Goal: Task Accomplishment & Management: Use online tool/utility

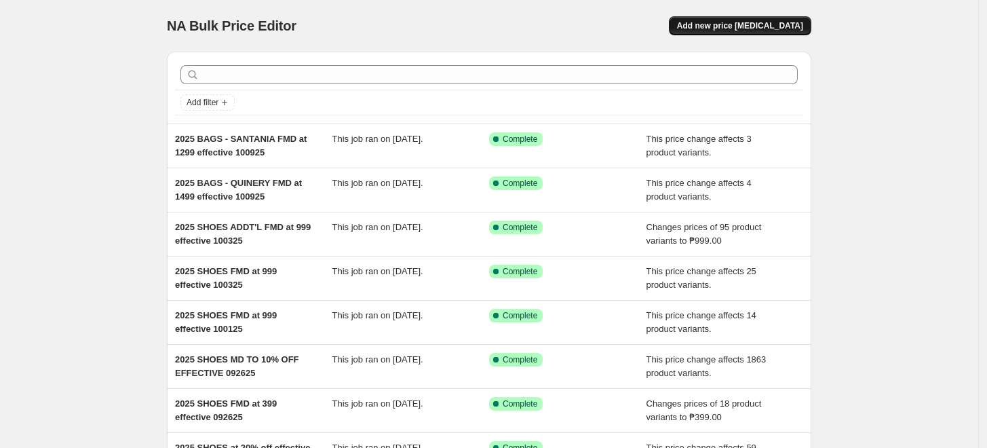
click at [729, 24] on span "Add new price [MEDICAL_DATA]" at bounding box center [740, 25] width 126 height 11
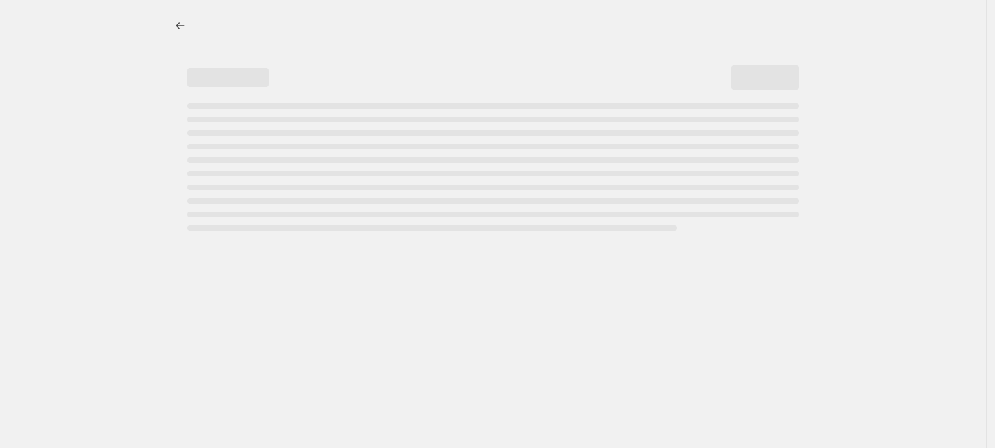
select select "percentage"
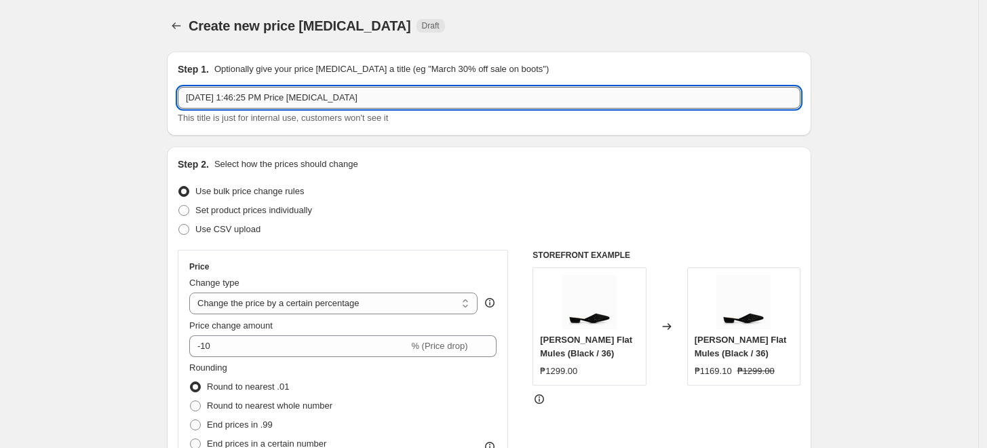
click at [261, 96] on input "[DATE] 1:46:25 PM Price [MEDICAL_DATA]" at bounding box center [489, 98] width 623 height 22
type input "2025 SHOES FMD at 799 effective [DATE] 5PM"
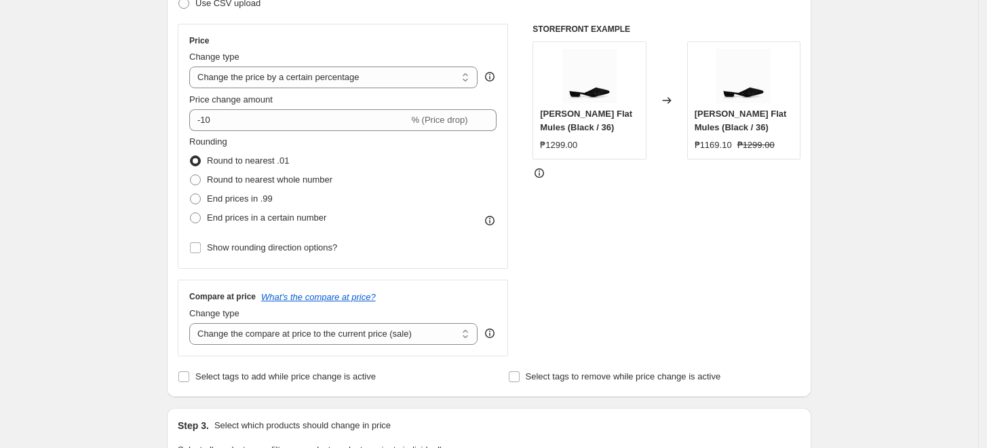
scroll to position [75, 0]
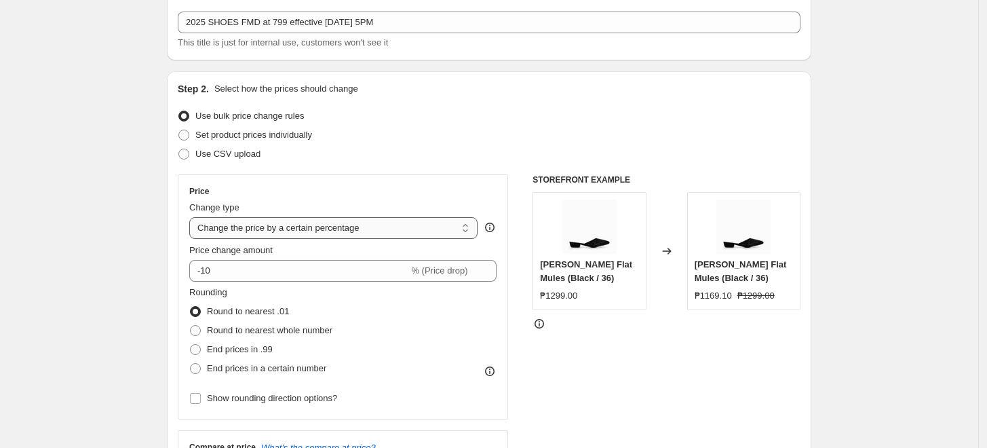
click at [248, 227] on select "Change the price to a certain amount Change the price by a certain amount Chang…" at bounding box center [333, 228] width 288 height 22
select select "to"
click at [193, 217] on select "Change the price to a certain amount Change the price by a certain amount Chang…" at bounding box center [333, 228] width 288 height 22
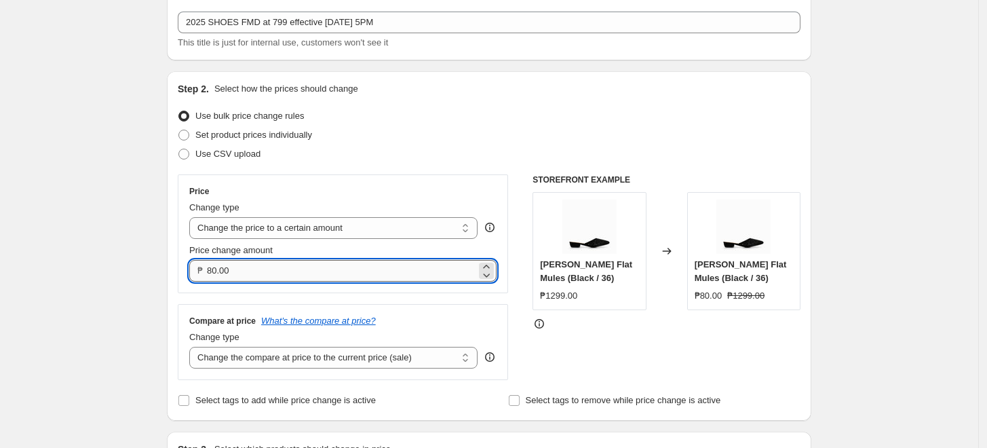
click at [214, 270] on input "80.00" at bounding box center [341, 271] width 269 height 22
type input "799.00"
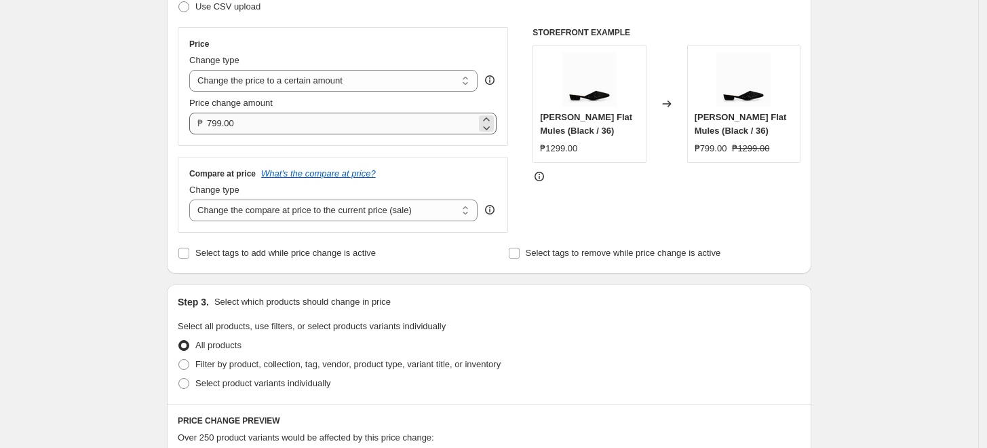
scroll to position [301, 0]
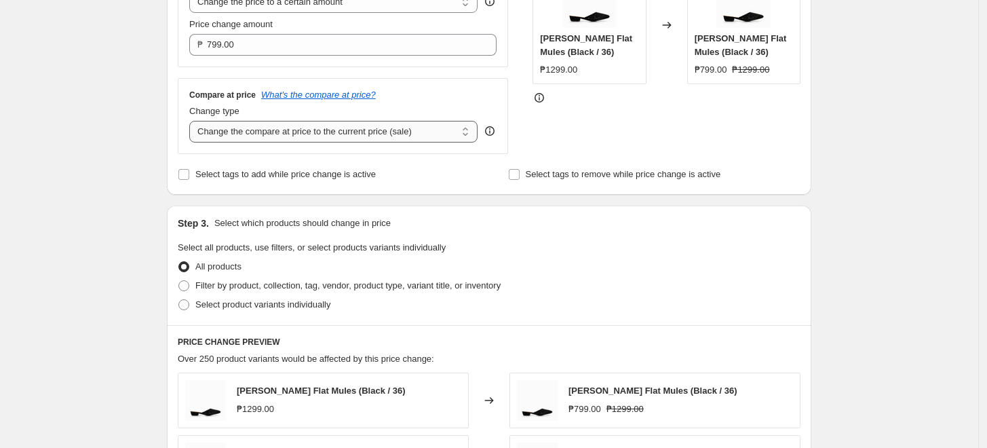
click at [350, 129] on select "Change the compare at price to the current price (sale) Change the compare at p…" at bounding box center [333, 132] width 288 height 22
select select "no_change"
click at [193, 121] on select "Change the compare at price to the current price (sale) Change the compare at p…" at bounding box center [333, 132] width 288 height 22
click at [56, 260] on div "Create new price [MEDICAL_DATA]. This page is ready Create new price [MEDICAL_D…" at bounding box center [489, 314] width 978 height 1230
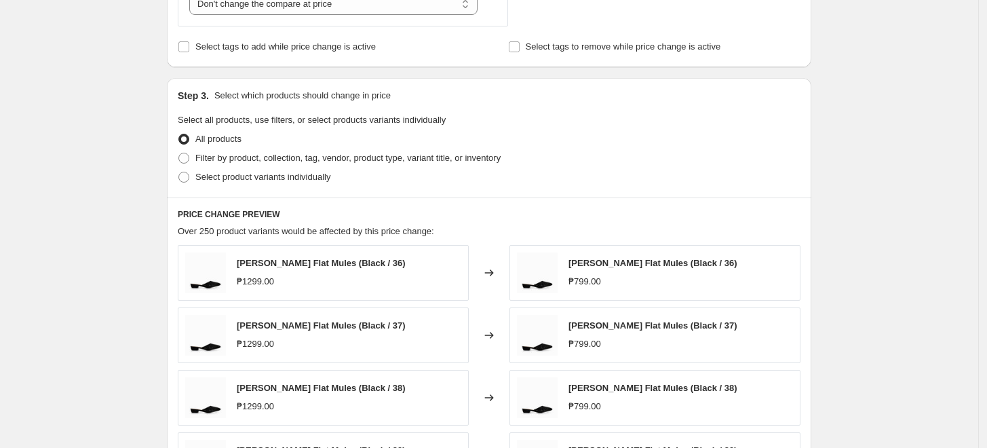
scroll to position [452, 0]
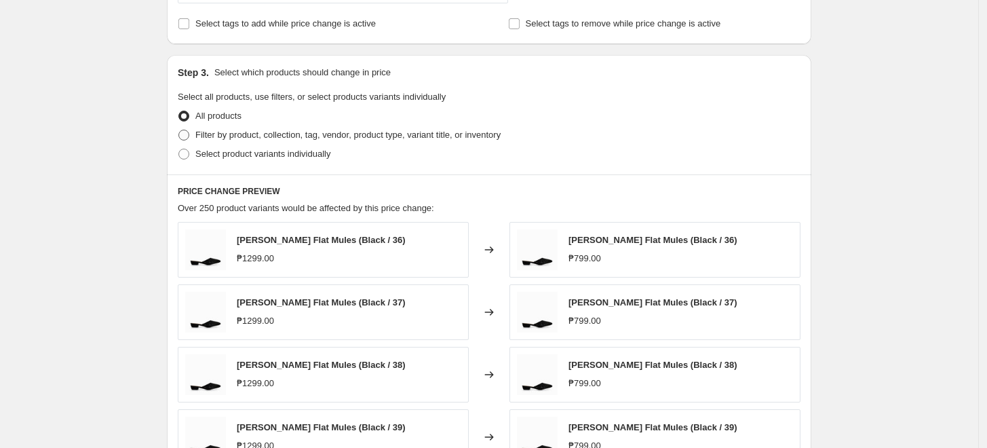
click at [269, 128] on span "Filter by product, collection, tag, vendor, product type, variant title, or inv…" at bounding box center [347, 135] width 305 height 14
click at [179, 130] on input "Filter by product, collection, tag, vendor, product type, variant title, or inv…" at bounding box center [178, 130] width 1 height 1
radio input "true"
click at [269, 128] on span "Filter by product, collection, tag, vendor, product type, variant title, or inv…" at bounding box center [347, 135] width 305 height 14
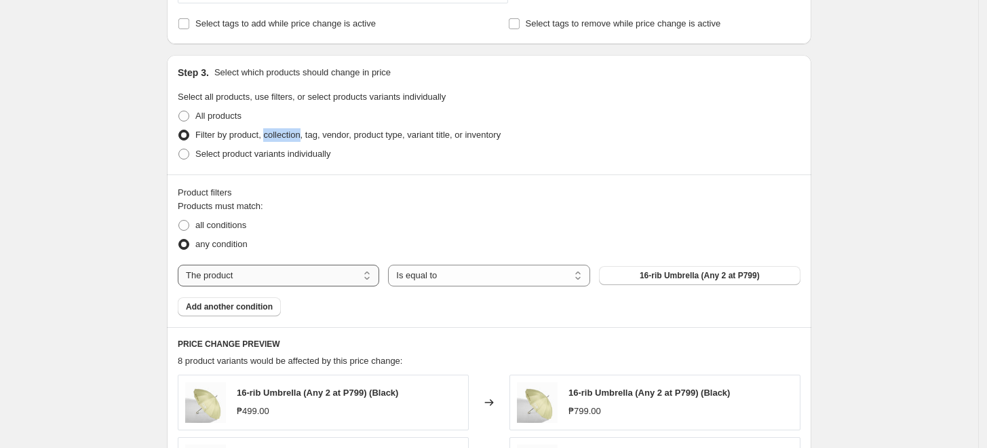
click at [223, 276] on select "The product The product's collection The product's tag The product's vendor The…" at bounding box center [278, 276] width 201 height 22
select select "tag"
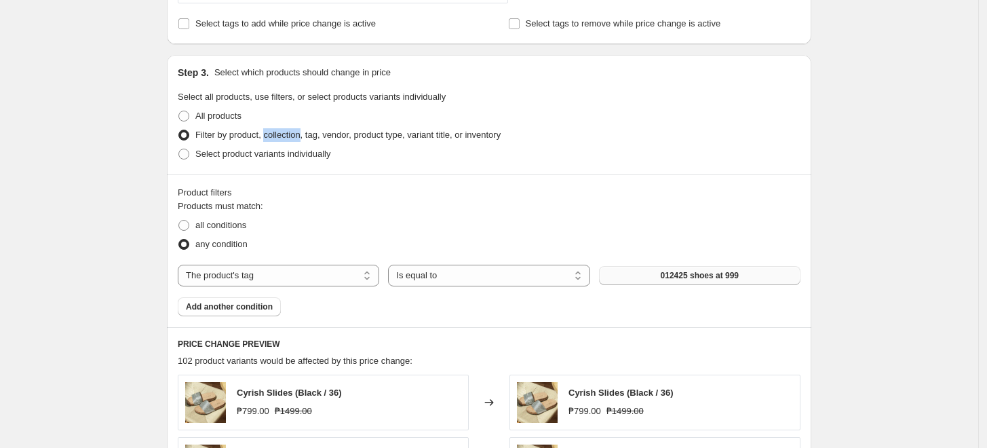
click at [661, 279] on button "012425 shoes at 999" at bounding box center [699, 275] width 201 height 19
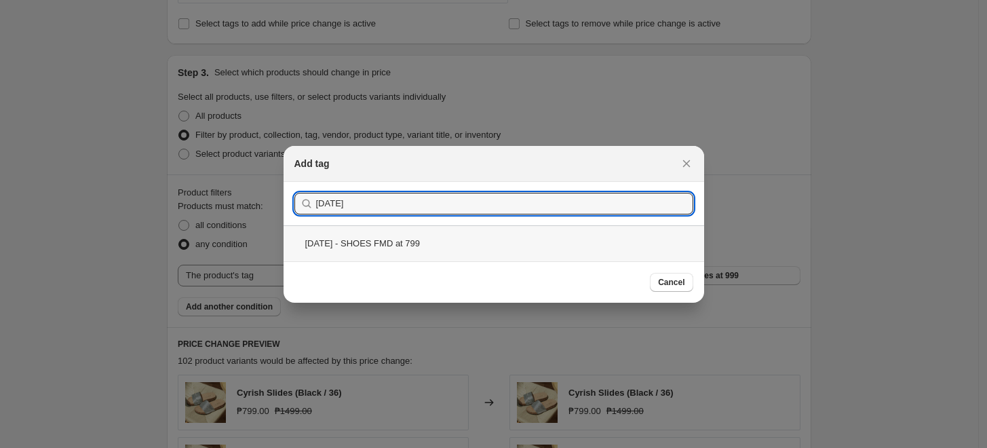
type input "[DATE]"
click at [374, 237] on div "[DATE] - SHOES FMD at 799" at bounding box center [494, 243] width 421 height 36
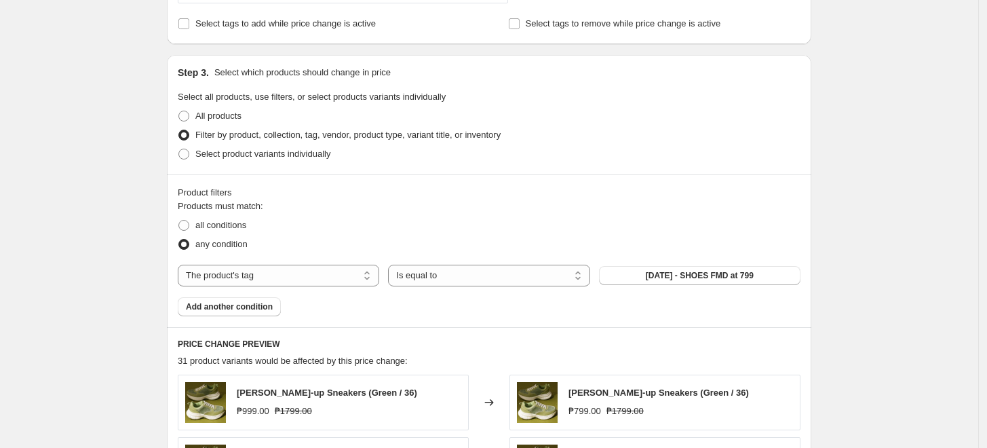
click at [131, 250] on div "Create new price [MEDICAL_DATA]. This page is ready Create new price [MEDICAL_D…" at bounding box center [489, 239] width 978 height 1382
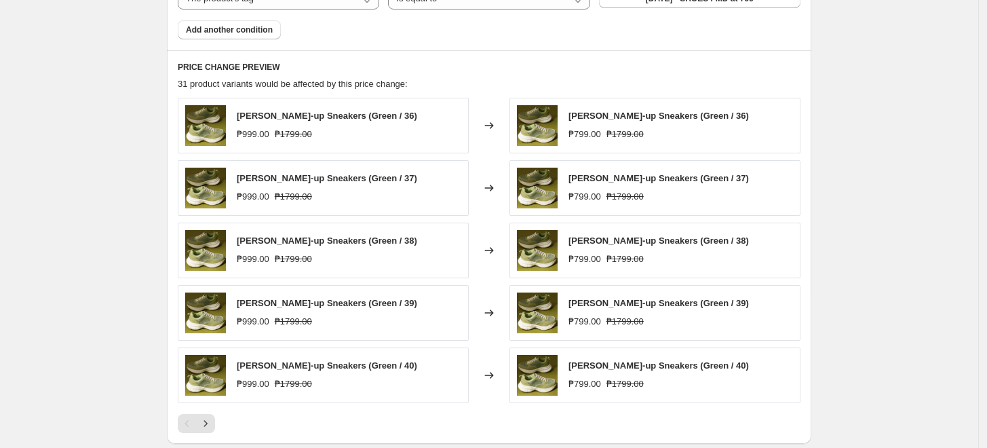
scroll to position [754, 0]
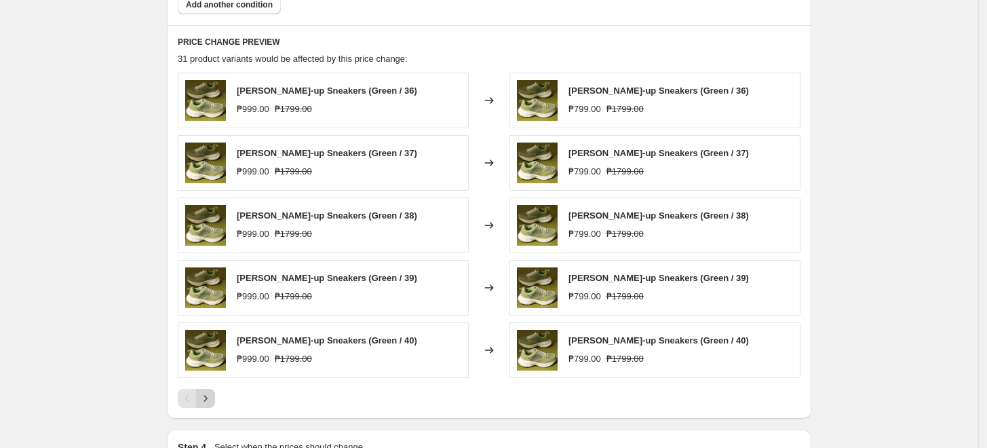
click at [212, 395] on icon "Next" at bounding box center [206, 398] width 14 height 14
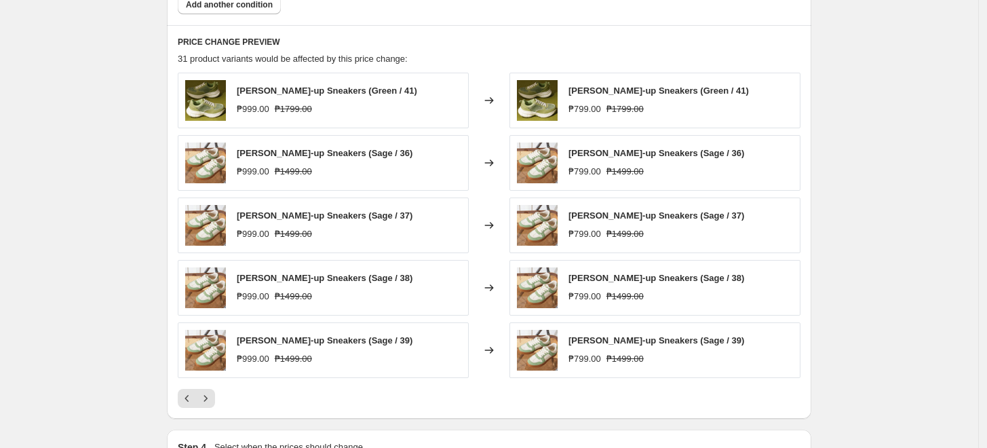
click at [222, 395] on div at bounding box center [489, 398] width 623 height 19
click at [211, 395] on icon "Next" at bounding box center [206, 398] width 14 height 14
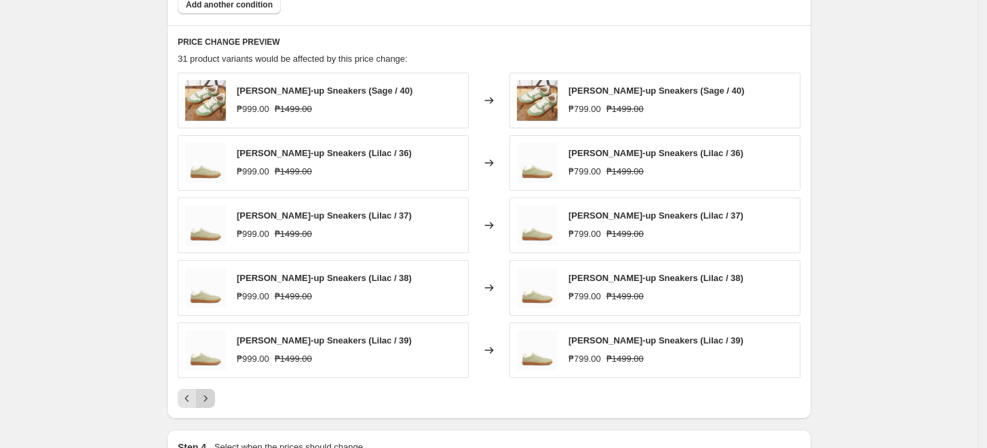
click at [207, 399] on icon "Next" at bounding box center [206, 398] width 14 height 14
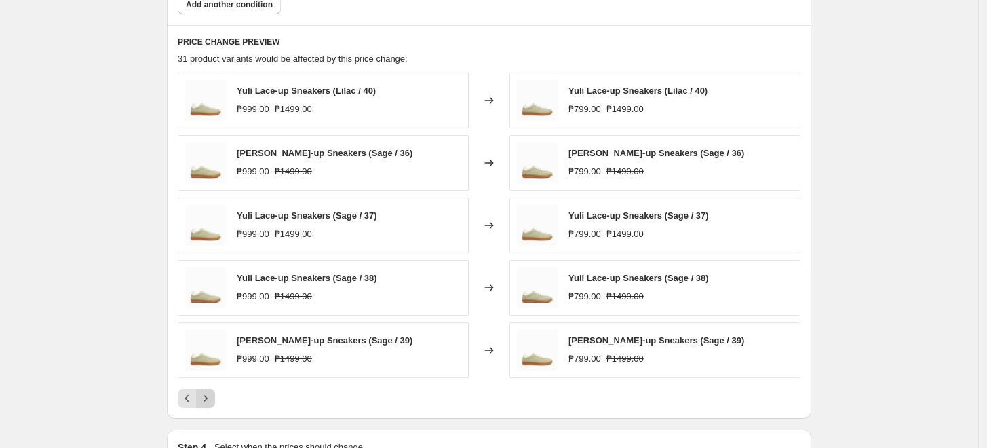
click at [207, 399] on icon "Next" at bounding box center [206, 398] width 14 height 14
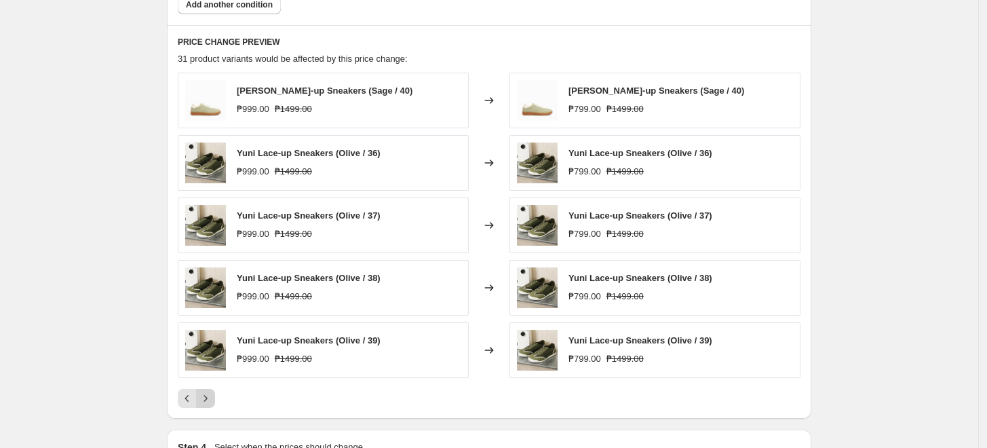
click at [209, 398] on icon "Next" at bounding box center [206, 398] width 14 height 14
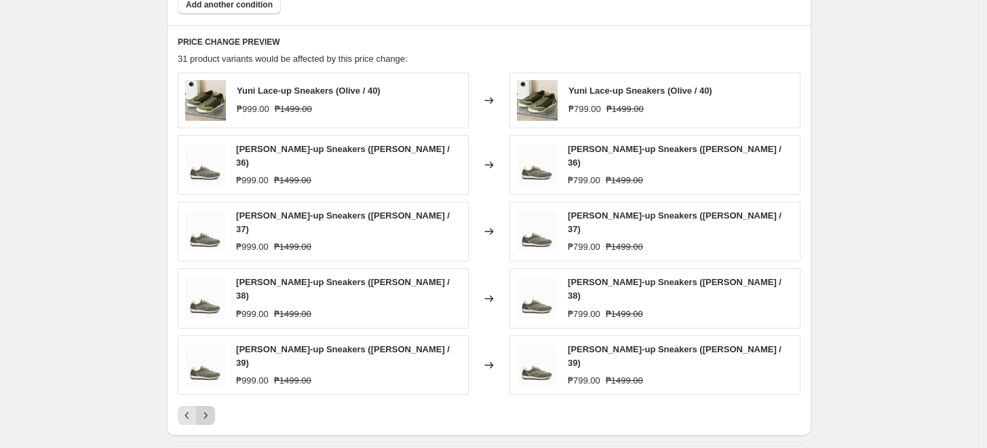
click at [212, 408] on icon "Next" at bounding box center [206, 415] width 14 height 14
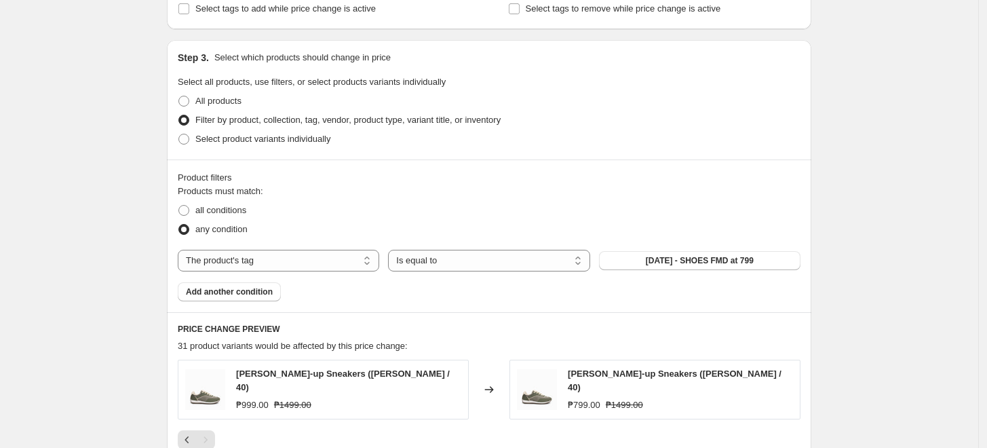
scroll to position [678, 0]
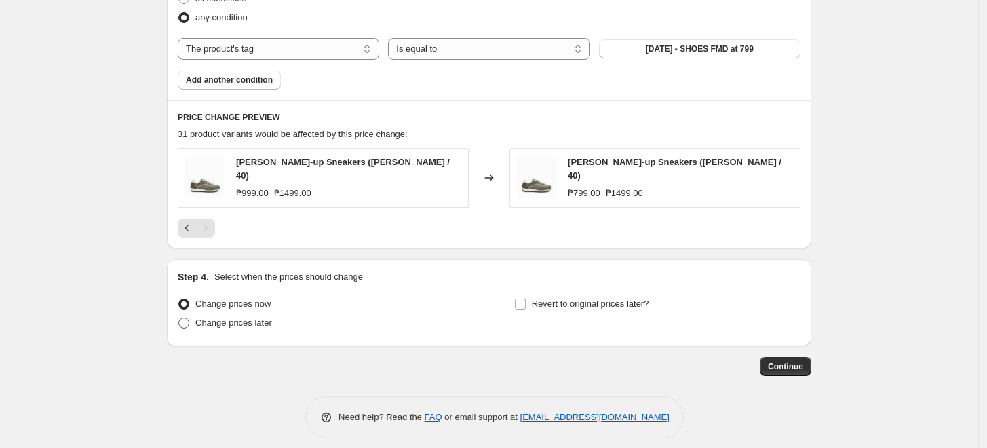
click at [200, 320] on span "Change prices later" at bounding box center [233, 322] width 77 height 10
click at [179, 318] on input "Change prices later" at bounding box center [178, 317] width 1 height 1
radio input "true"
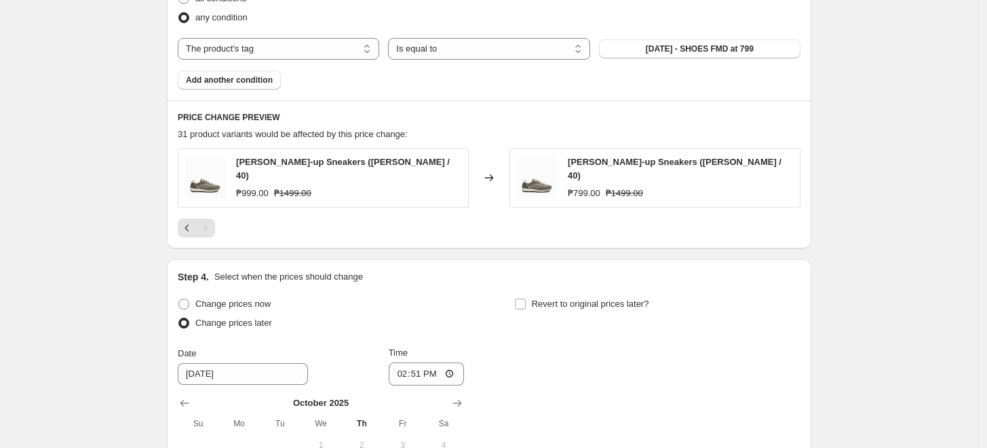
scroll to position [904, 0]
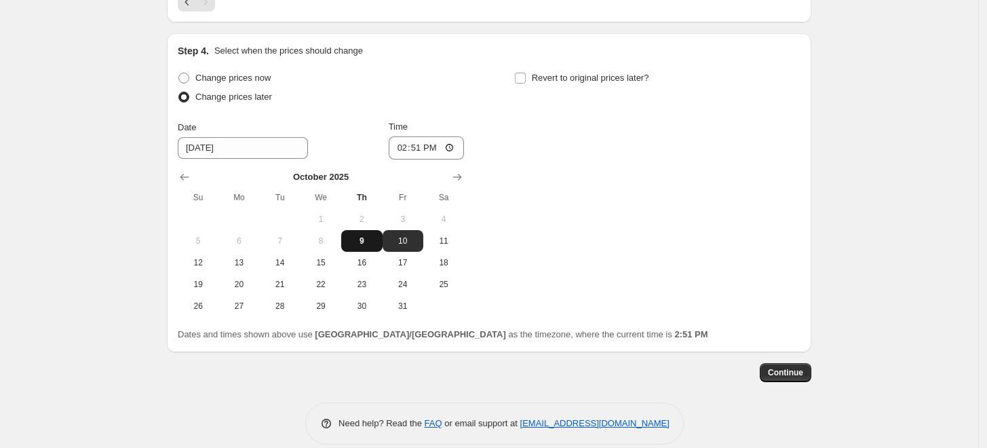
click at [369, 241] on span "9" at bounding box center [362, 240] width 30 height 11
type input "[DATE]"
click at [402, 151] on input "14:51" at bounding box center [427, 147] width 76 height 23
type input "17:00"
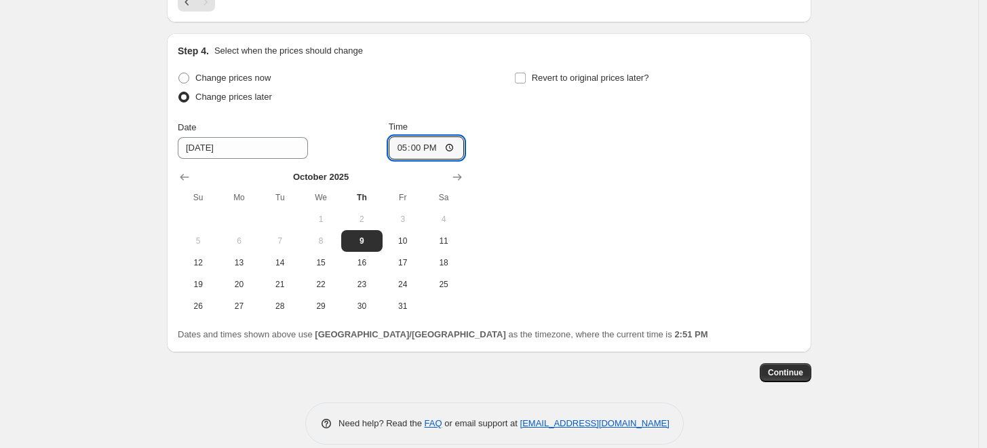
click at [686, 134] on div "Change prices now Change prices later Date [DATE] Time 17:00 [DATE] Su Mo Tu We…" at bounding box center [489, 193] width 623 height 248
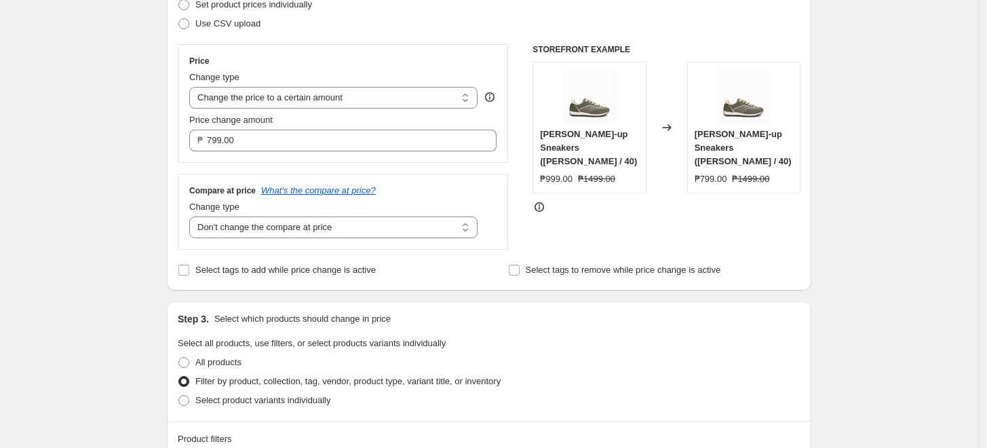
scroll to position [226, 0]
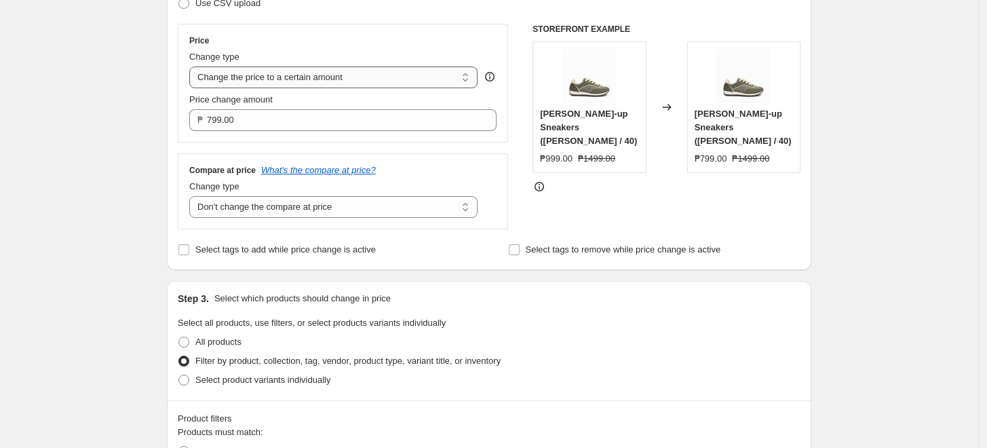
click at [279, 77] on select "Change the price to a certain amount Change the price by a certain amount Chang…" at bounding box center [333, 77] width 288 height 22
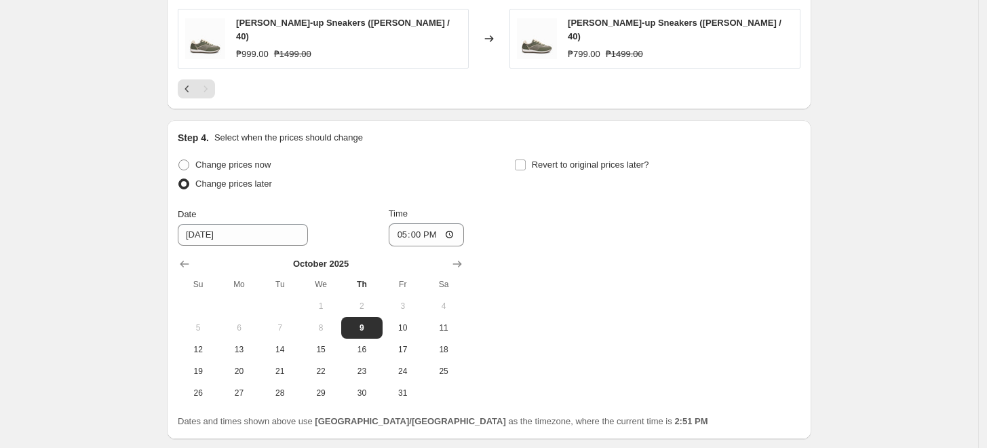
scroll to position [917, 0]
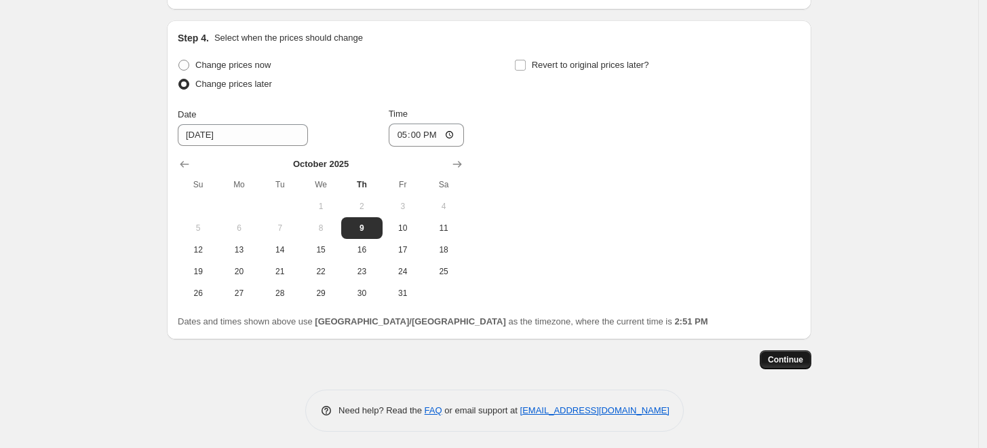
click at [790, 357] on span "Continue" at bounding box center [785, 359] width 35 height 11
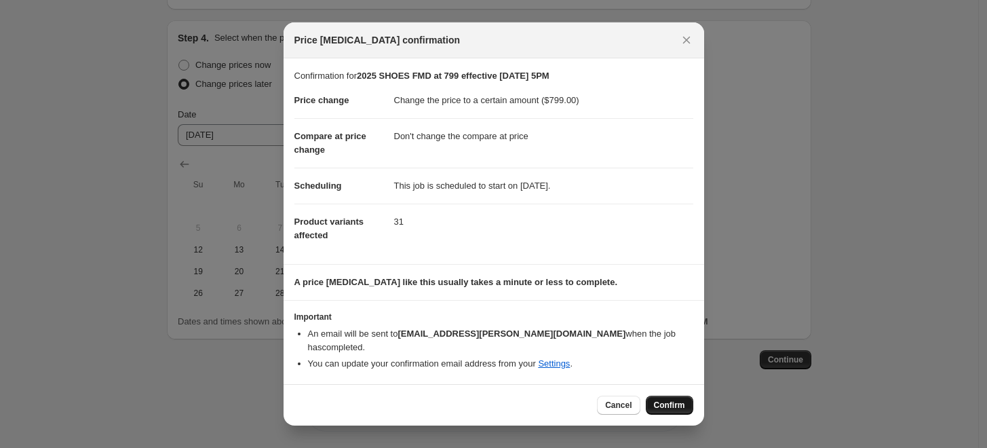
click at [668, 401] on span "Confirm" at bounding box center [669, 405] width 31 height 11
click at [668, 401] on div "Cancel Confirm" at bounding box center [645, 404] width 96 height 19
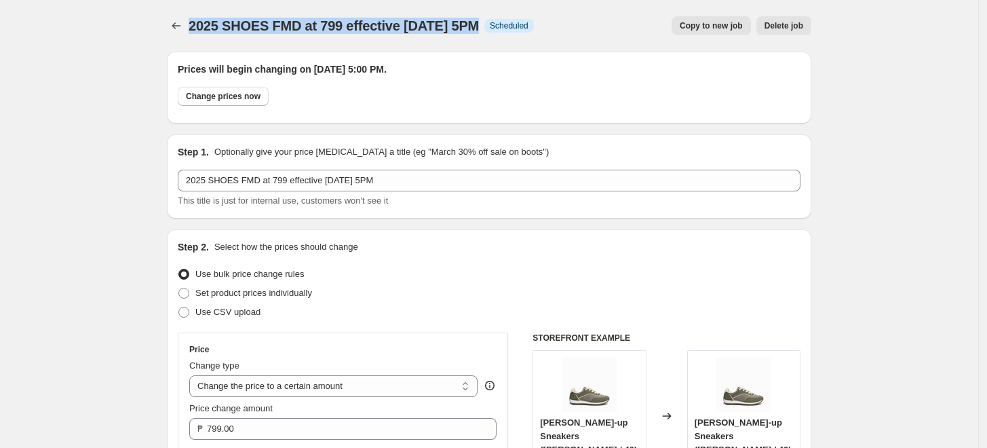
drag, startPoint x: 192, startPoint y: 20, endPoint x: 482, endPoint y: 38, distance: 290.2
click at [482, 38] on div "2025 SHOES FMD at 799 effective [DATE] 5PM. This page is ready 2025 SHOES FMD a…" at bounding box center [489, 26] width 644 height 52
copy span "2025 SHOES FMD at 799 effective 100925"
click at [176, 27] on icon "Price change jobs" at bounding box center [177, 26] width 14 height 14
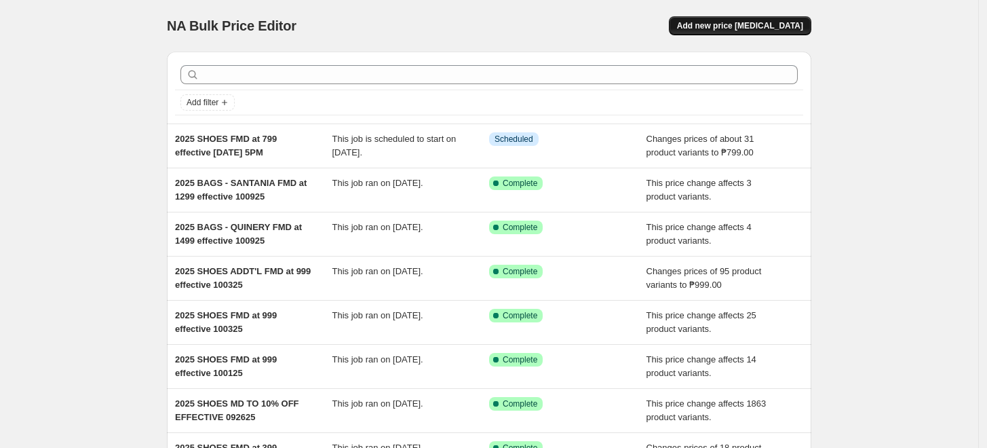
click at [783, 26] on span "Add new price [MEDICAL_DATA]" at bounding box center [740, 25] width 126 height 11
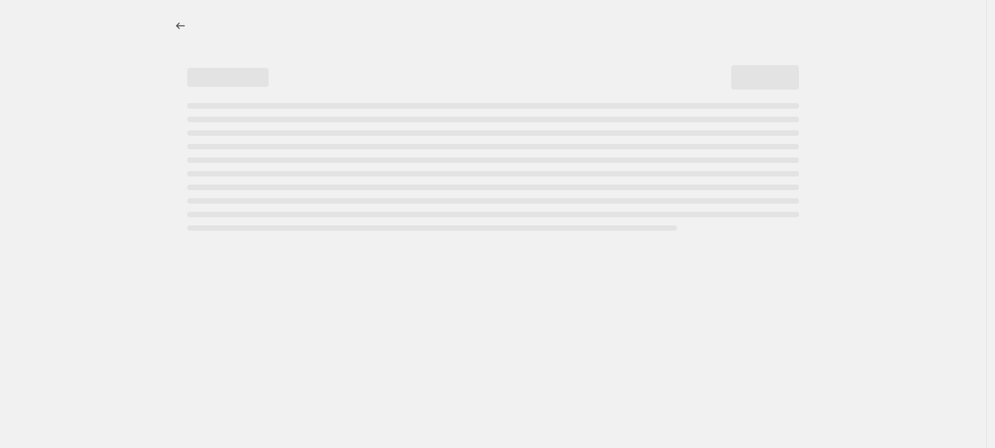
select select "percentage"
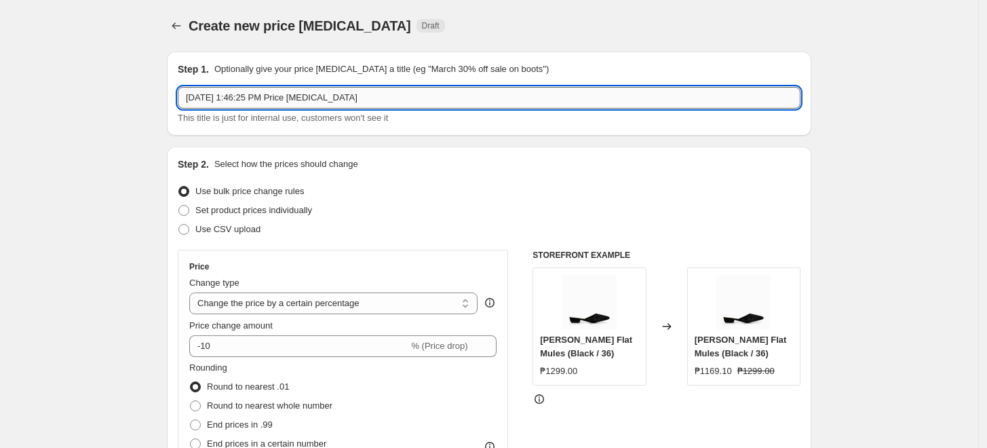
click at [363, 90] on input "[DATE] 1:46:25 PM Price [MEDICAL_DATA]" at bounding box center [489, 98] width 623 height 22
paste input "2025 SHOES FMD at 799 effective 100925"
type input "2025 SHOES FMD at 799 effective 101025"
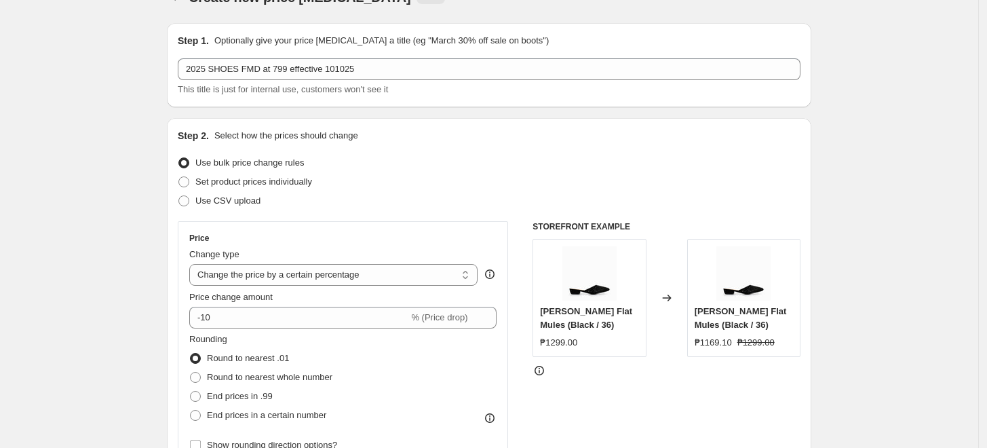
scroll to position [75, 0]
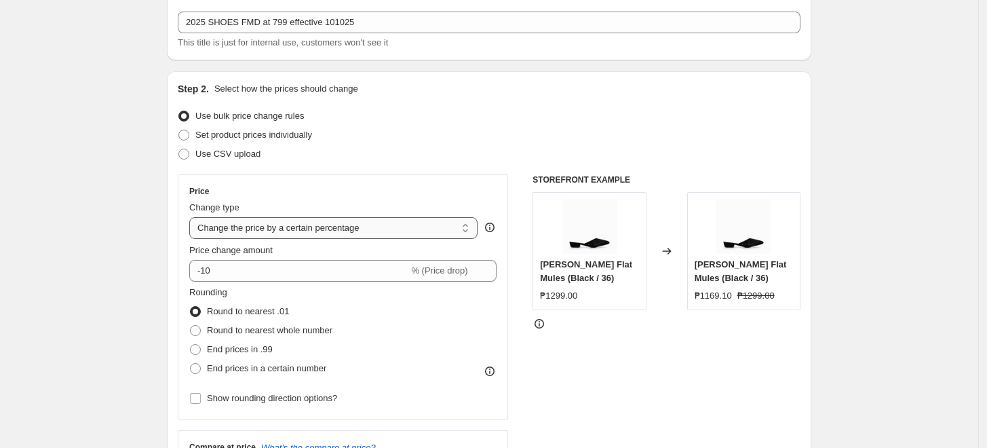
click at [324, 222] on select "Change the price to a certain amount Change the price by a certain amount Chang…" at bounding box center [333, 228] width 288 height 22
select select "to"
click at [193, 217] on select "Change the price to a certain amount Change the price by a certain amount Chang…" at bounding box center [333, 228] width 288 height 22
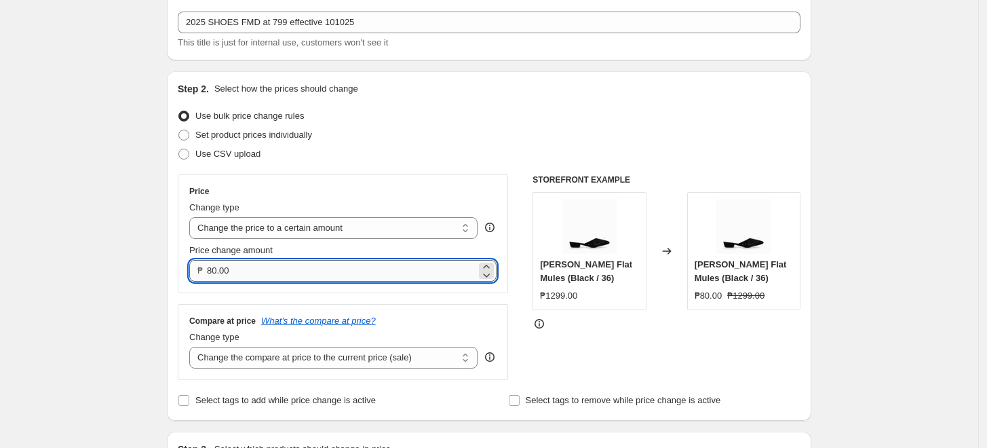
click at [216, 265] on input "80.00" at bounding box center [341, 271] width 269 height 22
type input "799.00"
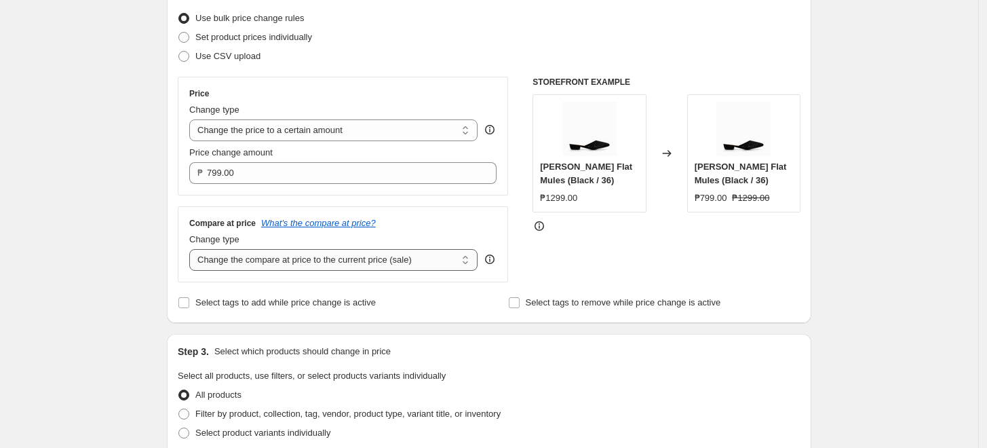
scroll to position [226, 0]
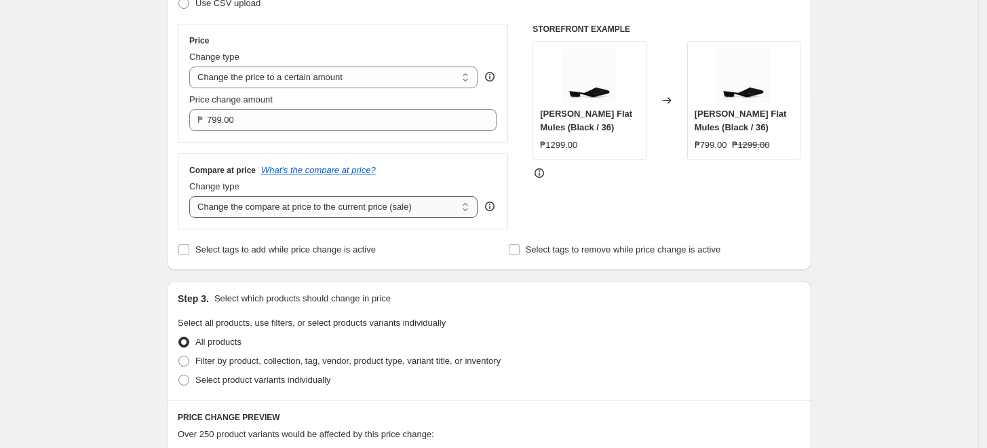
click at [220, 211] on select "Change the compare at price to the current price (sale) Change the compare at p…" at bounding box center [333, 207] width 288 height 22
select select "no_change"
click at [193, 197] on select "Change the compare at price to the current price (sale) Change the compare at p…" at bounding box center [333, 207] width 288 height 22
click at [82, 288] on div "Create new price [MEDICAL_DATA]. This page is ready Create new price [MEDICAL_D…" at bounding box center [489, 389] width 978 height 1230
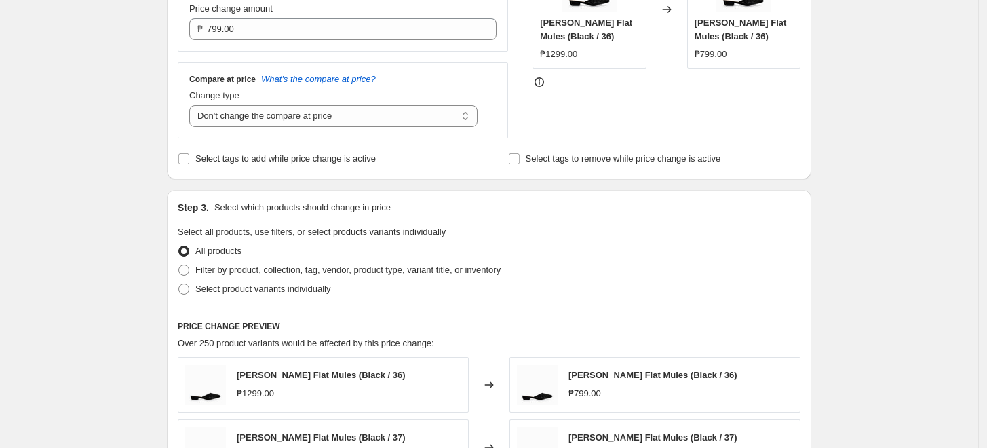
scroll to position [452, 0]
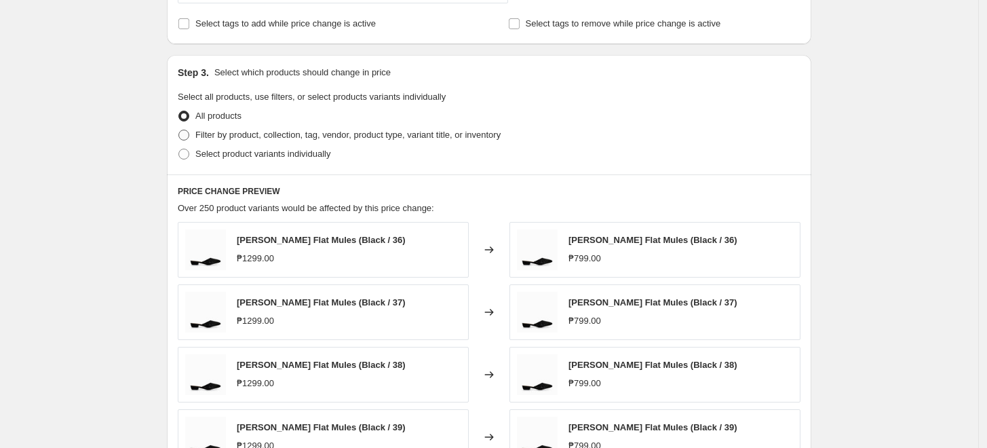
click at [244, 134] on span "Filter by product, collection, tag, vendor, product type, variant title, or inv…" at bounding box center [347, 135] width 305 height 10
click at [179, 130] on input "Filter by product, collection, tag, vendor, product type, variant title, or inv…" at bounding box center [178, 130] width 1 height 1
radio input "true"
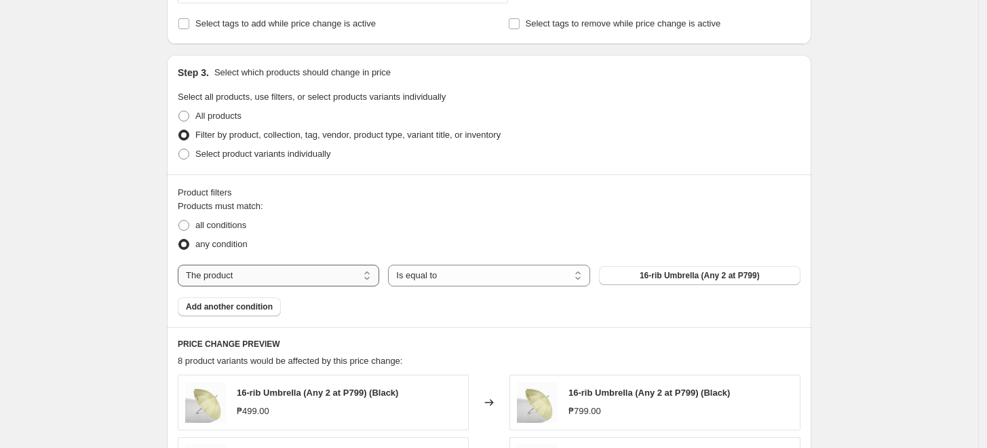
click at [222, 271] on select "The product The product's collection The product's tag The product's vendor The…" at bounding box center [278, 276] width 201 height 22
select select "tag"
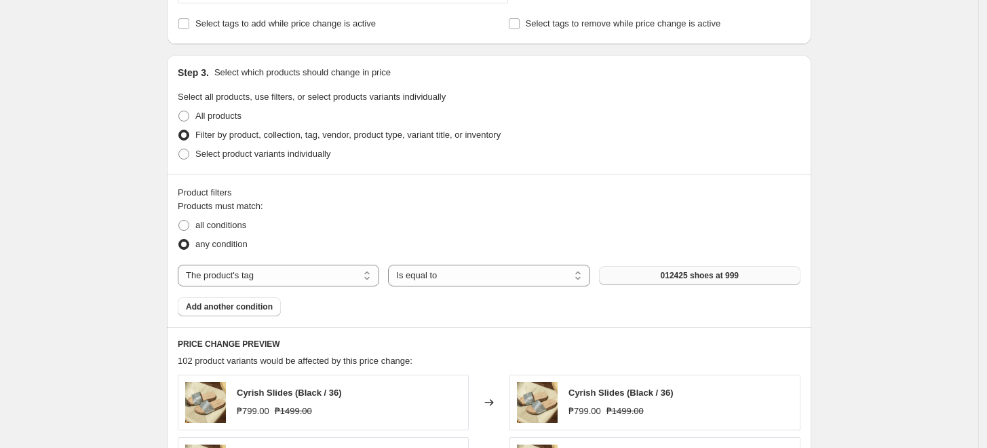
click at [697, 281] on span "012425 shoes at 999" at bounding box center [700, 275] width 78 height 11
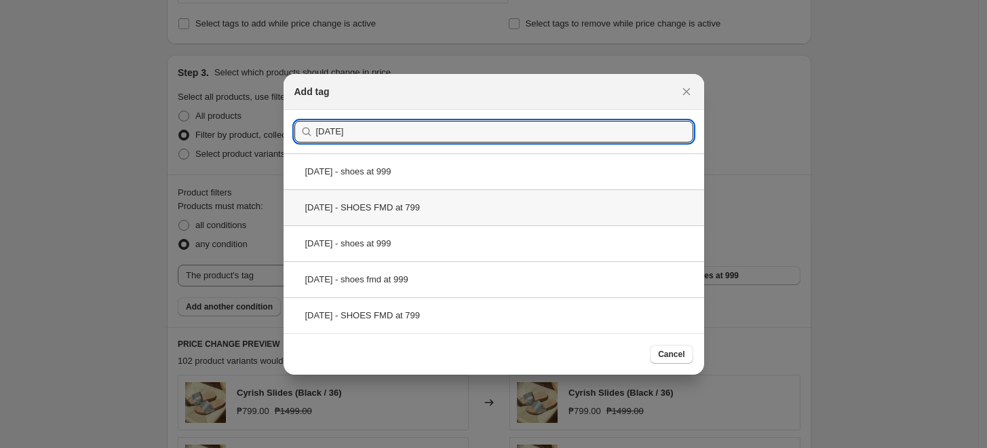
type input "[DATE]"
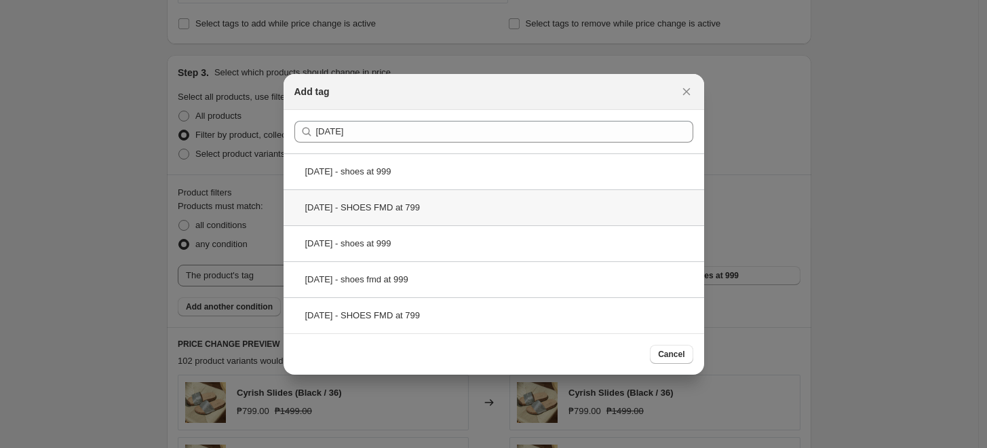
click at [429, 206] on div "[DATE] - SHOES FMD at 799" at bounding box center [494, 207] width 421 height 36
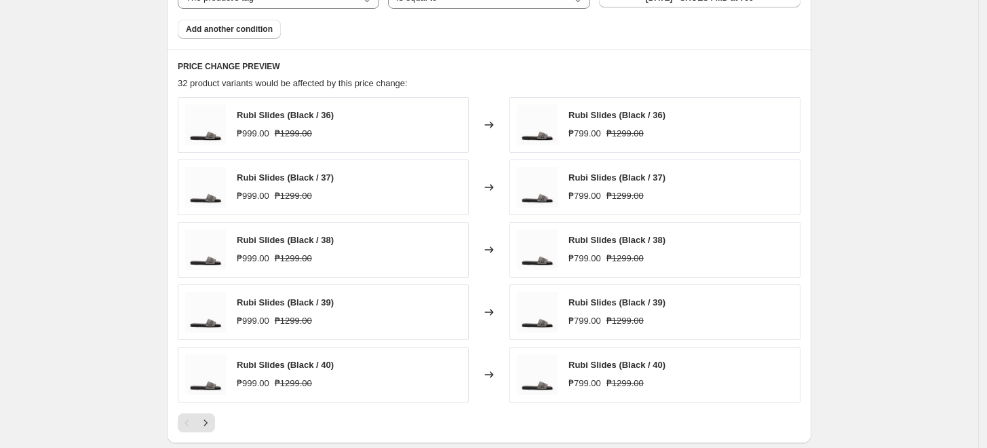
scroll to position [754, 0]
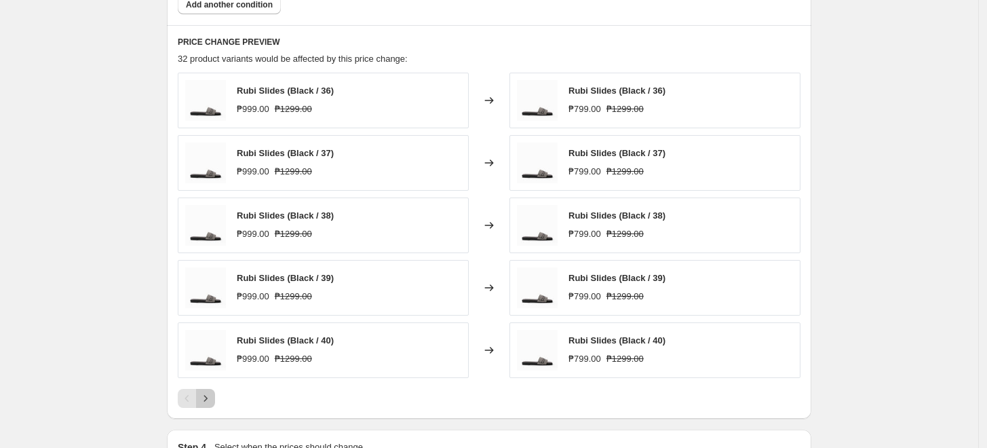
click at [210, 393] on icon "Next" at bounding box center [206, 398] width 14 height 14
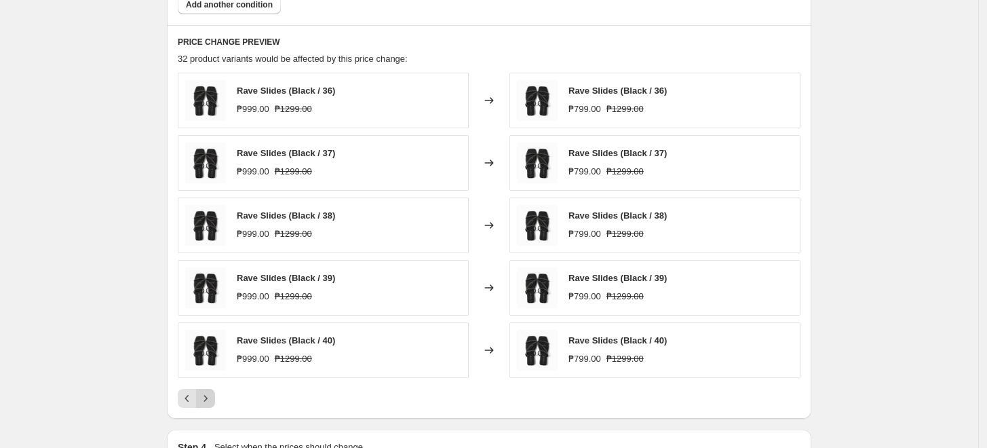
click at [204, 397] on icon "Next" at bounding box center [206, 398] width 14 height 14
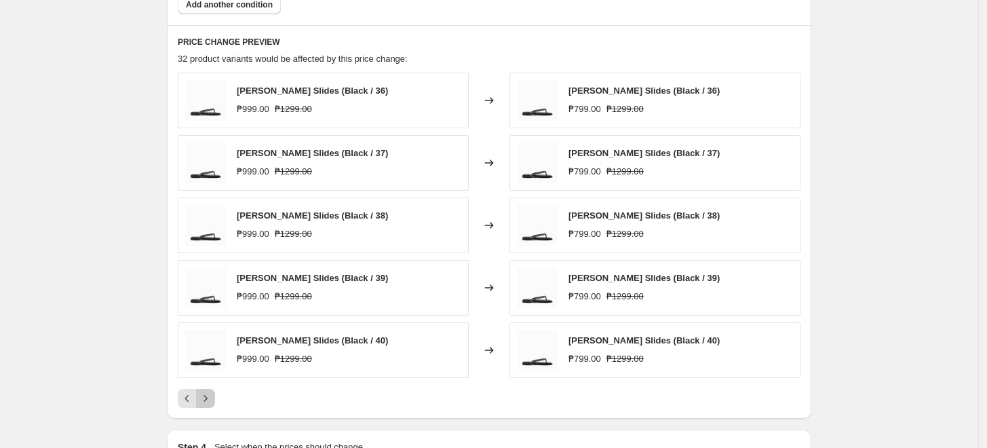
click at [210, 395] on icon "Next" at bounding box center [206, 398] width 14 height 14
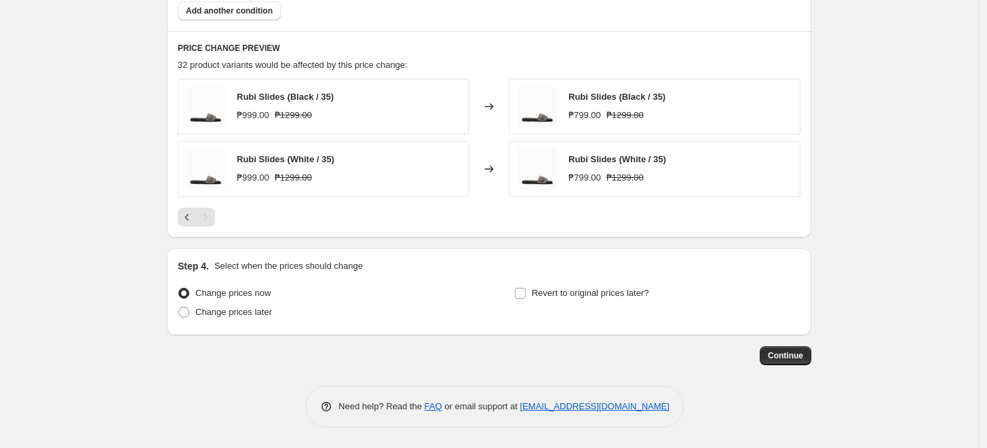
scroll to position [747, 0]
click at [233, 316] on span "Change prices later" at bounding box center [233, 312] width 77 height 10
click at [179, 308] on input "Change prices later" at bounding box center [178, 307] width 1 height 1
radio input "true"
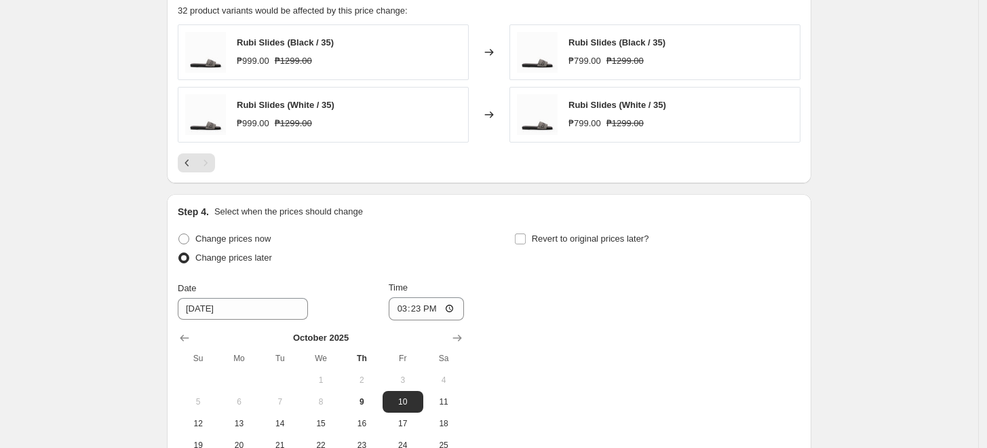
scroll to position [822, 0]
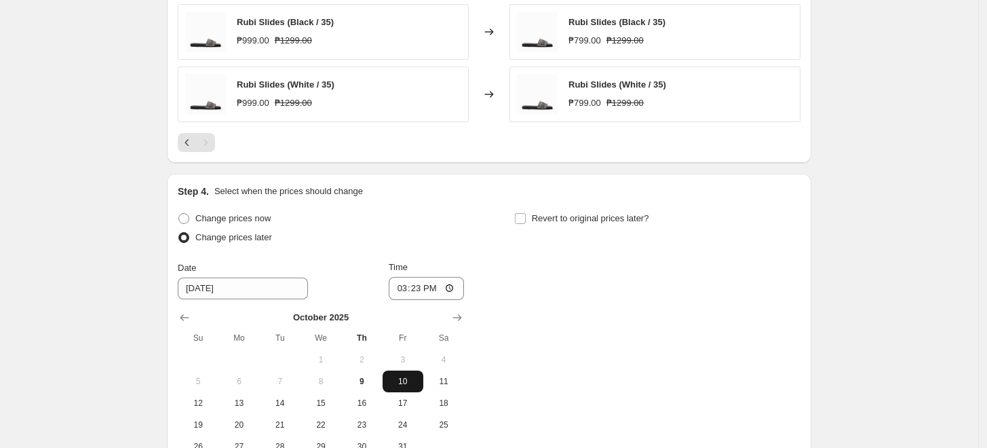
click at [412, 374] on button "10" at bounding box center [403, 381] width 41 height 22
click at [407, 373] on button "10" at bounding box center [403, 381] width 41 height 22
click at [402, 292] on input "15:23" at bounding box center [427, 288] width 76 height 23
type input "00:00"
click at [619, 332] on div "Change prices now Change prices later Date [DATE] Time 00:00 [DATE] Su Mo Tu We…" at bounding box center [489, 333] width 623 height 248
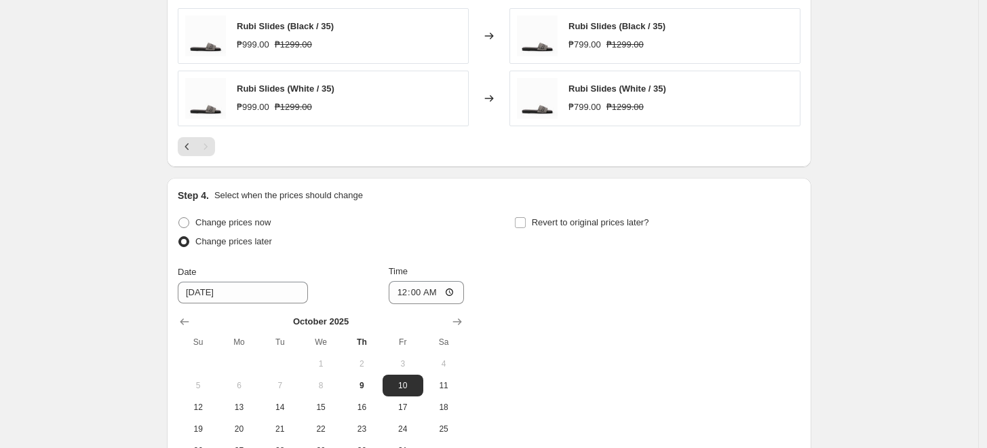
scroll to position [979, 0]
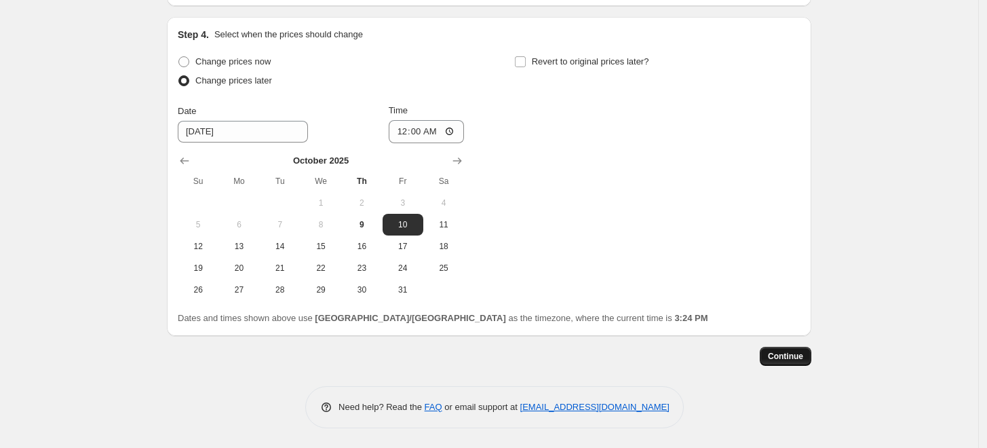
click at [801, 358] on span "Continue" at bounding box center [785, 356] width 35 height 11
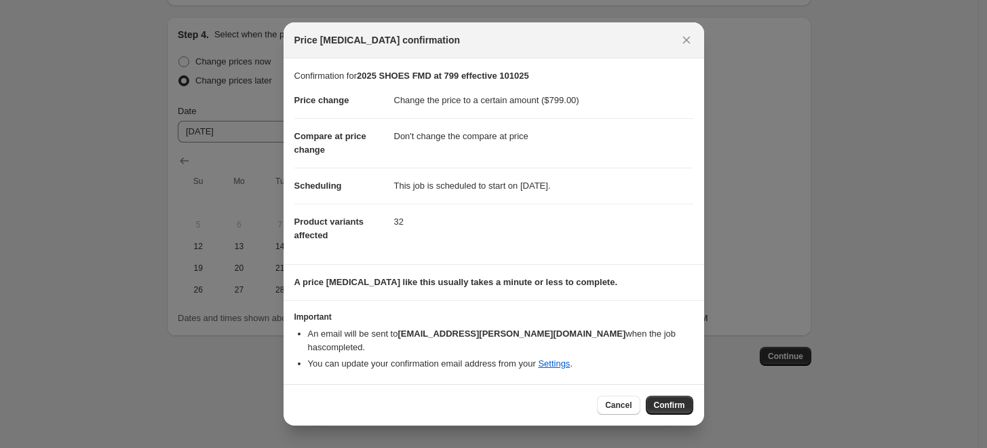
click at [662, 400] on span "Confirm" at bounding box center [669, 405] width 31 height 11
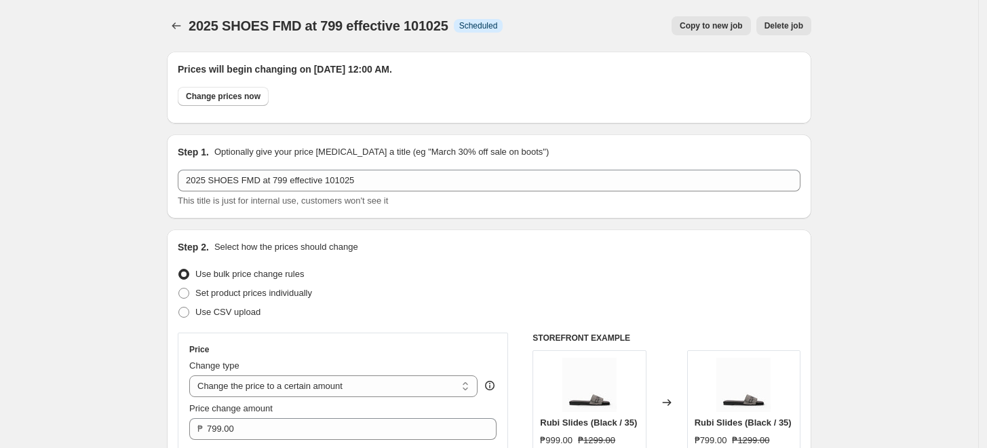
click at [178, 22] on icon "Price change jobs" at bounding box center [177, 26] width 14 height 14
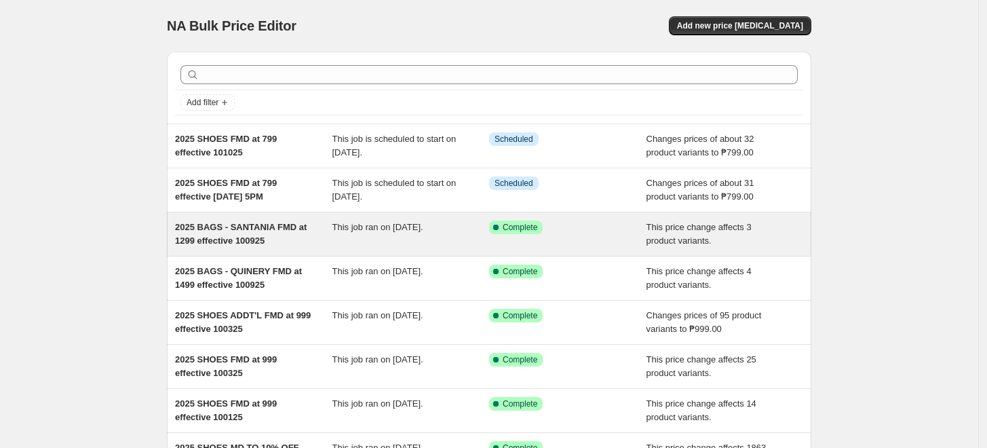
click at [267, 228] on span "2025 BAGS - SANTANIA FMD at 1299 effective 100925" at bounding box center [241, 234] width 132 height 24
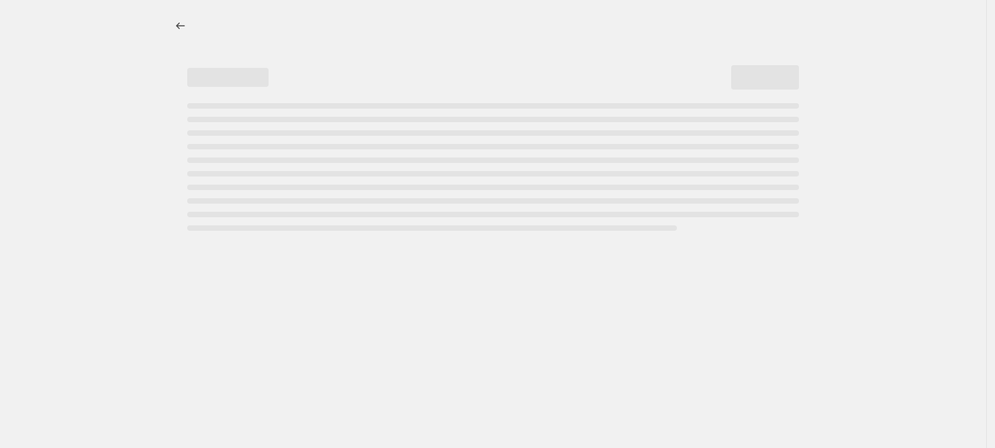
select select "bcap"
select select "no_change"
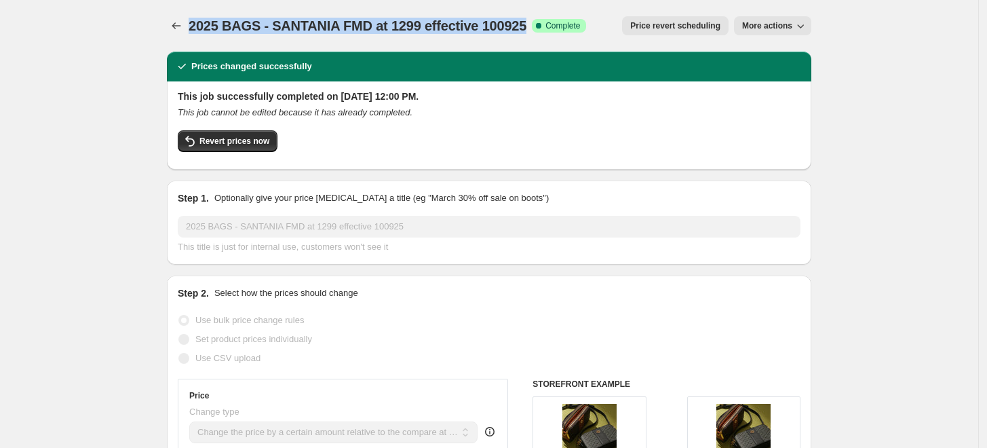
drag, startPoint x: 195, startPoint y: 24, endPoint x: 529, endPoint y: 15, distance: 333.9
click at [529, 15] on div "2025 BAGS - SANTANIA FMD at 1299 effective 100925. This page is ready 2025 BAGS…" at bounding box center [489, 26] width 644 height 52
copy span "2025 BAGS - SANTANIA FMD at 1299 effective 100925"
click at [176, 28] on icon "Price change jobs" at bounding box center [177, 26] width 14 height 14
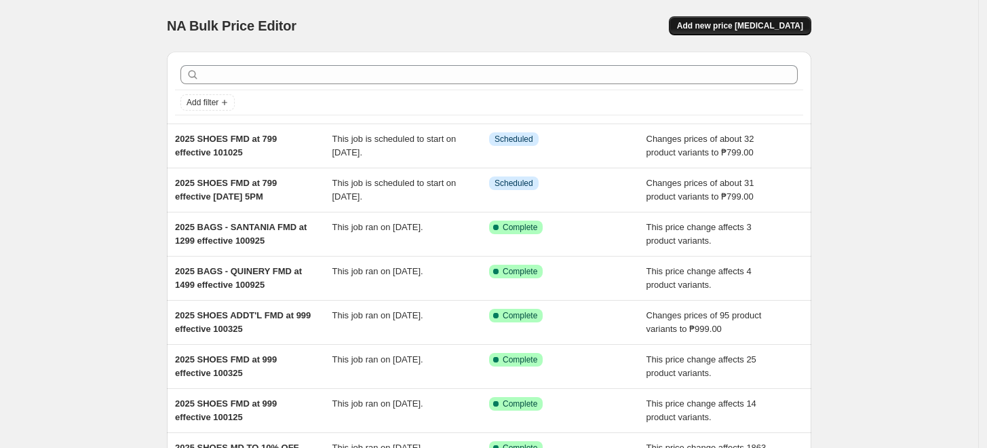
click at [781, 16] on button "Add new price [MEDICAL_DATA]" at bounding box center [740, 25] width 142 height 19
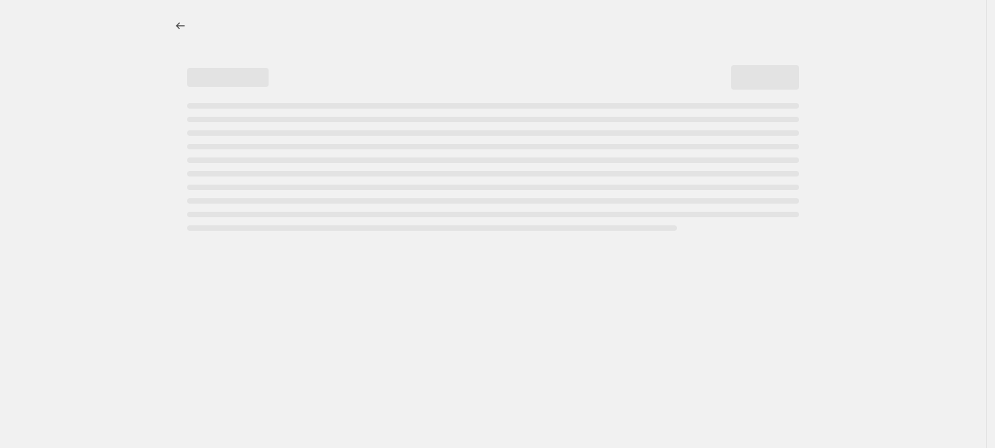
select select "percentage"
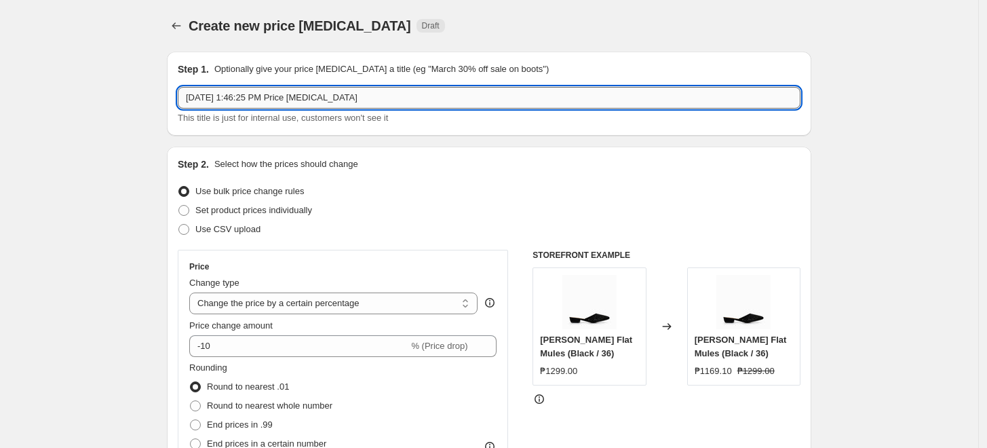
click at [264, 95] on input "[DATE] 1:46:25 PM Price [MEDICAL_DATA]" at bounding box center [489, 98] width 623 height 22
paste input "2025 BAGS - SANTANIA FMD at 1299 effective 100925"
drag, startPoint x: 239, startPoint y: 94, endPoint x: 260, endPoint y: 95, distance: 21.7
click at [260, 95] on input "2025 BAGS - SANTANIA FMD at 1299 effective 100925" at bounding box center [489, 98] width 623 height 22
click at [272, 100] on input "2025 BAGS - SANTANIA FMD at 1299 effective 100925" at bounding box center [489, 98] width 623 height 22
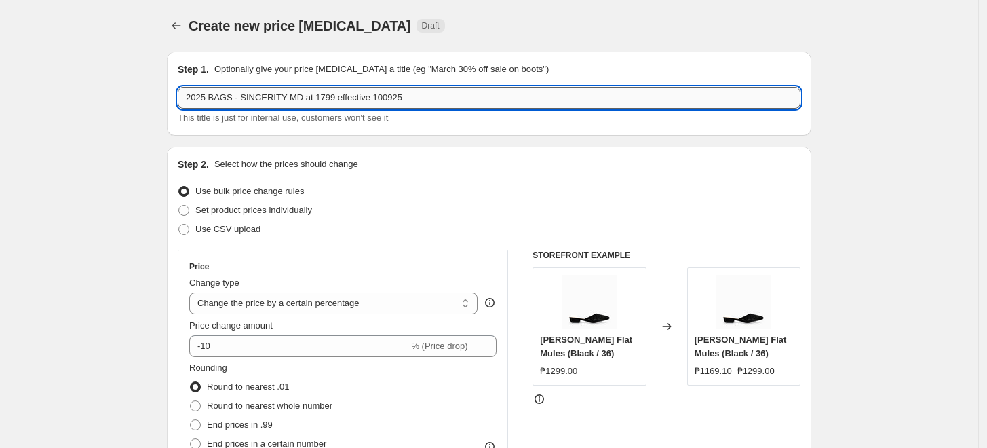
click at [388, 100] on input "2025 BAGS - SINCERITY MD at 1799 effective 100925" at bounding box center [489, 98] width 623 height 22
type input "2025 BAGS - SINCERITY MD at 1799 effective 101025"
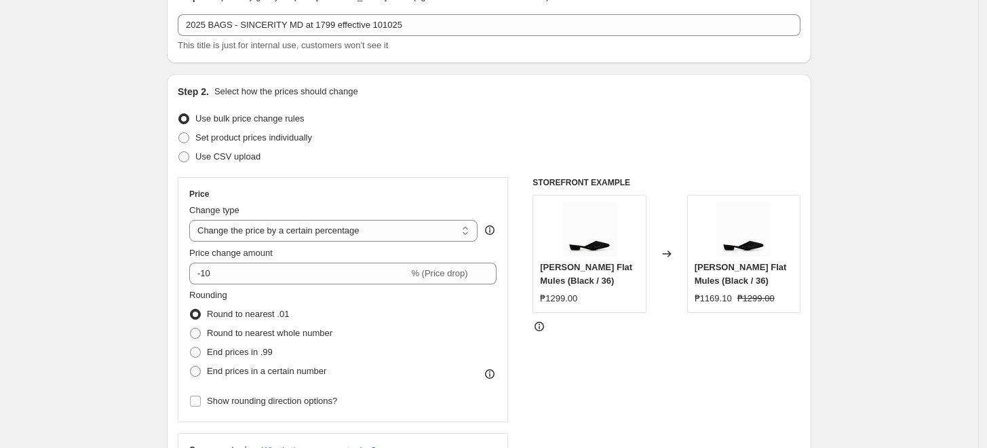
scroll to position [151, 0]
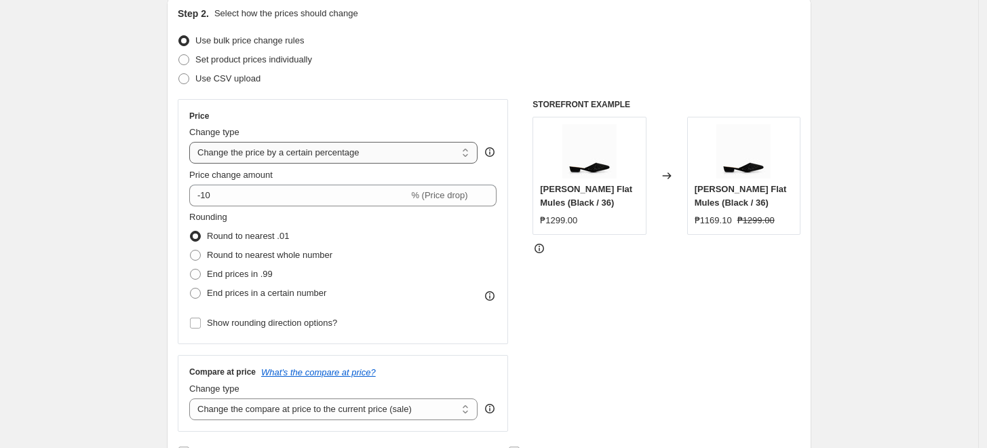
click at [281, 156] on select "Change the price to a certain amount Change the price by a certain amount Chang…" at bounding box center [333, 153] width 288 height 22
select select "bcap"
click at [193, 142] on select "Change the price to a certain amount Change the price by a certain amount Chang…" at bounding box center [333, 153] width 288 height 22
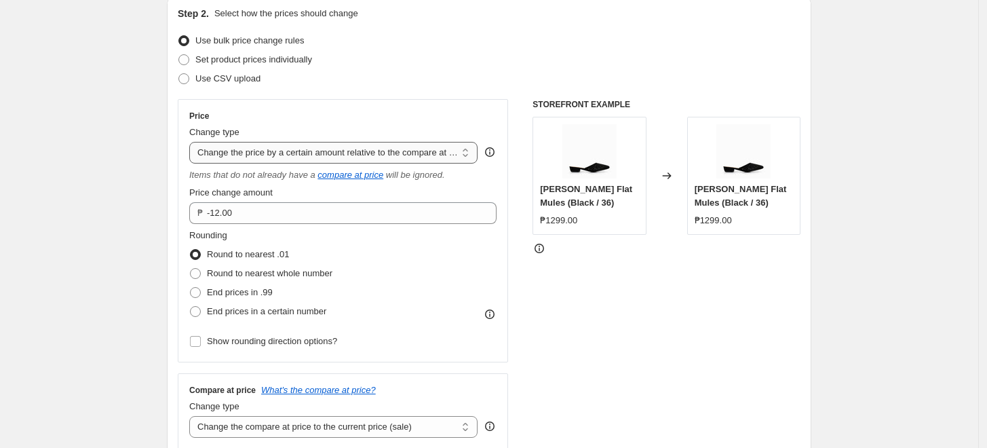
click at [294, 155] on select "Change the price to a certain amount Change the price by a certain amount Chang…" at bounding box center [333, 153] width 288 height 22
drag, startPoint x: 294, startPoint y: 155, endPoint x: 267, endPoint y: 185, distance: 39.8
click at [294, 155] on select "Change the price to a certain amount Change the price by a certain amount Chang…" at bounding box center [333, 153] width 288 height 22
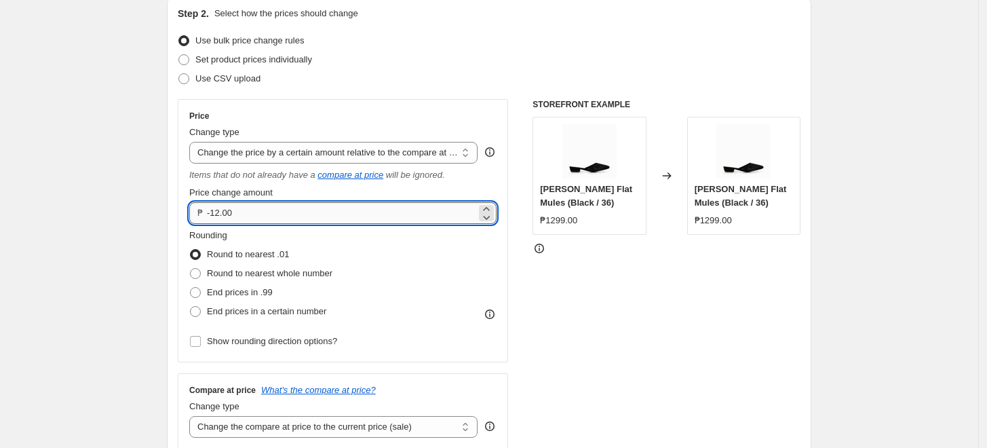
drag, startPoint x: 223, startPoint y: 210, endPoint x: 216, endPoint y: 208, distance: 7.1
click at [216, 208] on input "-12.00" at bounding box center [341, 213] width 269 height 22
type input "-700.00"
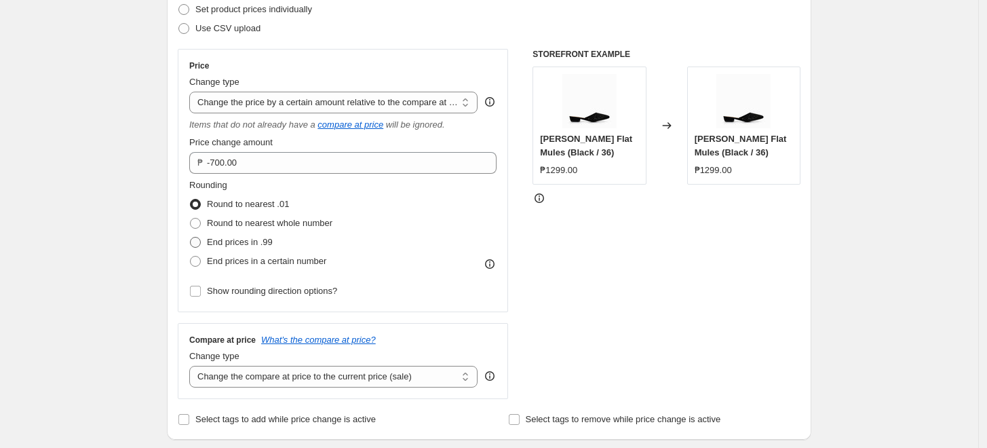
scroll to position [226, 0]
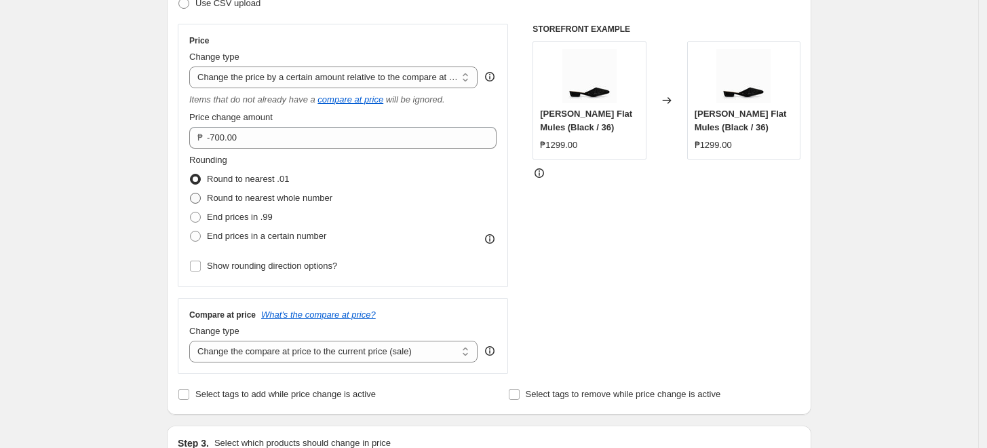
click at [269, 198] on span "Round to nearest whole number" at bounding box center [269, 198] width 125 height 10
click at [228, 197] on span "Round to nearest whole number" at bounding box center [269, 198] width 125 height 10
click at [191, 193] on input "Round to nearest whole number" at bounding box center [190, 193] width 1 height 1
radio input "true"
click at [213, 265] on span "Show rounding direction options?" at bounding box center [272, 265] width 130 height 10
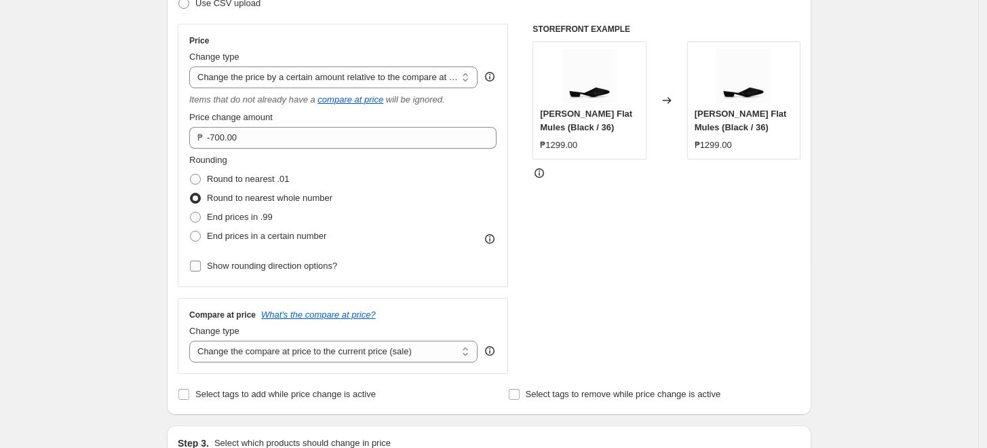
click at [201, 265] on input "Show rounding direction options?" at bounding box center [195, 265] width 11 height 11
checkbox input "true"
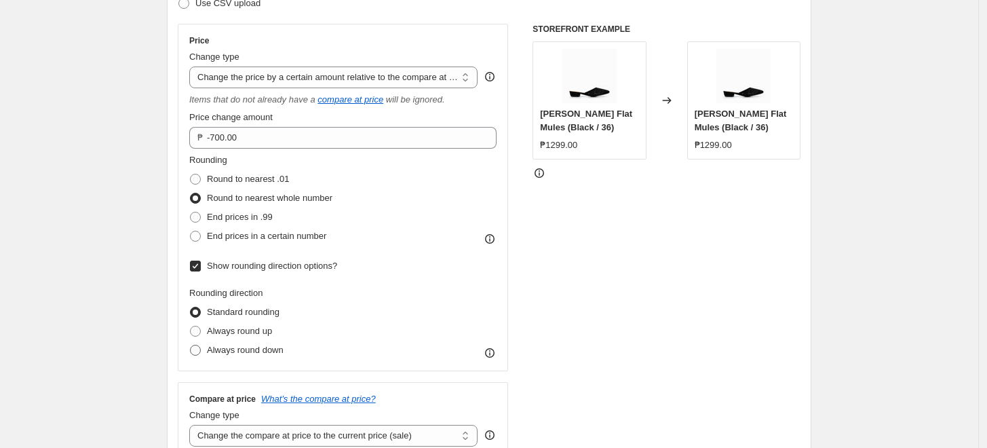
click at [211, 351] on span "Always round down" at bounding box center [245, 350] width 77 height 10
click at [191, 345] on input "Always round down" at bounding box center [190, 345] width 1 height 1
radio input "true"
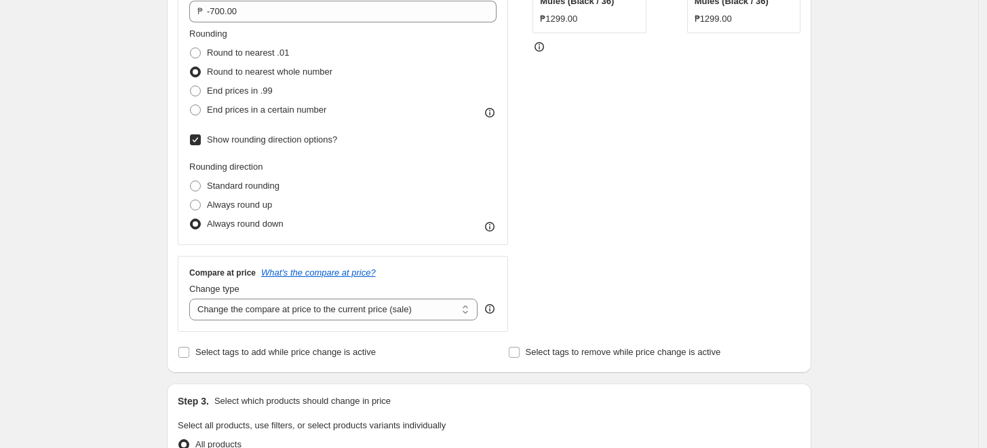
scroll to position [527, 0]
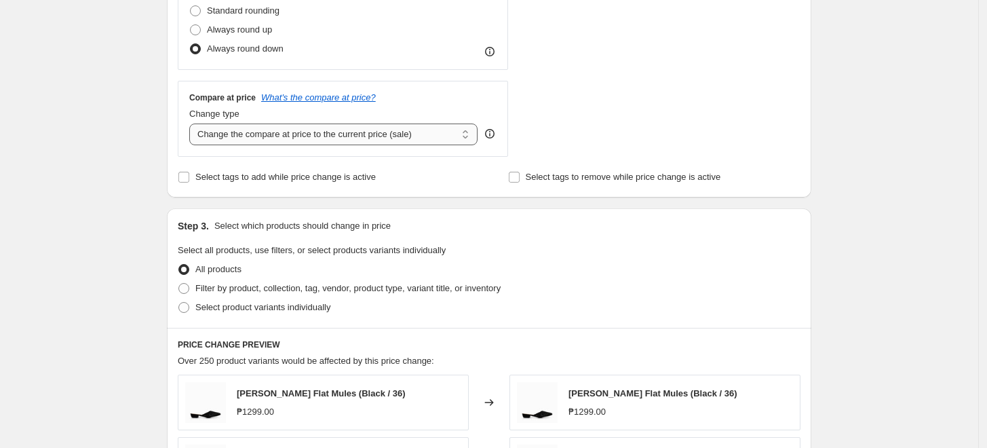
click at [242, 136] on select "Change the compare at price to the current price (sale) Change the compare at p…" at bounding box center [333, 134] width 288 height 22
select select "no_change"
click at [193, 123] on select "Change the compare at price to the current price (sale) Change the compare at p…" at bounding box center [333, 134] width 288 height 22
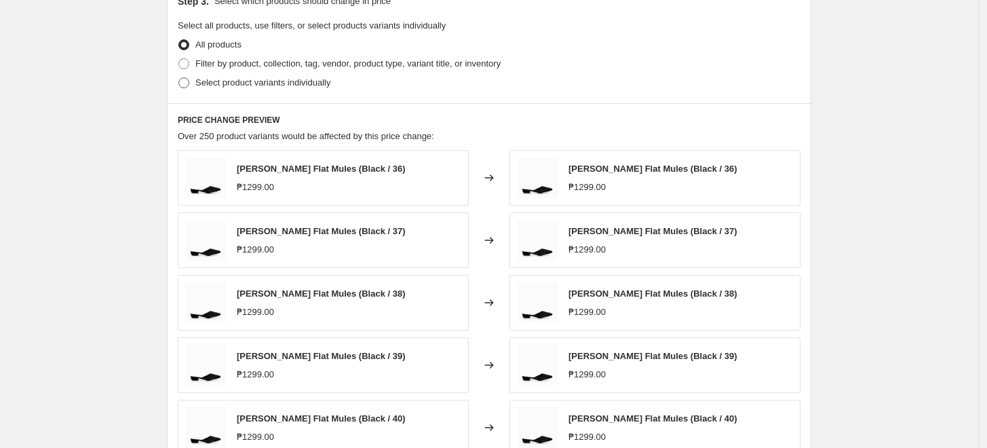
scroll to position [678, 0]
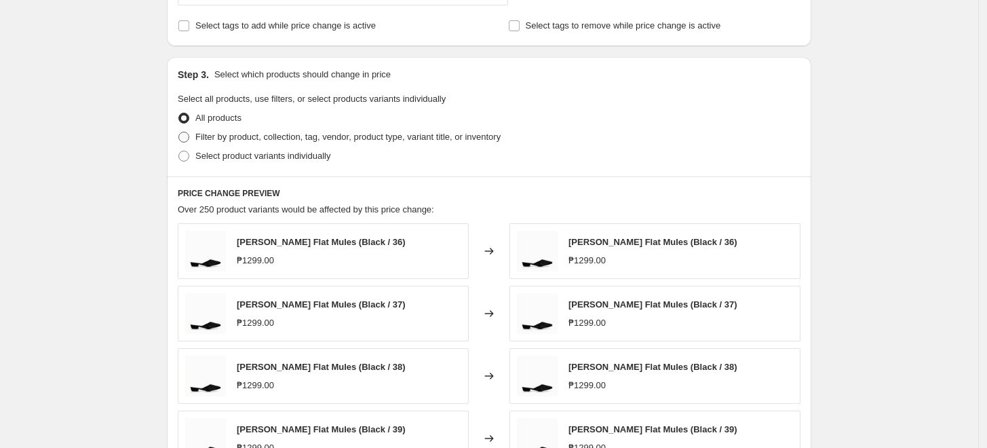
click at [248, 138] on span "Filter by product, collection, tag, vendor, product type, variant title, or inv…" at bounding box center [347, 137] width 305 height 10
click at [179, 132] on input "Filter by product, collection, tag, vendor, product type, variant title, or inv…" at bounding box center [178, 132] width 1 height 1
radio input "true"
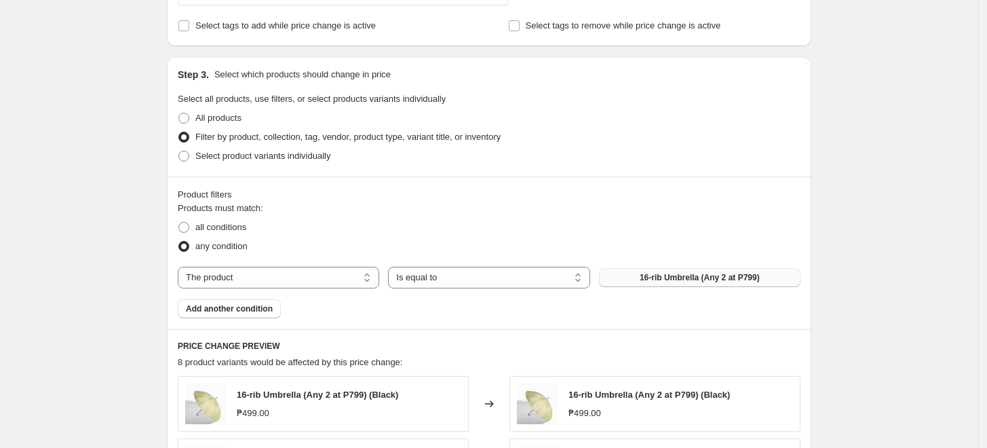
click at [682, 275] on span "16-rib Umbrella (Any 2 at P799)" at bounding box center [700, 277] width 120 height 11
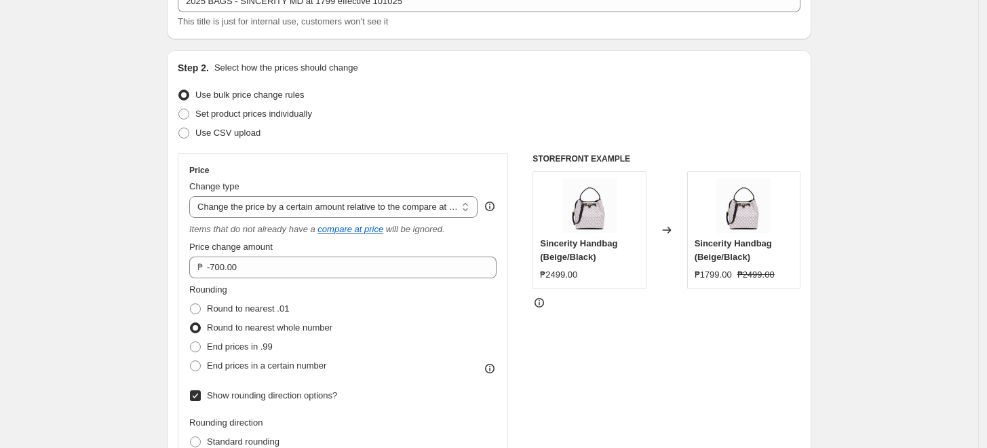
scroll to position [151, 0]
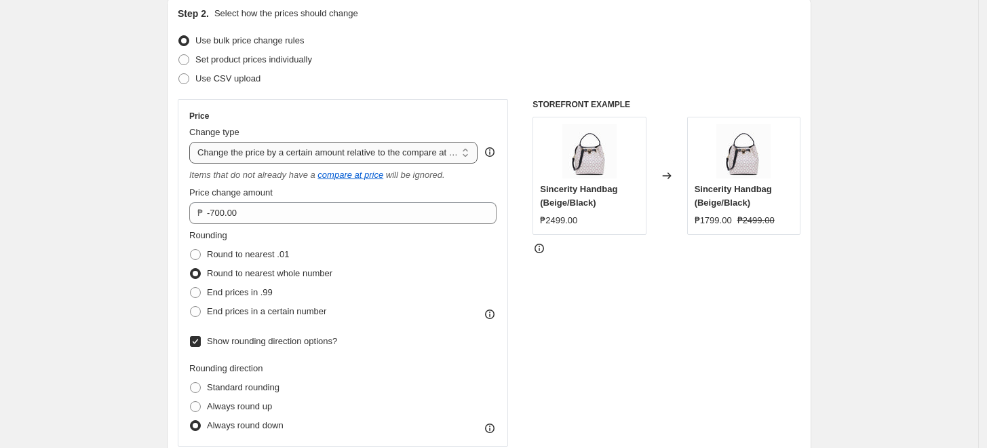
click at [277, 158] on select "Change the price to a certain amount Change the price by a certain amount Chang…" at bounding box center [333, 153] width 288 height 22
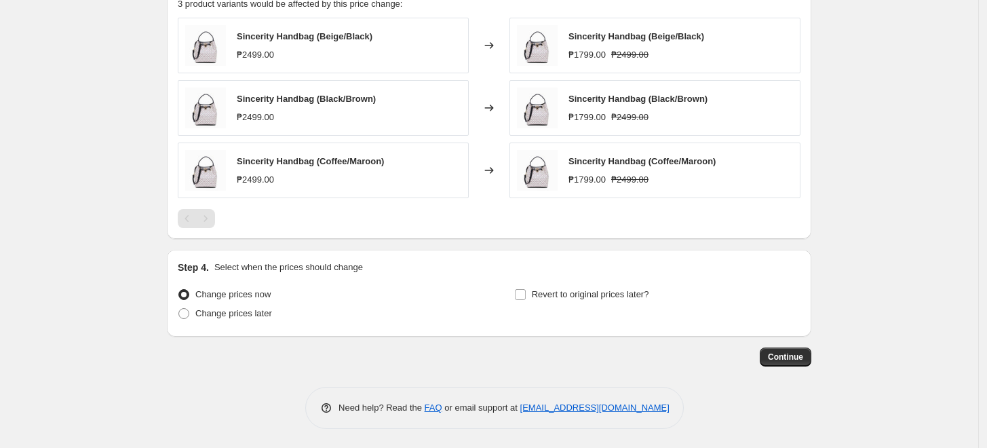
scroll to position [1037, 0]
click at [220, 315] on span "Change prices later" at bounding box center [233, 312] width 77 height 10
click at [179, 308] on input "Change prices later" at bounding box center [178, 307] width 1 height 1
radio input "true"
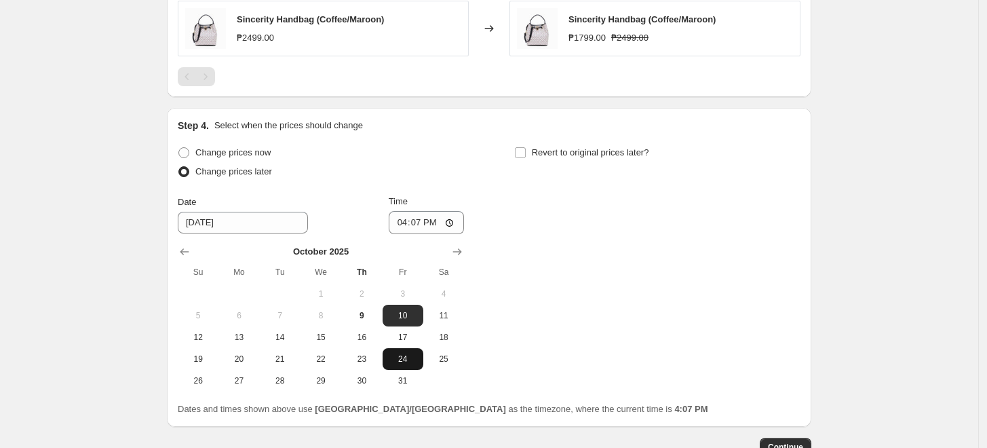
scroll to position [1188, 0]
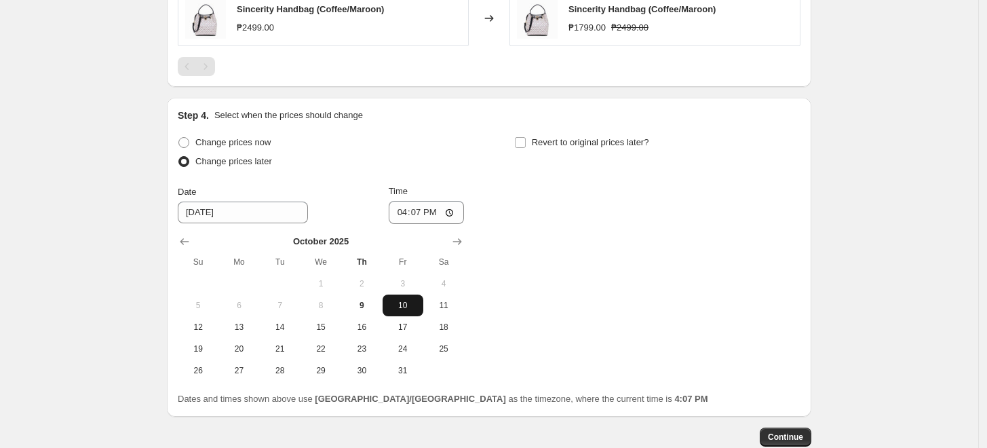
click at [418, 301] on span "10" at bounding box center [403, 305] width 30 height 11
click at [402, 210] on input "16:07" at bounding box center [427, 212] width 76 height 23
type input "00:00"
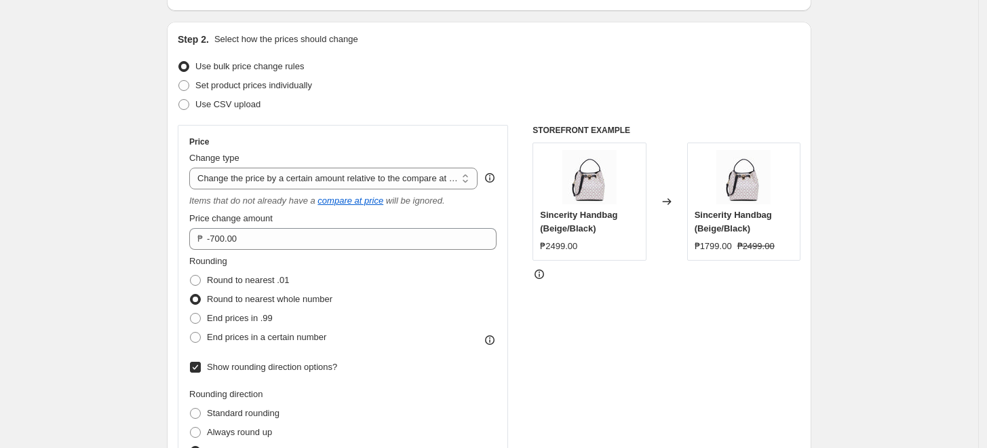
scroll to position [151, 0]
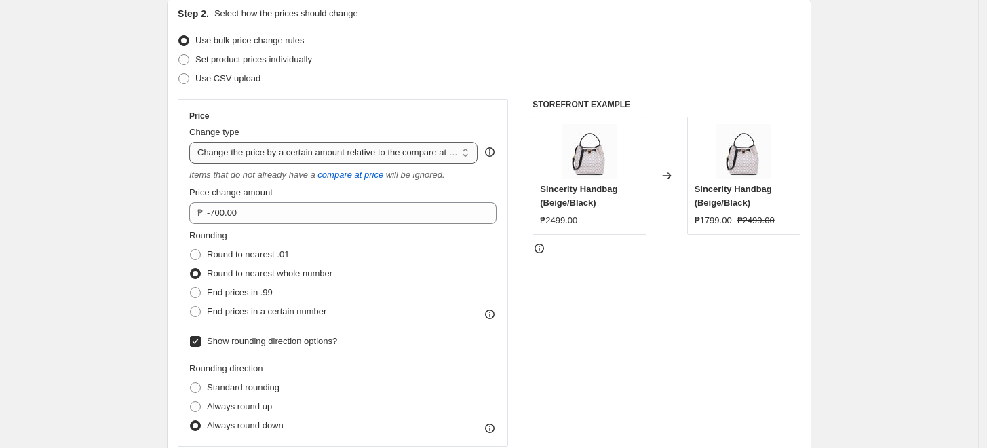
click at [347, 155] on select "Change the price to a certain amount Change the price by a certain amount Chang…" at bounding box center [333, 153] width 288 height 22
click at [348, 155] on select "Change the price to a certain amount Change the price by a certain amount Chang…" at bounding box center [333, 153] width 288 height 22
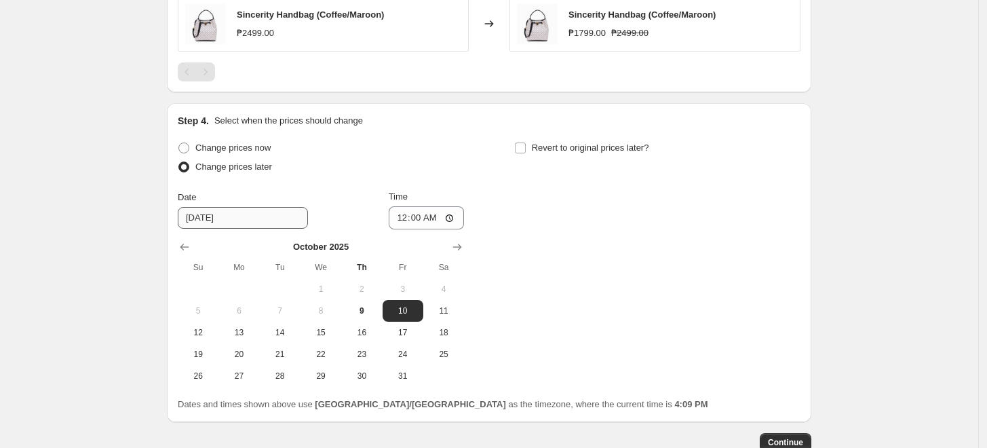
scroll to position [1205, 0]
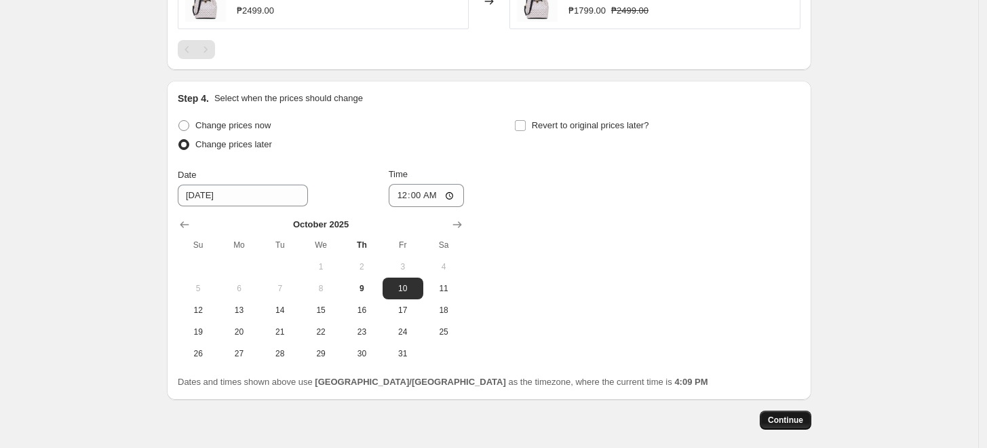
click at [784, 415] on span "Continue" at bounding box center [785, 419] width 35 height 11
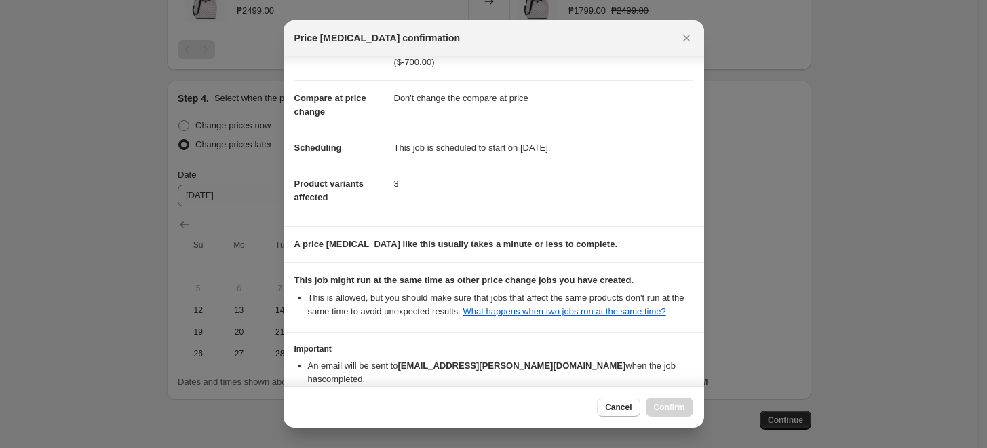
scroll to position [119, 0]
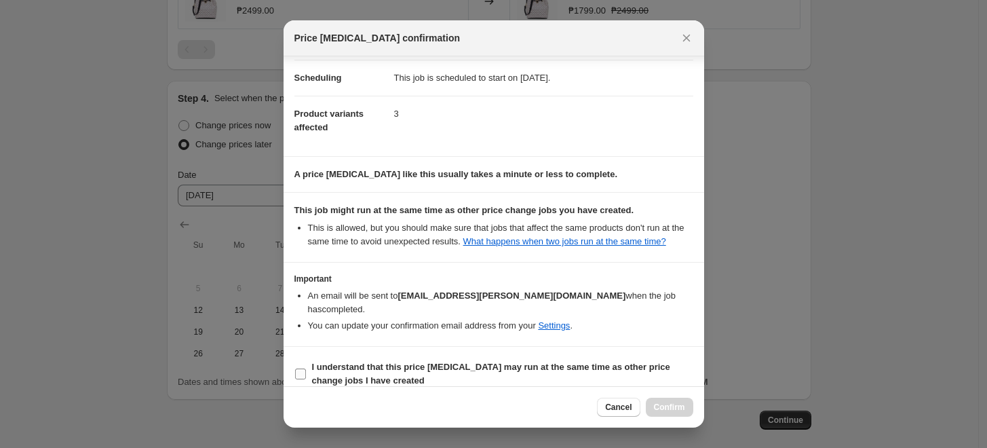
click at [304, 368] on input "I understand that this price [MEDICAL_DATA] may run at the same time as other p…" at bounding box center [300, 373] width 11 height 11
checkbox input "true"
click at [668, 402] on span "Confirm" at bounding box center [669, 407] width 31 height 11
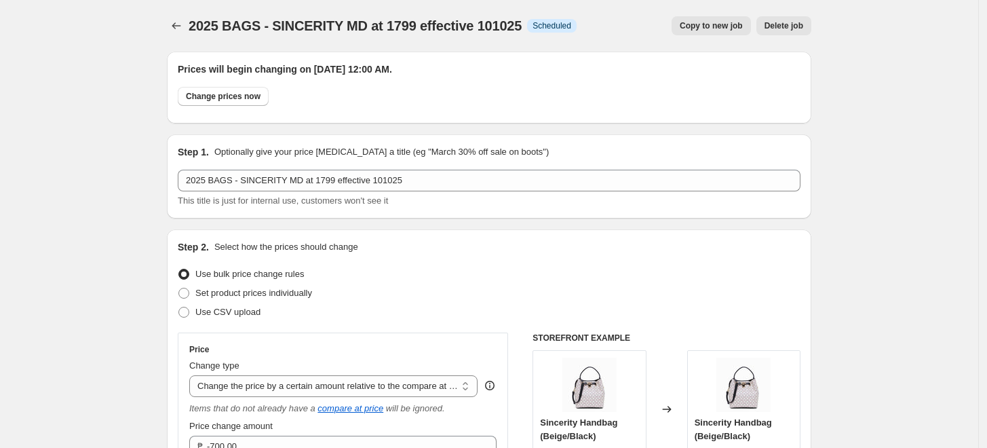
click at [189, 22] on div at bounding box center [178, 25] width 22 height 19
drag, startPoint x: 190, startPoint y: 22, endPoint x: 208, endPoint y: 28, distance: 18.5
click at [199, 25] on div "2025 BAGS - SINCERITY MD at 1799 effective 101025 Info Scheduled Copy to new jo…" at bounding box center [489, 25] width 644 height 19
click at [225, 33] on span "2025 BAGS - SINCERITY MD at 1799 effective 101025" at bounding box center [355, 25] width 333 height 15
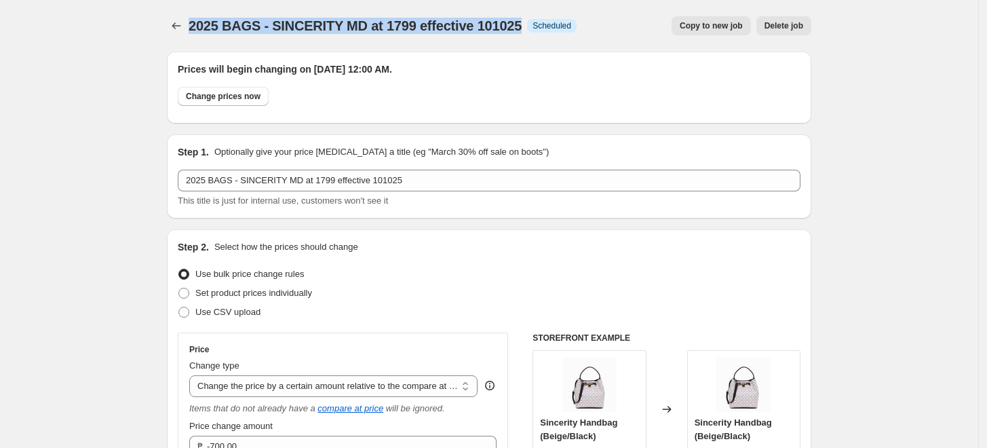
drag, startPoint x: 195, startPoint y: 24, endPoint x: 524, endPoint y: 36, distance: 328.5
click at [524, 36] on div "2025 BAGS - SINCERITY MD at 1799 effective 101025. This page is ready 2025 BAGS…" at bounding box center [489, 26] width 644 height 52
copy span "2025 BAGS - SINCERITY MD at 1799 effective 101025"
click at [181, 27] on icon "Price change jobs" at bounding box center [177, 26] width 14 height 14
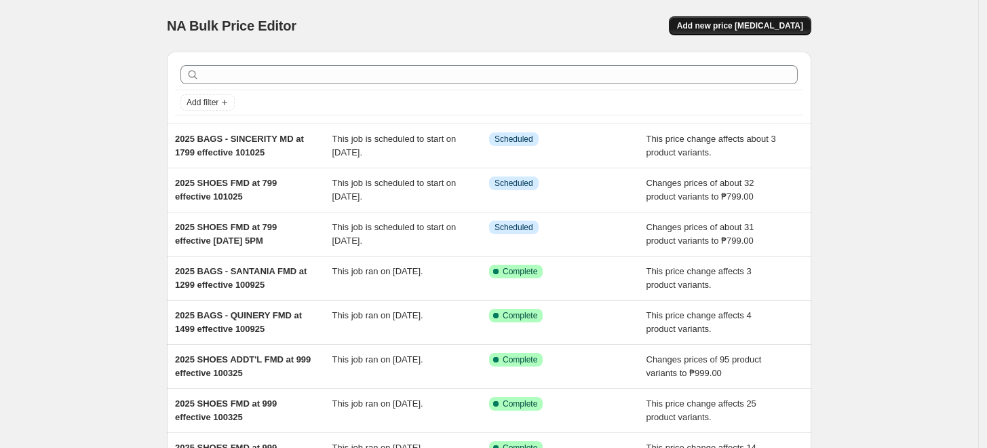
click at [738, 25] on span "Add new price [MEDICAL_DATA]" at bounding box center [740, 25] width 126 height 11
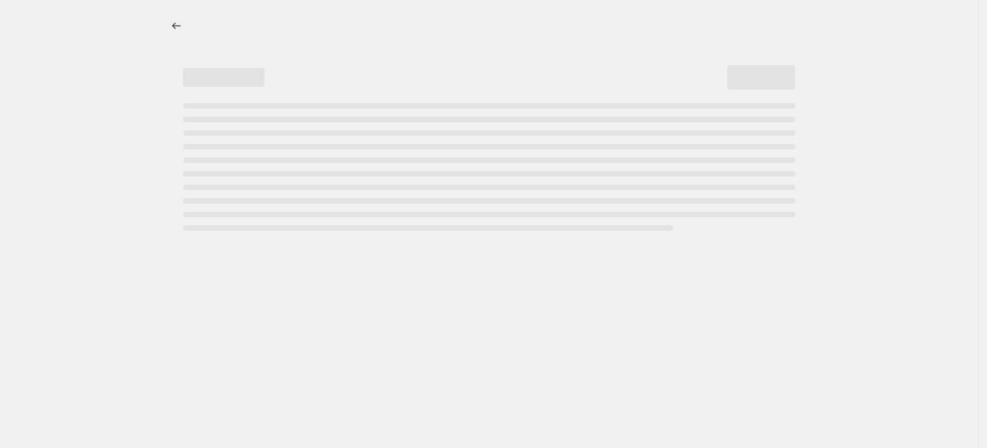
select select "percentage"
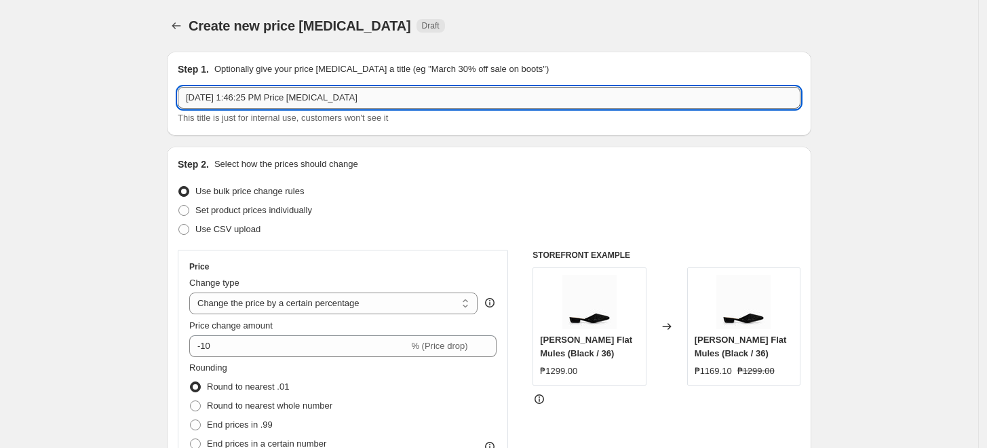
click at [253, 101] on input "[DATE] 1:46:25 PM Price [MEDICAL_DATA]" at bounding box center [489, 98] width 623 height 22
paste input "2025 BAGS - SINCERITY MD at 1799 effective 101025"
click at [278, 93] on input "2025 BAGS - SINCERITY MD at 1799 effective 101025" at bounding box center [489, 98] width 623 height 22
type input "2025 BAGS - LIORA MD at 999 effective 101025"
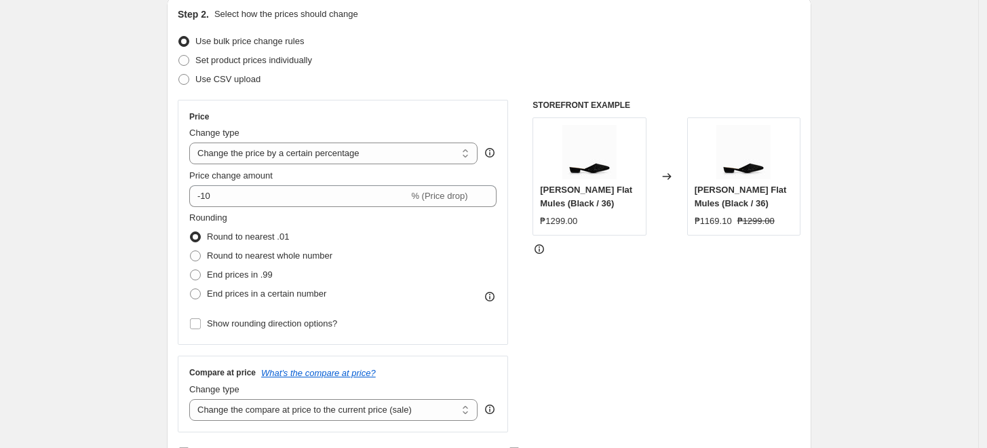
scroll to position [151, 0]
click at [245, 149] on select "Change the price to a certain amount Change the price by a certain amount Chang…" at bounding box center [333, 153] width 288 height 22
select select "bcap"
click at [193, 142] on select "Change the price to a certain amount Change the price by a certain amount Chang…" at bounding box center [333, 153] width 288 height 22
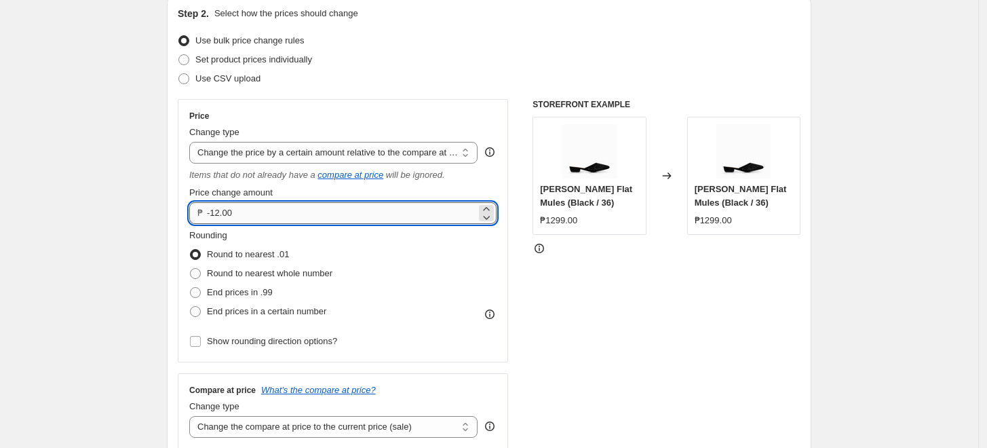
click at [222, 212] on input "-12.00" at bounding box center [341, 213] width 269 height 22
type input "-300.00"
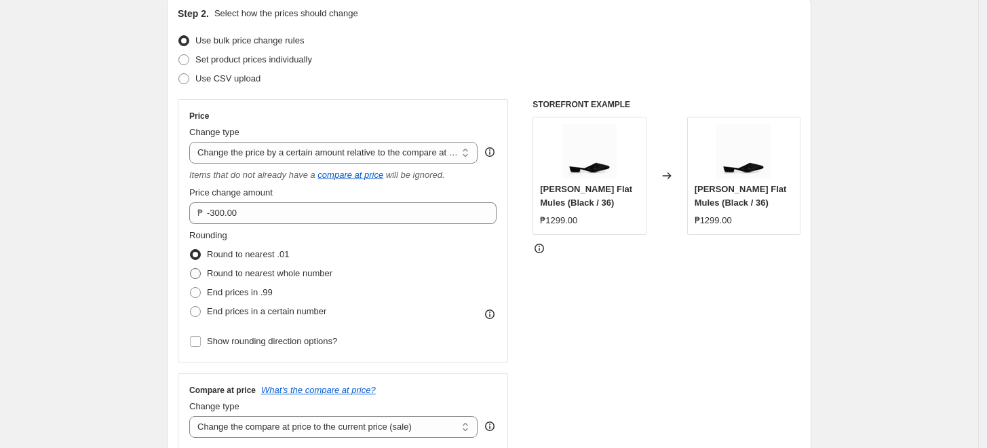
click at [221, 275] on span "Round to nearest whole number" at bounding box center [269, 273] width 125 height 10
click at [191, 269] on input "Round to nearest whole number" at bounding box center [190, 268] width 1 height 1
radio input "true"
click at [201, 345] on span at bounding box center [195, 341] width 12 height 12
click at [201, 345] on input "Show rounding direction options?" at bounding box center [195, 341] width 11 height 11
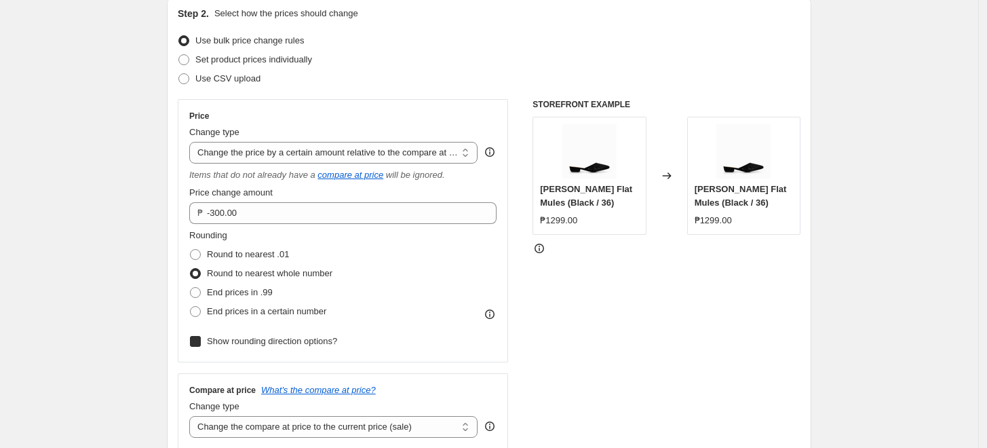
checkbox input "true"
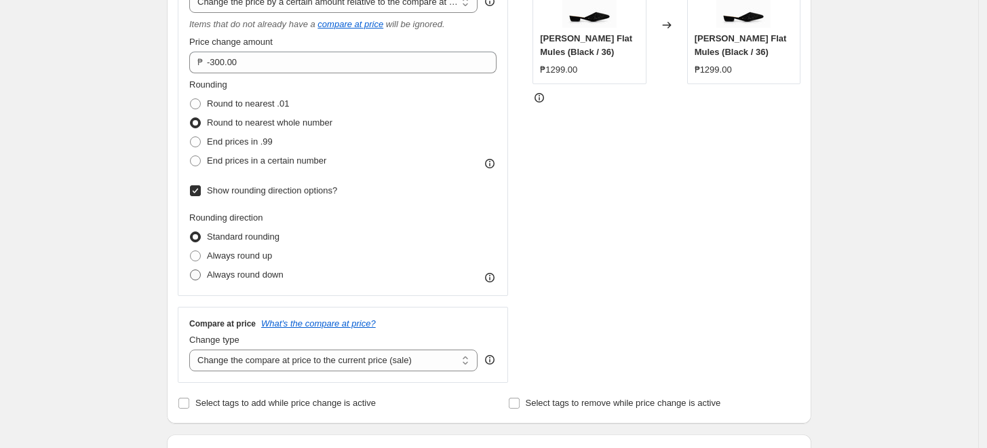
click at [282, 269] on span "Always round down" at bounding box center [245, 274] width 77 height 10
click at [191, 269] on input "Always round down" at bounding box center [190, 269] width 1 height 1
radio input "true"
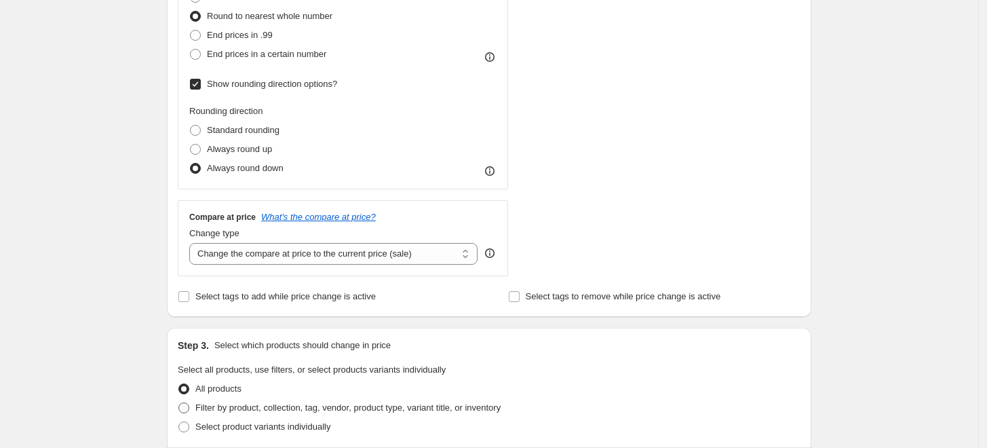
scroll to position [527, 0]
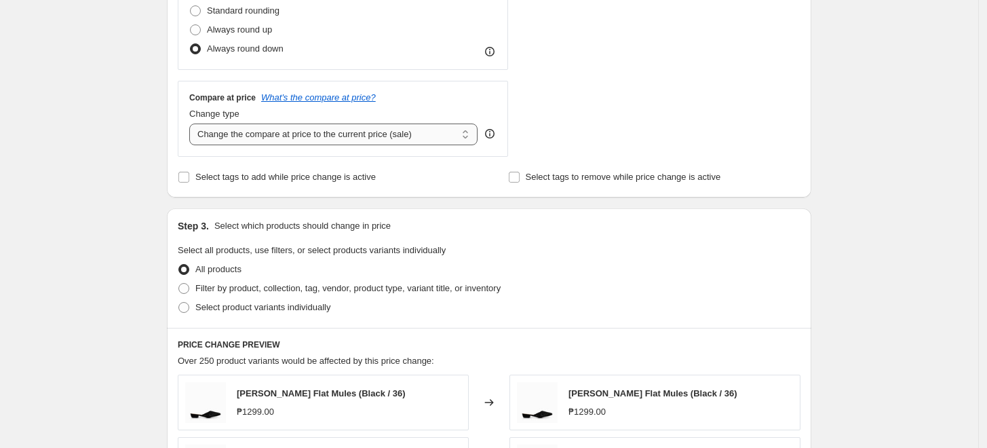
click at [325, 132] on select "Change the compare at price to the current price (sale) Change the compare at p…" at bounding box center [333, 134] width 288 height 22
select select "no_change"
click at [193, 123] on select "Change the compare at price to the current price (sale) Change the compare at p…" at bounding box center [333, 134] width 288 height 22
click at [115, 256] on div "Create new price [MEDICAL_DATA]. This page is ready Create new price [MEDICAL_D…" at bounding box center [489, 202] width 978 height 1458
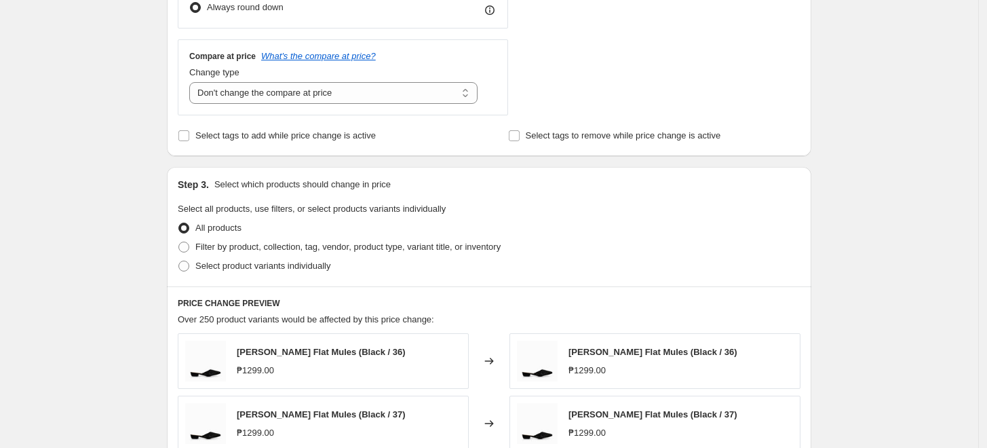
scroll to position [678, 0]
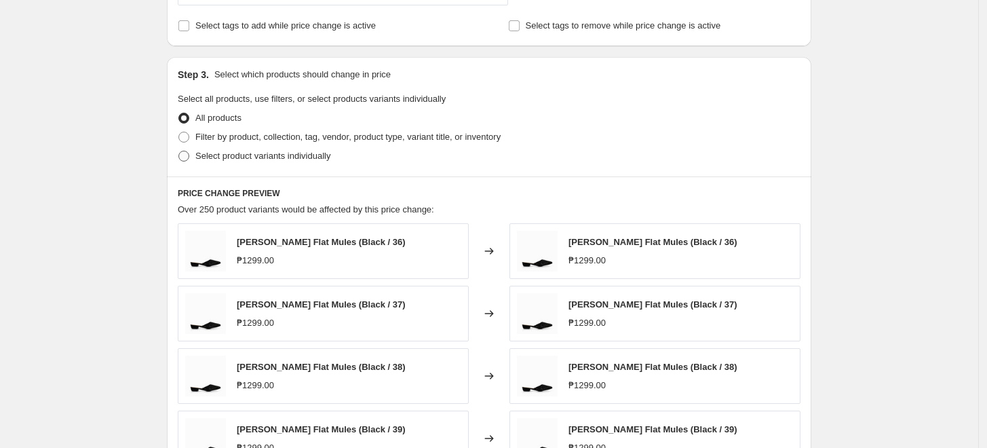
drag, startPoint x: 233, startPoint y: 138, endPoint x: 235, endPoint y: 152, distance: 13.6
click at [235, 138] on span "Filter by product, collection, tag, vendor, product type, variant title, or inv…" at bounding box center [347, 137] width 305 height 10
click at [179, 132] on input "Filter by product, collection, tag, vendor, product type, variant title, or inv…" at bounding box center [178, 132] width 1 height 1
radio input "true"
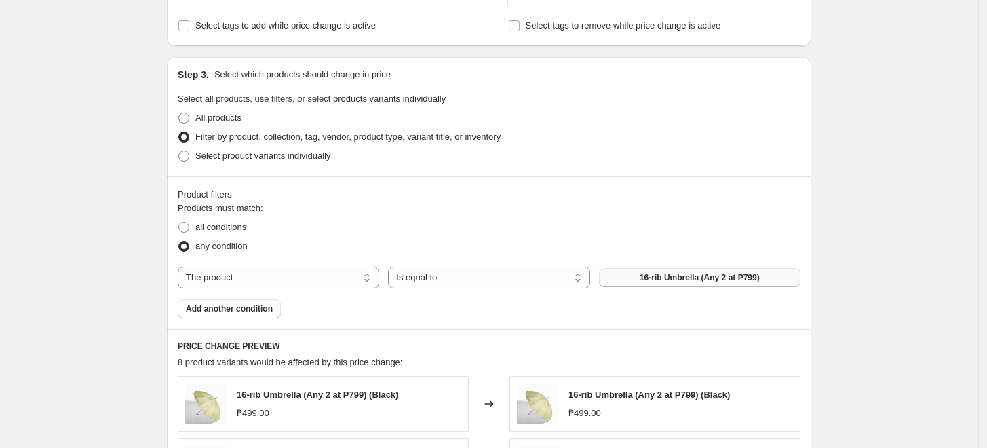
click at [668, 270] on button "16-rib Umbrella (Any 2 at P799)" at bounding box center [699, 277] width 201 height 19
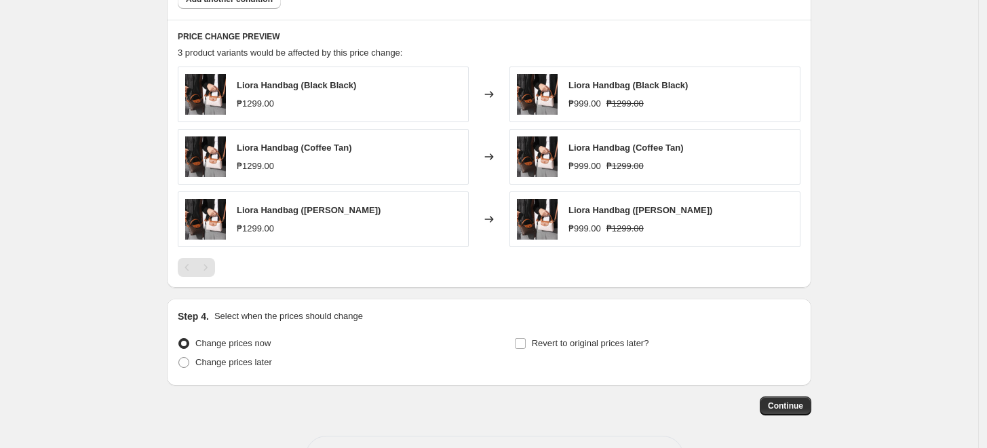
scroll to position [962, 0]
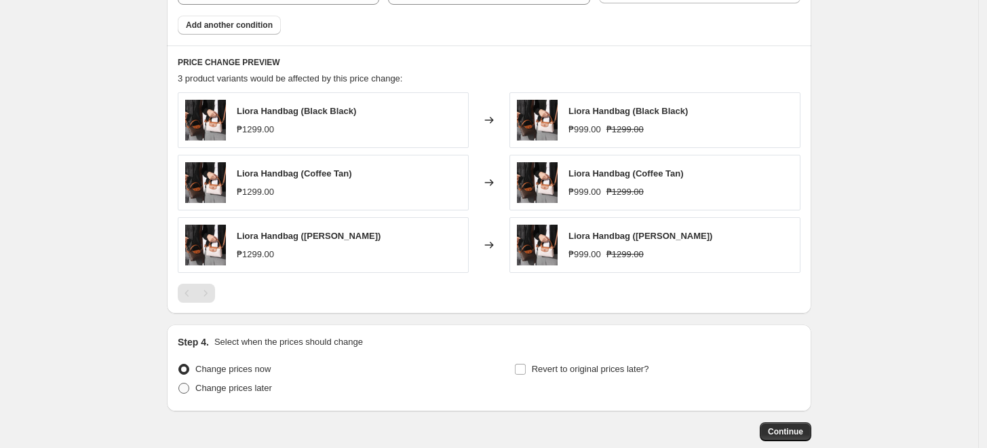
click at [224, 392] on span "Change prices later" at bounding box center [233, 388] width 77 height 10
click at [179, 383] on input "Change prices later" at bounding box center [178, 383] width 1 height 1
radio input "true"
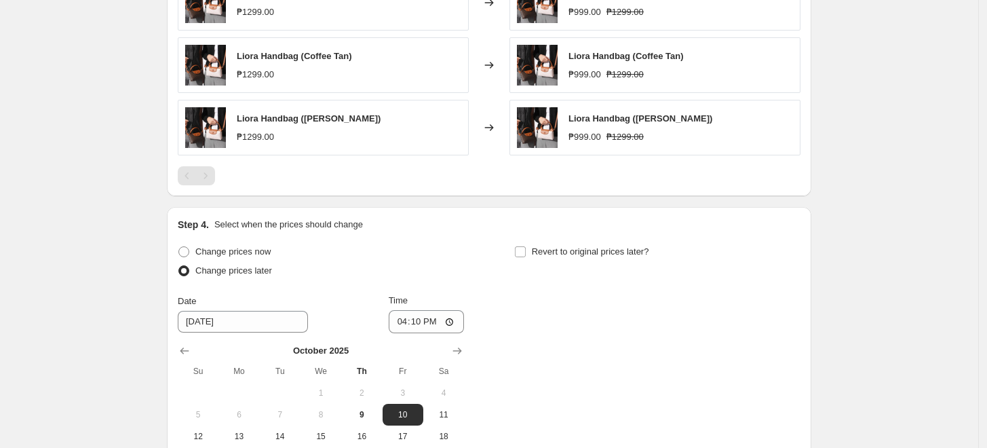
scroll to position [1188, 0]
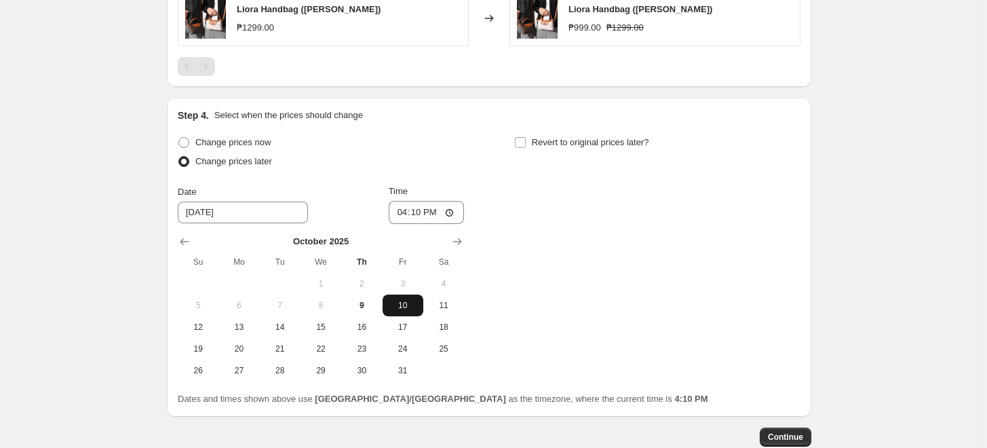
click at [398, 305] on span "10" at bounding box center [403, 305] width 30 height 11
click at [410, 210] on input "16:10" at bounding box center [427, 212] width 76 height 23
type input "00:00"
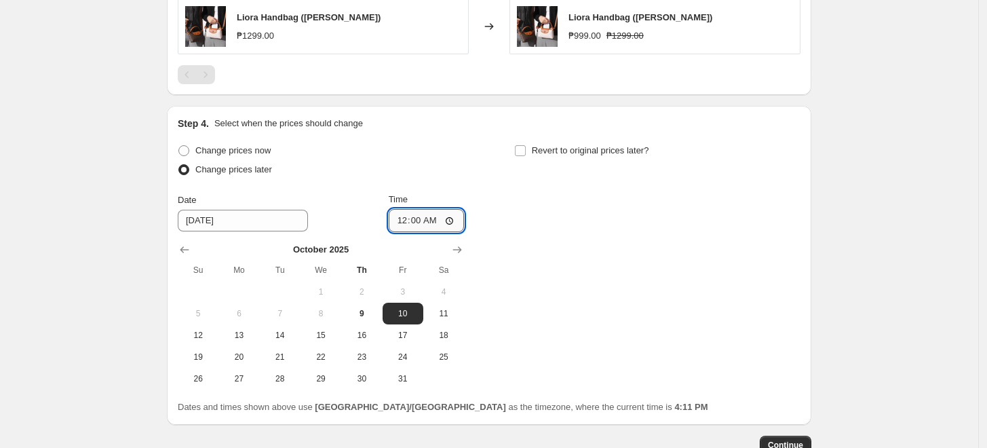
scroll to position [1205, 0]
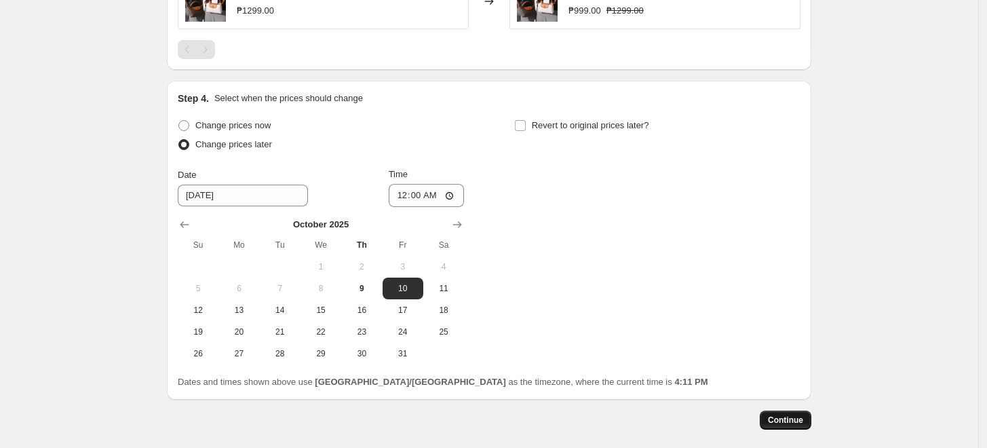
click at [782, 417] on span "Continue" at bounding box center [785, 419] width 35 height 11
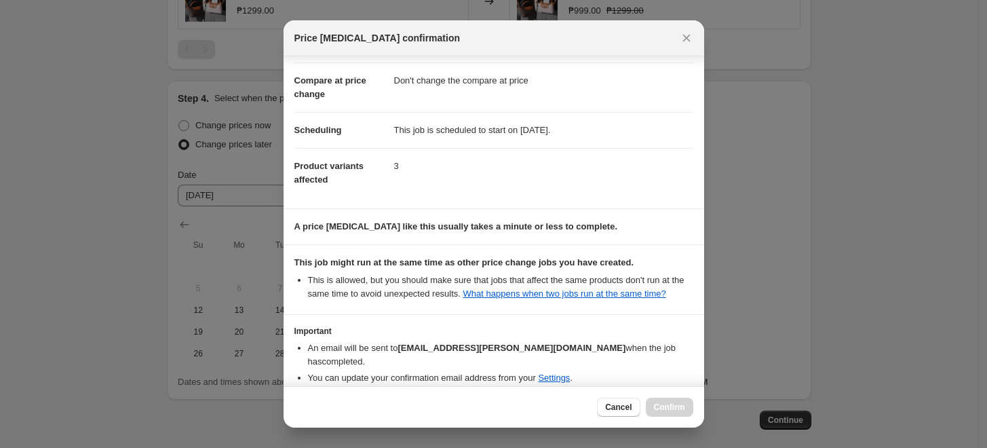
scroll to position [119, 0]
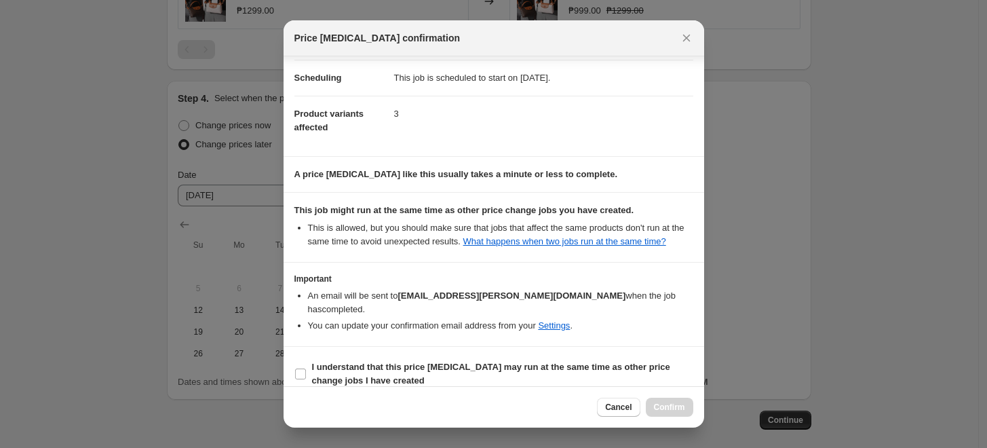
click at [286, 365] on section "I understand that this price [MEDICAL_DATA] may run at the same time as other p…" at bounding box center [494, 374] width 421 height 54
click at [297, 368] on input "I understand that this price [MEDICAL_DATA] may run at the same time as other p…" at bounding box center [300, 373] width 11 height 11
checkbox input "true"
click at [670, 408] on span "Confirm" at bounding box center [669, 407] width 31 height 11
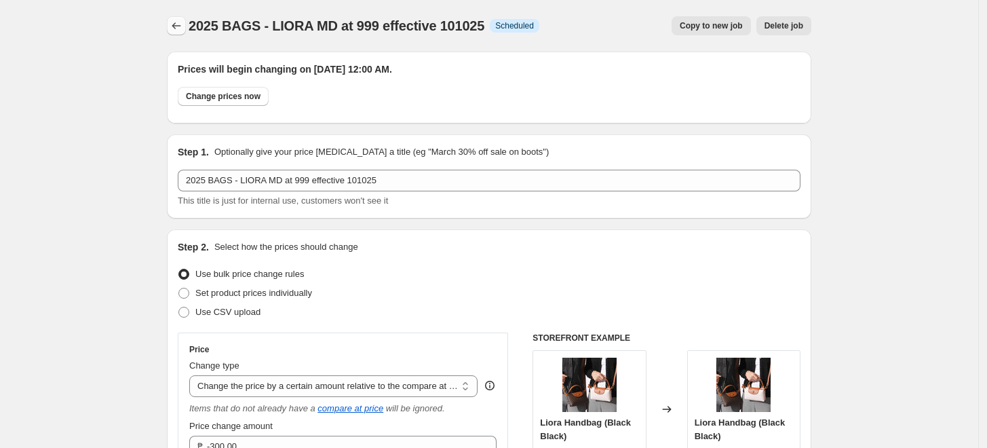
click at [178, 28] on icon "Price change jobs" at bounding box center [176, 25] width 9 height 7
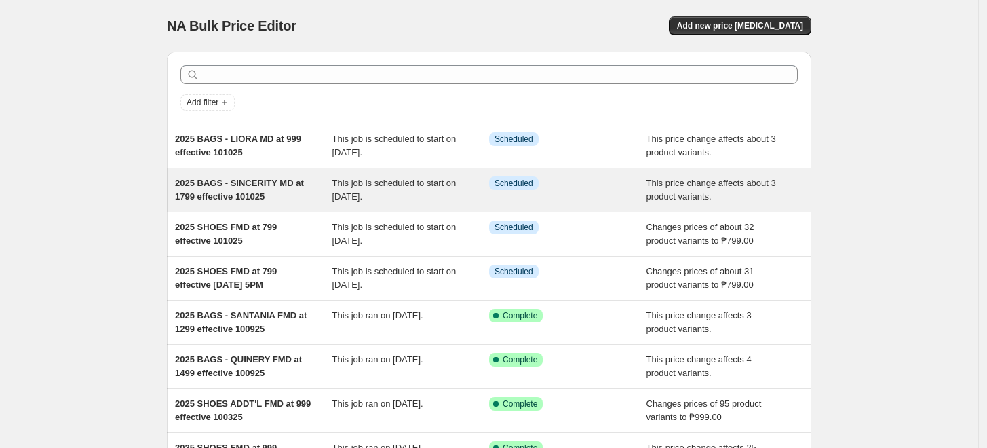
click at [214, 181] on span "2025 BAGS - SINCERITY MD at 1799 effective 101025" at bounding box center [239, 190] width 129 height 24
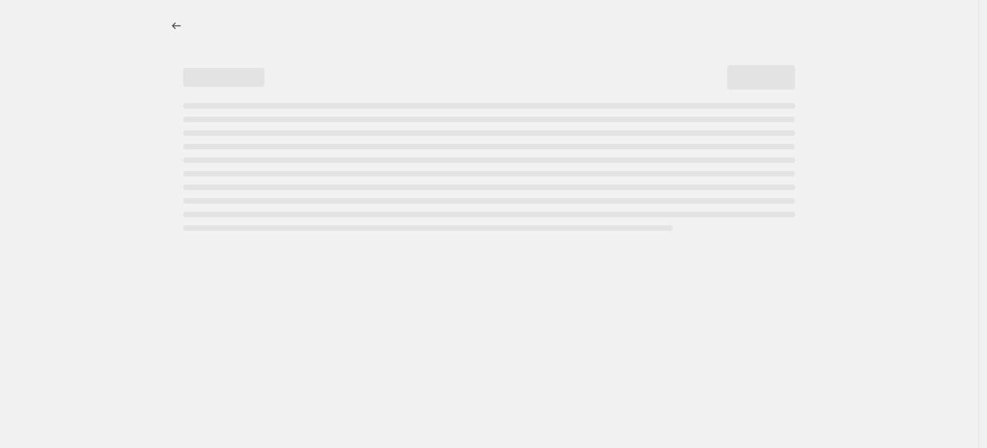
select select "bcap"
select select "no_change"
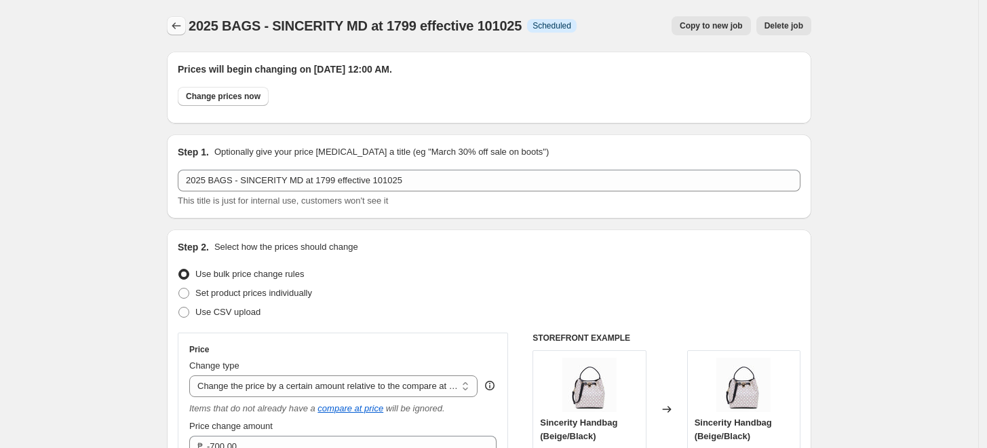
click at [180, 25] on icon "Price change jobs" at bounding box center [177, 26] width 14 height 14
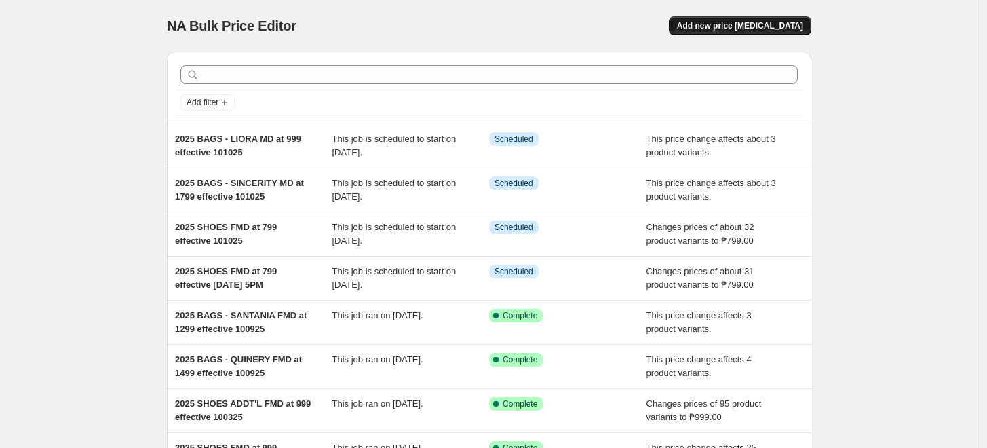
click at [741, 29] on span "Add new price [MEDICAL_DATA]" at bounding box center [740, 25] width 126 height 11
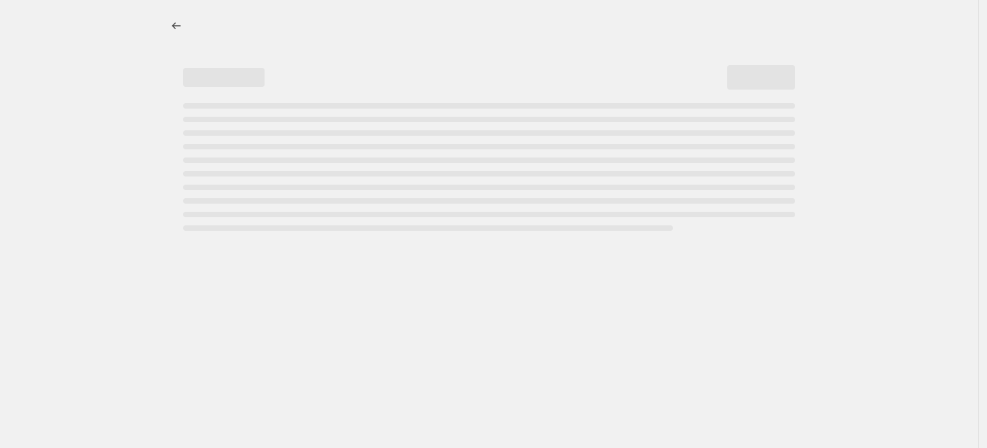
select select "percentage"
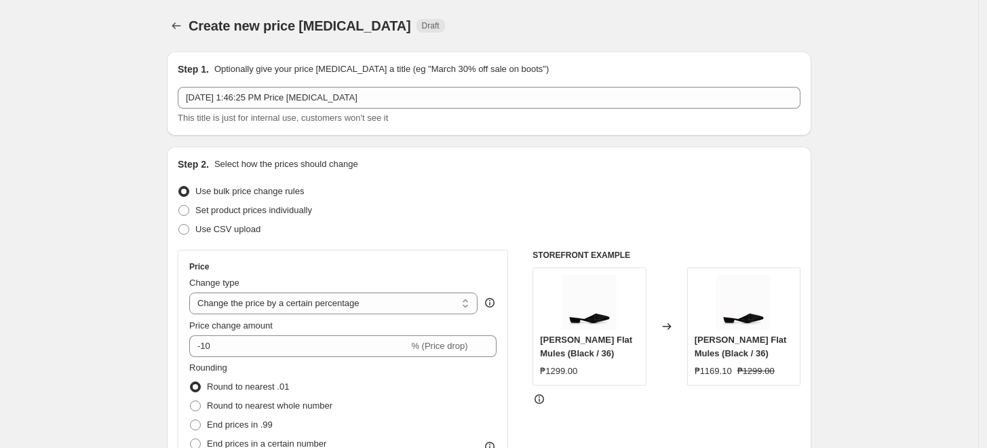
click at [264, 113] on span "This title is just for internal use, customers won't see it" at bounding box center [283, 118] width 210 height 10
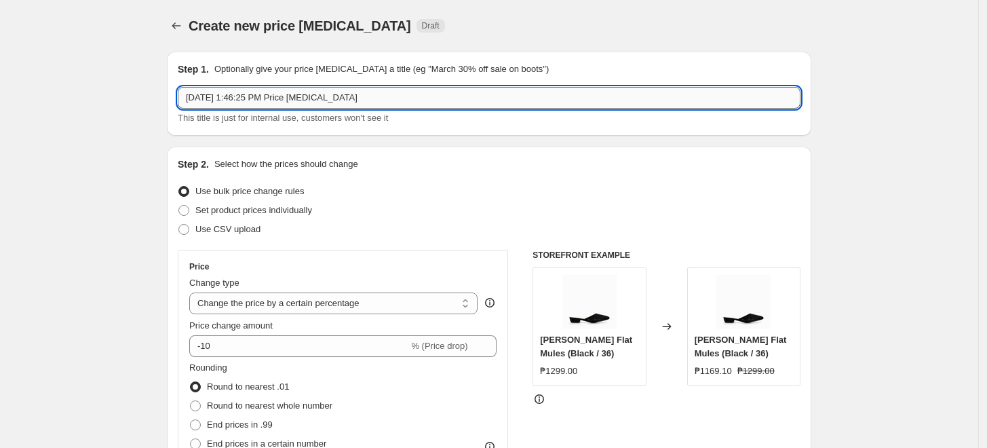
click at [266, 96] on input "[DATE] 1:46:25 PM Price [MEDICAL_DATA]" at bounding box center [489, 98] width 623 height 22
type input "2025 BAGS FMD"
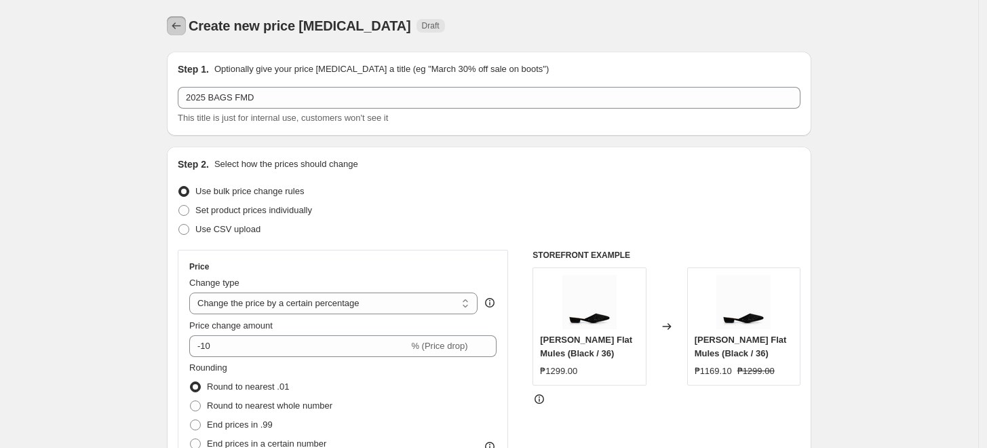
click at [174, 21] on icon "Price change jobs" at bounding box center [177, 26] width 14 height 14
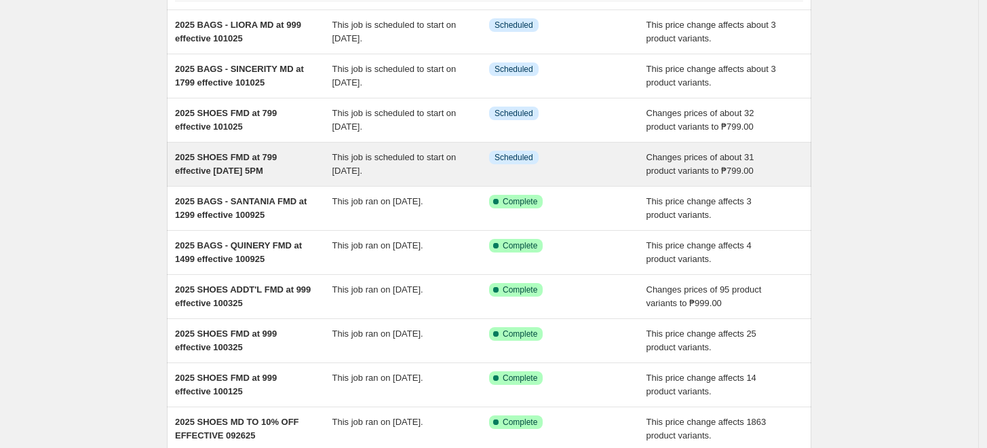
scroll to position [151, 0]
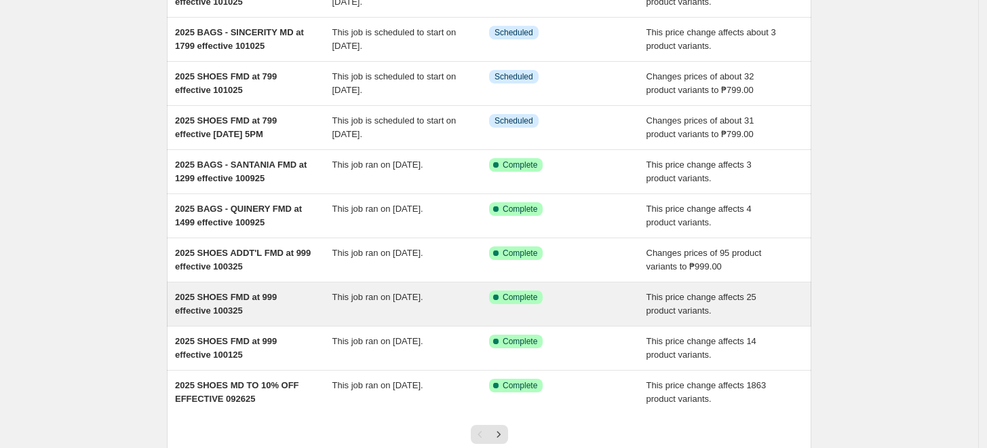
click at [263, 303] on div "2025 SHOES FMD at 999 effective 100325" at bounding box center [253, 303] width 157 height 27
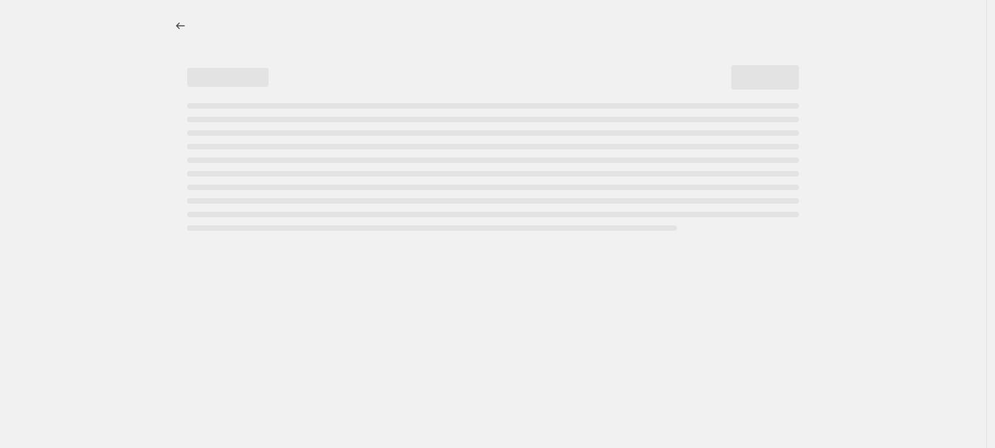
select select "bcap"
select select "no_change"
select select "tag"
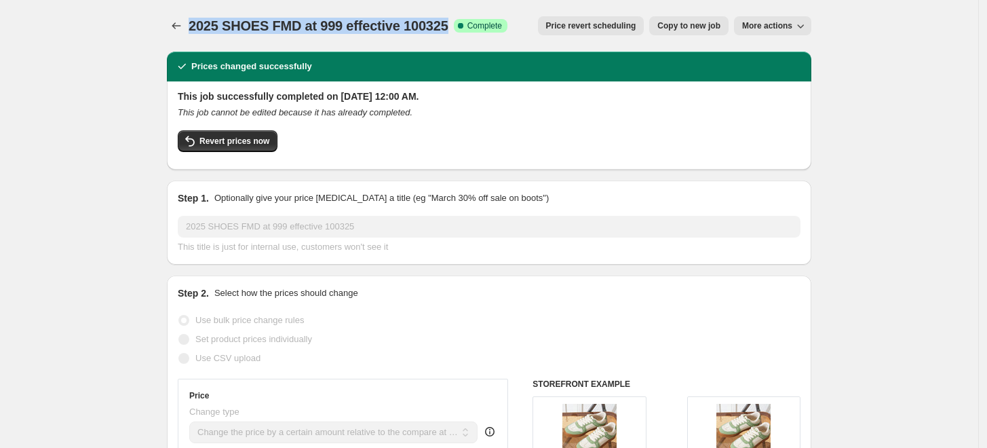
drag, startPoint x: 193, startPoint y: 22, endPoint x: 452, endPoint y: 26, distance: 258.5
click at [448, 26] on span "2025 SHOES FMD at 999 effective 100325" at bounding box center [319, 25] width 260 height 15
copy span "2025 SHOES FMD at 999 effective 100325"
click at [181, 17] on button "Price change jobs" at bounding box center [176, 25] width 19 height 19
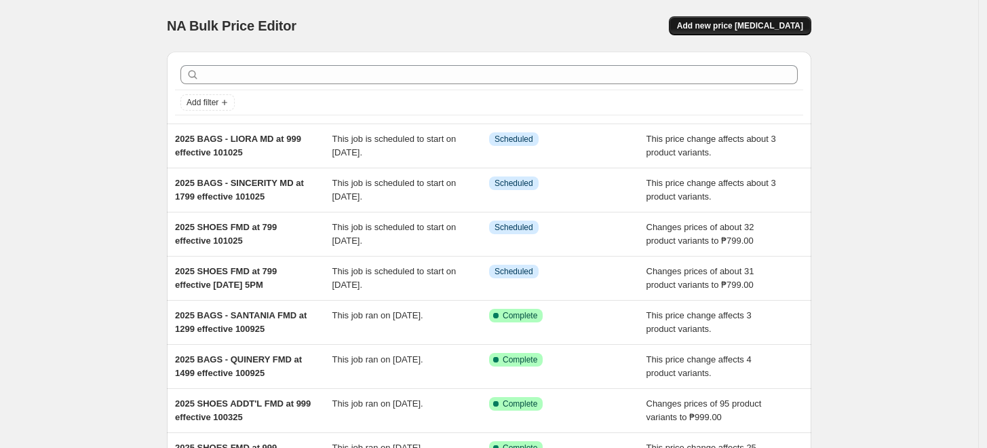
click at [769, 33] on button "Add new price [MEDICAL_DATA]" at bounding box center [740, 25] width 142 height 19
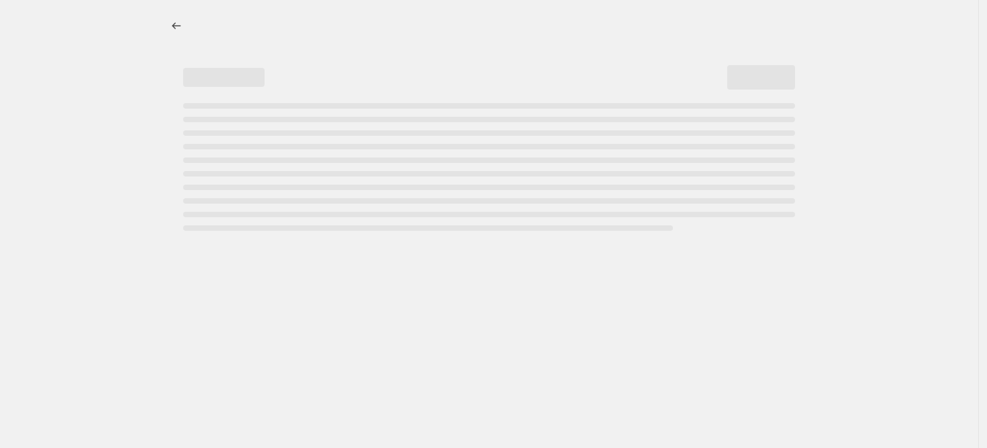
select select "percentage"
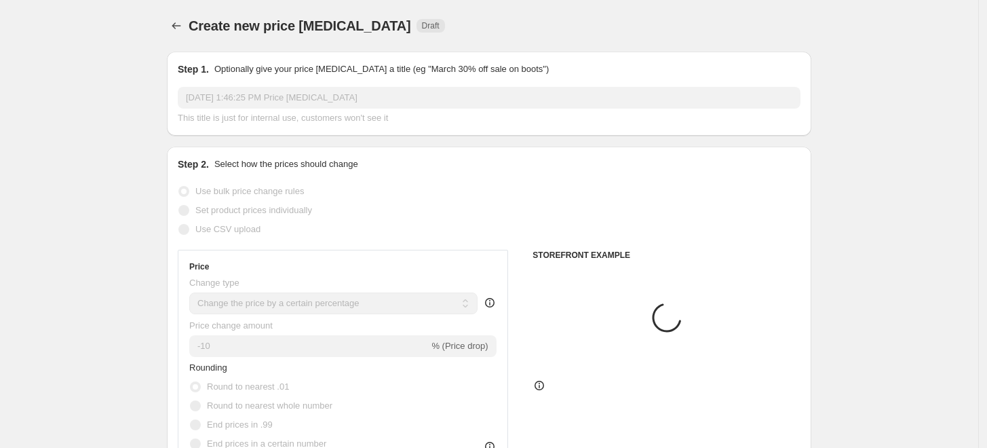
click at [317, 71] on p "Optionally give your price [MEDICAL_DATA] a title (eg "March 30% off sale on bo…" at bounding box center [381, 69] width 334 height 14
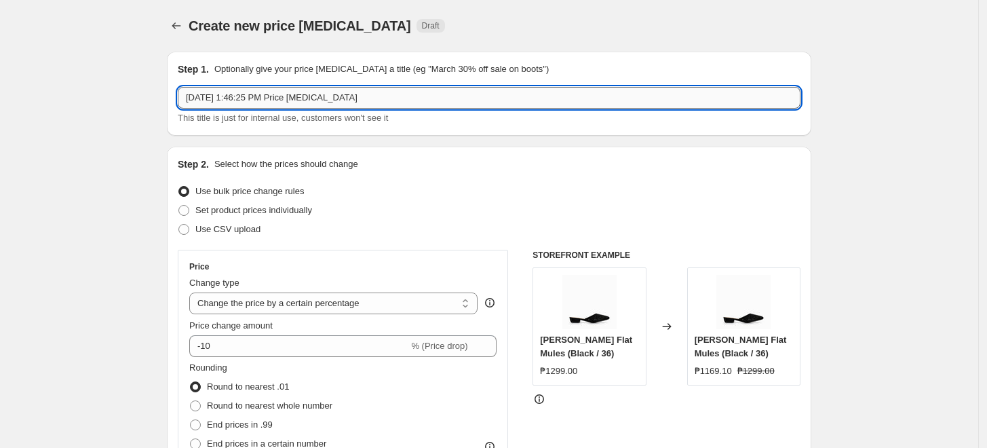
click at [300, 99] on input "[DATE] 1:46:25 PM Price [MEDICAL_DATA]" at bounding box center [489, 98] width 623 height 22
paste input "2025 SHOES FMD at 999 effective 100325"
click at [239, 95] on input "2025 SHOES FMD at 999 effective 100325" at bounding box center [489, 98] width 623 height 22
type input "2025 BAGS FMD at 1499 effective 101025"
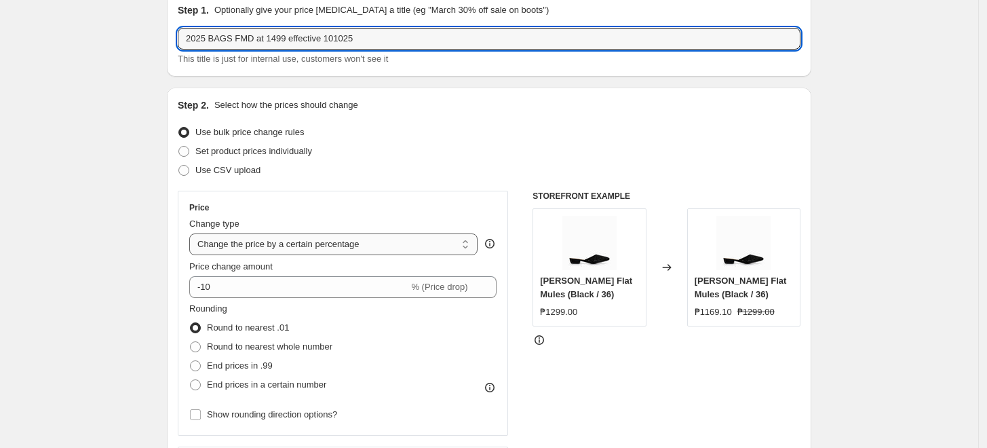
scroll to position [75, 0]
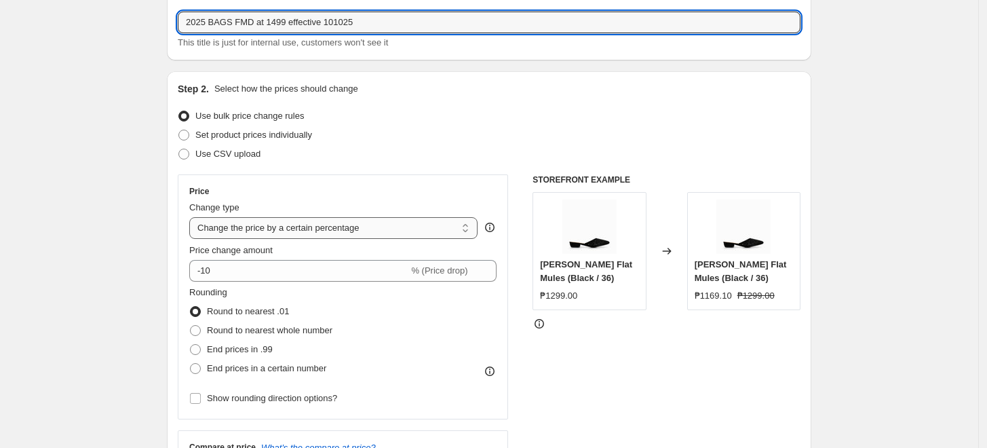
click at [249, 223] on select "Change the price to a certain amount Change the price by a certain amount Chang…" at bounding box center [333, 228] width 288 height 22
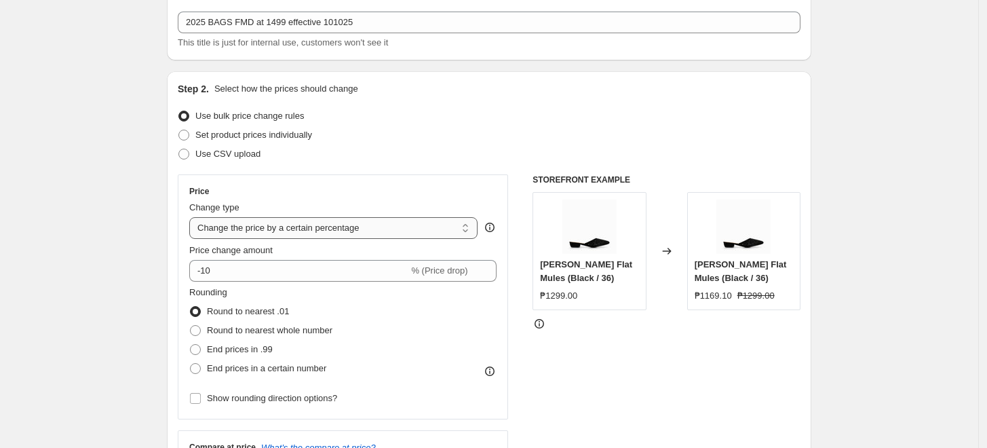
select select "to"
click at [193, 217] on select "Change the price to a certain amount Change the price by a certain amount Chang…" at bounding box center [333, 228] width 288 height 22
type input "80.00"
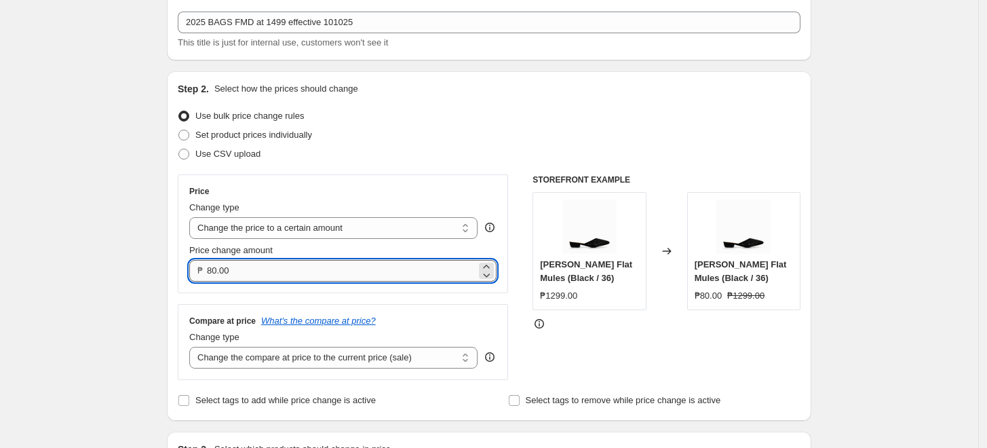
click at [220, 270] on input "80.00" at bounding box center [341, 271] width 269 height 22
click at [241, 228] on select "Change the price to a certain amount Change the price by a certain amount Chang…" at bounding box center [333, 228] width 288 height 22
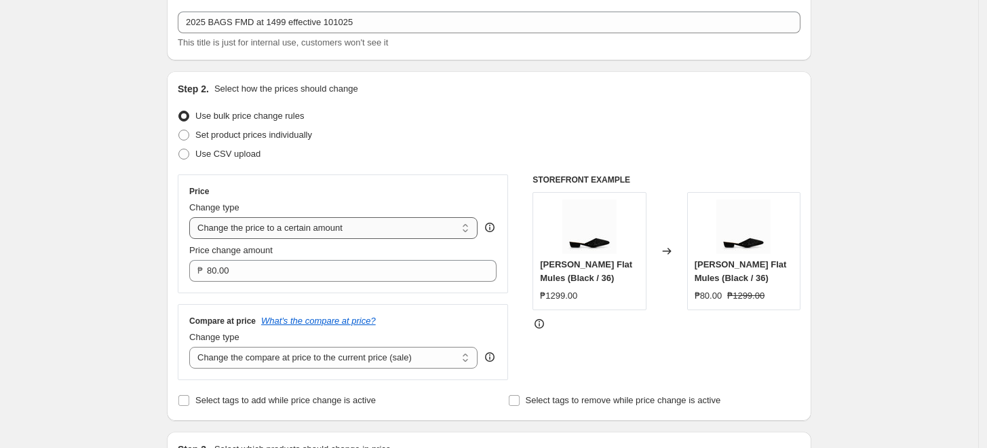
select select "bcap"
click at [193, 217] on select "Change the price to a certain amount Change the price by a certain amount Chang…" at bounding box center [333, 228] width 288 height 22
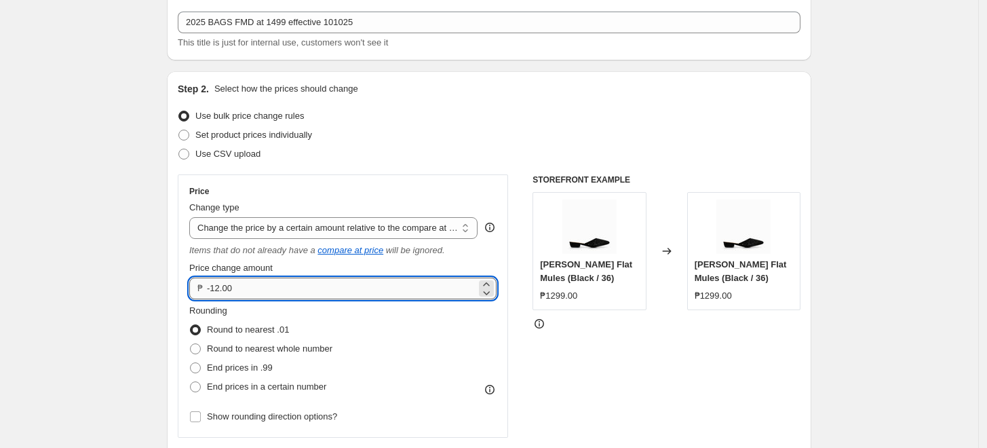
click at [219, 292] on input "-12.00" at bounding box center [341, 288] width 269 height 22
type input "-1000.00"
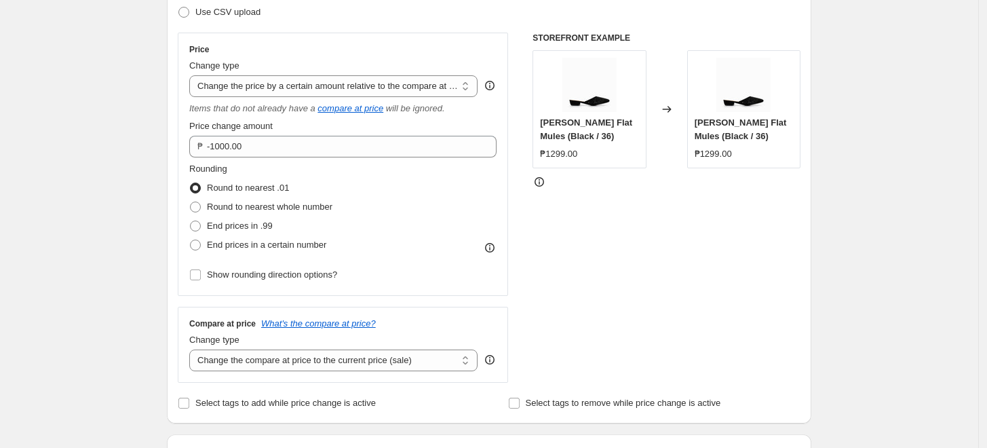
scroll to position [226, 0]
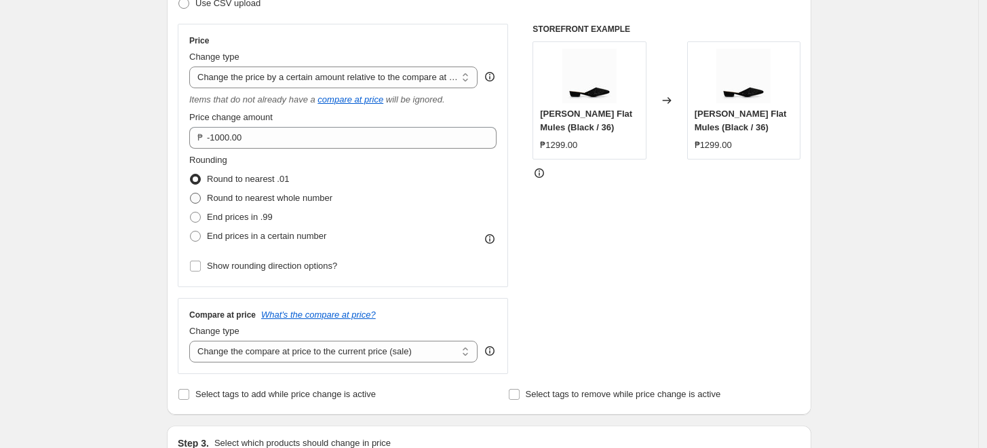
click at [267, 199] on span "Round to nearest whole number" at bounding box center [269, 198] width 125 height 10
click at [191, 193] on input "Round to nearest whole number" at bounding box center [190, 193] width 1 height 1
radio input "true"
click at [237, 263] on span "Show rounding direction options?" at bounding box center [272, 265] width 130 height 10
click at [201, 263] on input "Show rounding direction options?" at bounding box center [195, 265] width 11 height 11
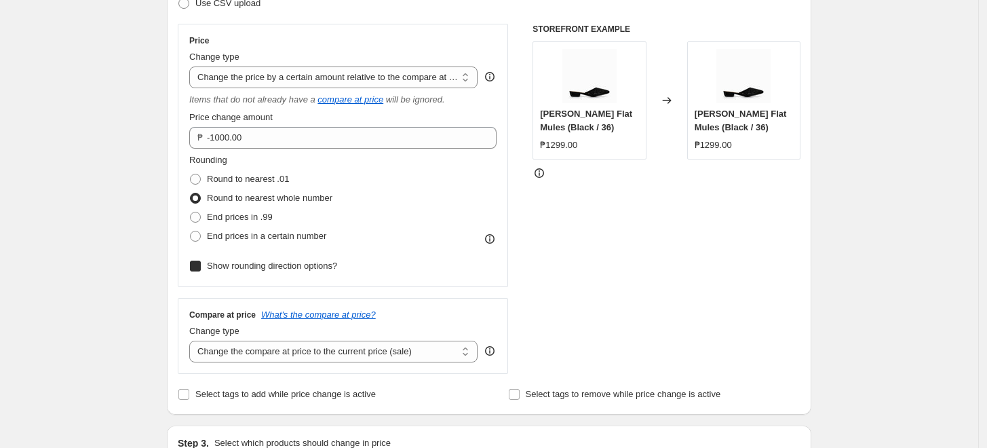
checkbox input "true"
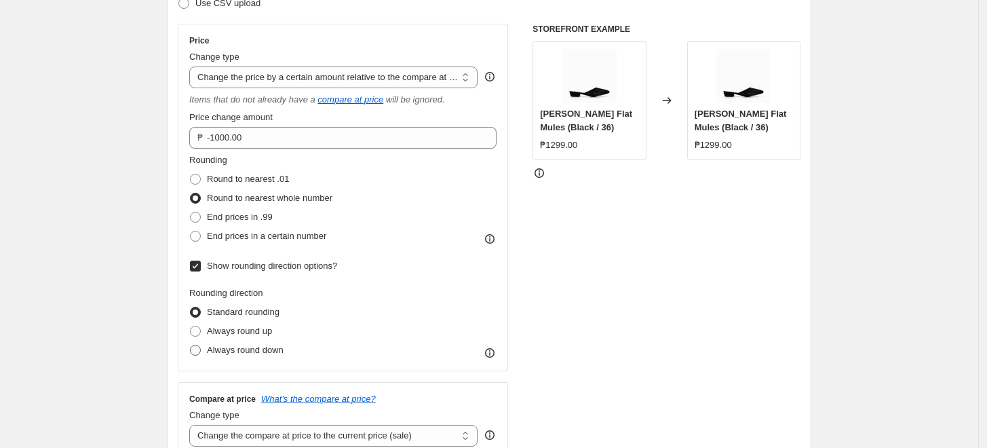
click at [229, 346] on span "Always round down" at bounding box center [245, 350] width 77 height 10
click at [191, 345] on input "Always round down" at bounding box center [190, 345] width 1 height 1
radio input "true"
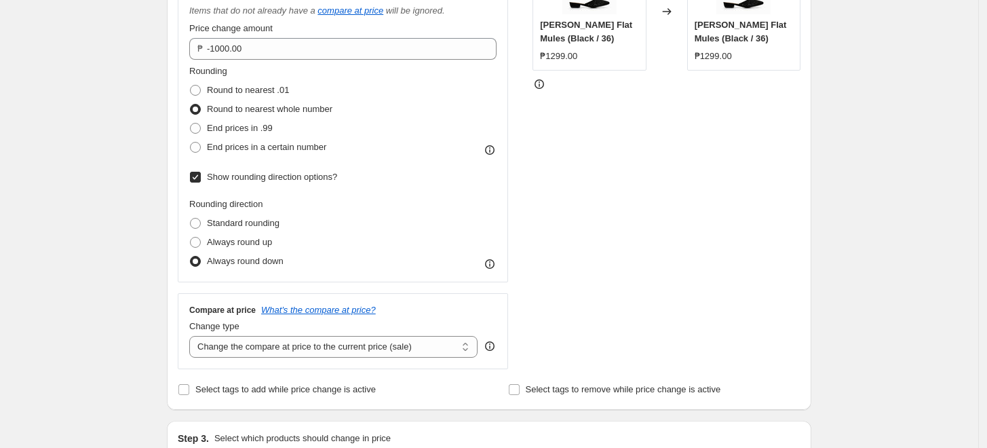
scroll to position [452, 0]
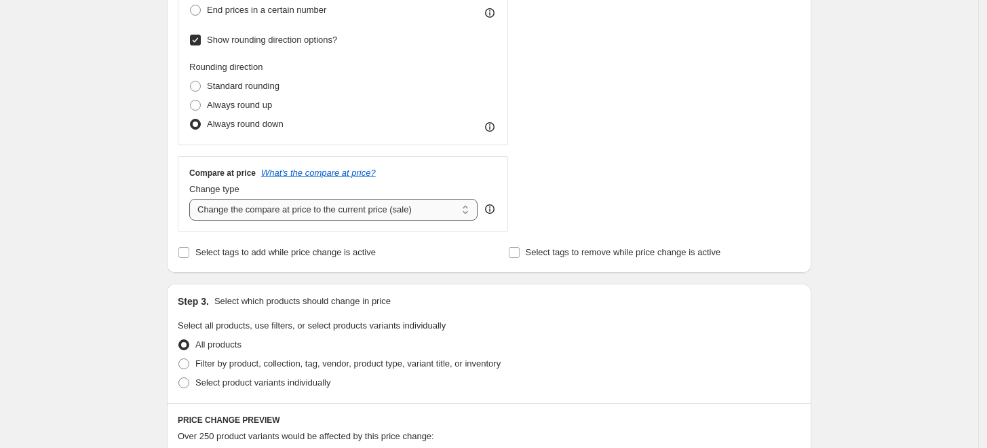
click at [297, 220] on select "Change the compare at price to the current price (sale) Change the compare at p…" at bounding box center [333, 210] width 288 height 22
select select "no_change"
click at [193, 199] on select "Change the compare at price to the current price (sale) Change the compare at p…" at bounding box center [333, 210] width 288 height 22
click at [41, 260] on div "Create new price [MEDICAL_DATA]. This page is ready Create new price [MEDICAL_D…" at bounding box center [489, 277] width 978 height 1458
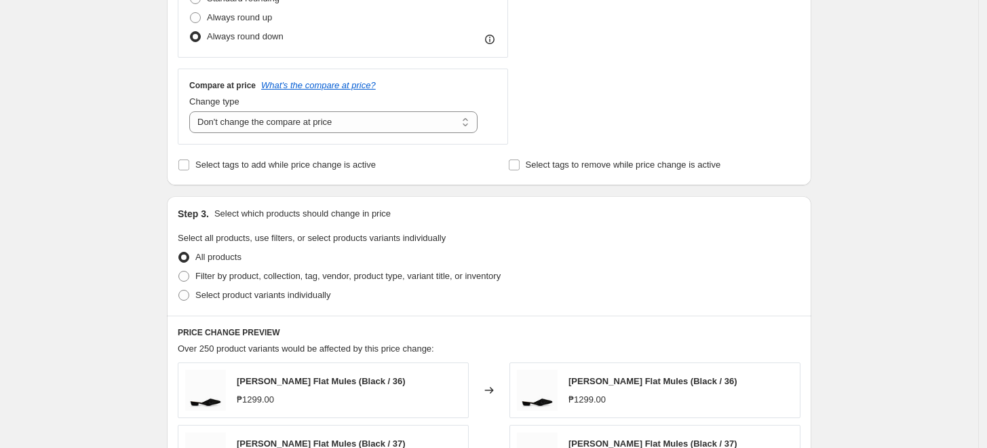
scroll to position [602, 0]
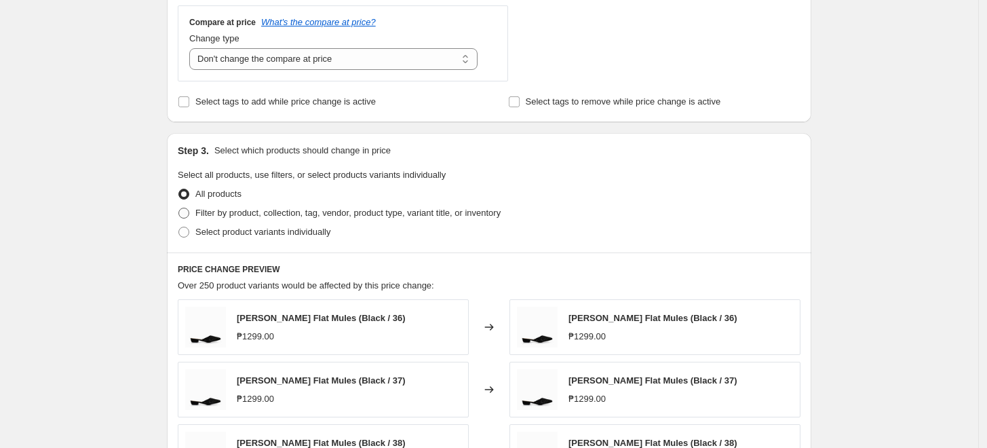
click at [223, 210] on span "Filter by product, collection, tag, vendor, product type, variant title, or inv…" at bounding box center [347, 213] width 305 height 10
click at [179, 208] on input "Filter by product, collection, tag, vendor, product type, variant title, or inv…" at bounding box center [178, 208] width 1 height 1
radio input "true"
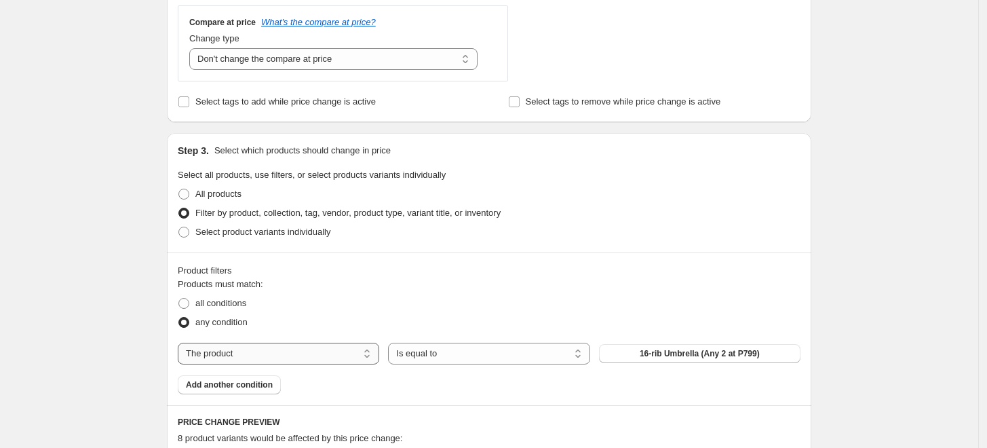
click at [206, 353] on select "The product The product's collection The product's tag The product's vendor The…" at bounding box center [278, 354] width 201 height 22
select select "tag"
click at [684, 357] on span "012425 shoes at 999" at bounding box center [700, 353] width 78 height 11
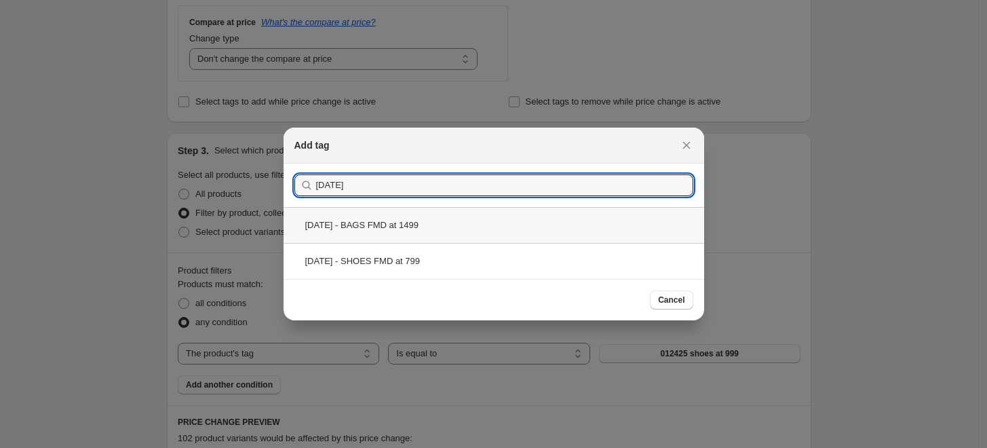
type input "[DATE]"
click at [420, 235] on div "[DATE] - BAGS FMD at 1499" at bounding box center [494, 225] width 421 height 36
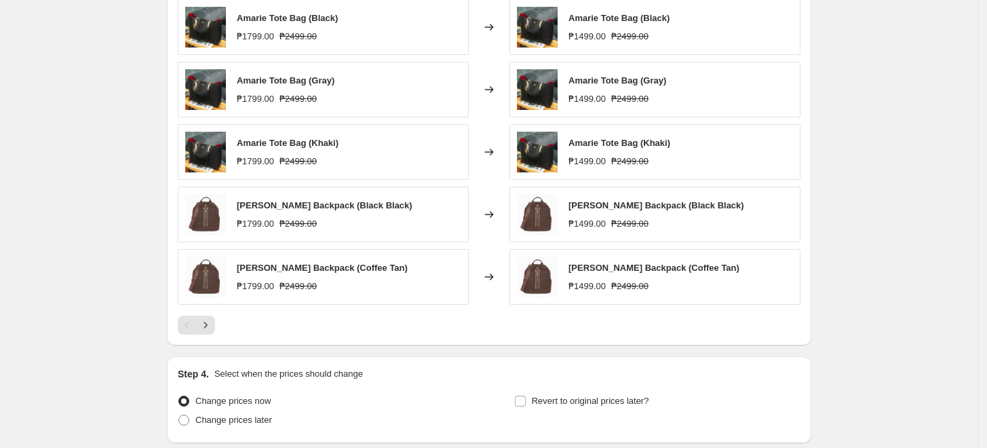
scroll to position [980, 0]
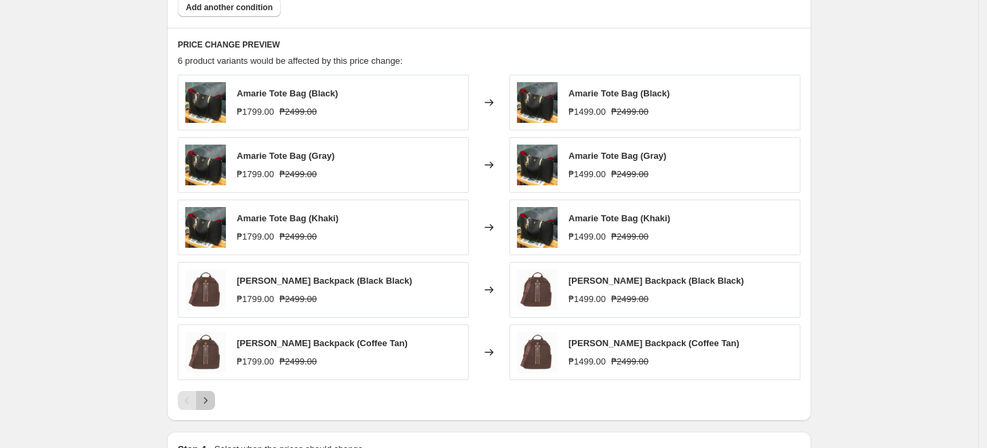
click at [206, 398] on icon "Next" at bounding box center [206, 400] width 14 height 14
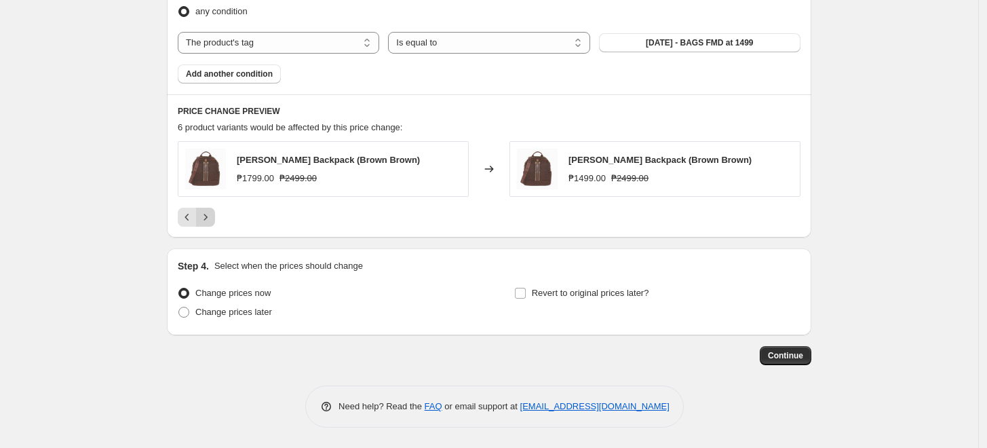
scroll to position [913, 0]
click at [223, 311] on span "Change prices later" at bounding box center [233, 312] width 77 height 10
click at [179, 307] on input "Change prices later" at bounding box center [178, 307] width 1 height 1
radio input "true"
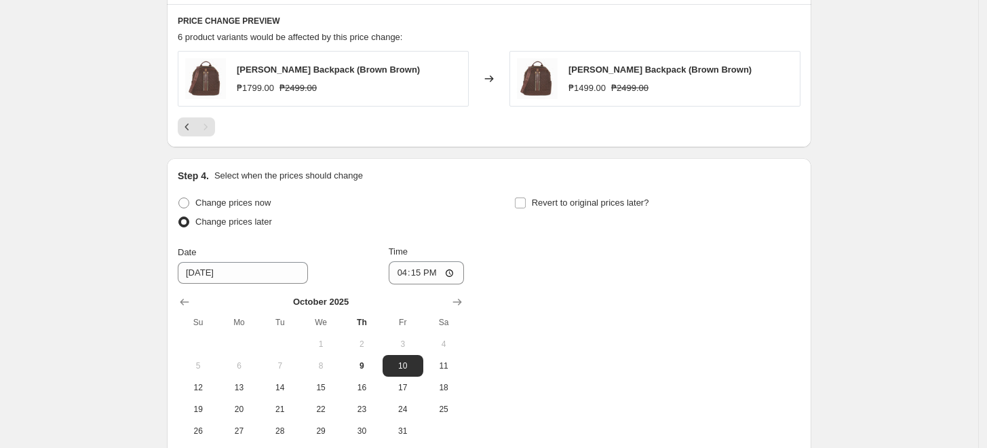
scroll to position [1140, 0]
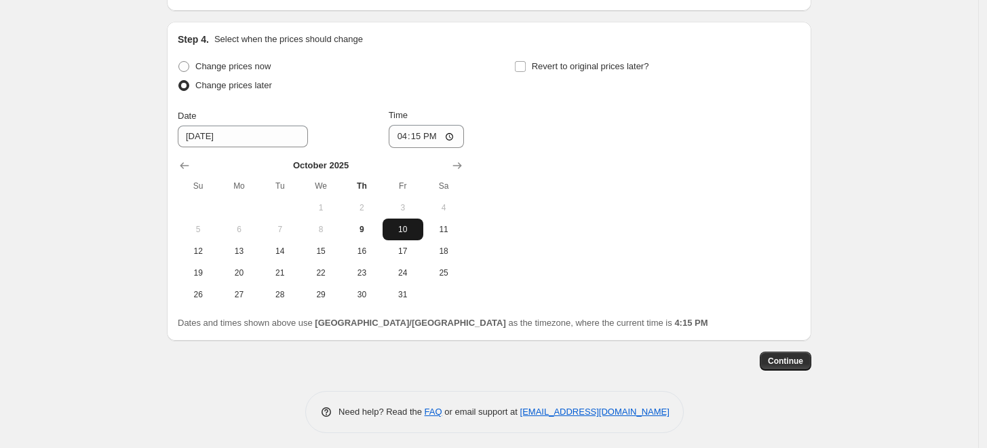
click at [412, 229] on span "10" at bounding box center [403, 229] width 30 height 11
click at [410, 134] on input "16:15" at bounding box center [427, 136] width 76 height 23
type input "00:00"
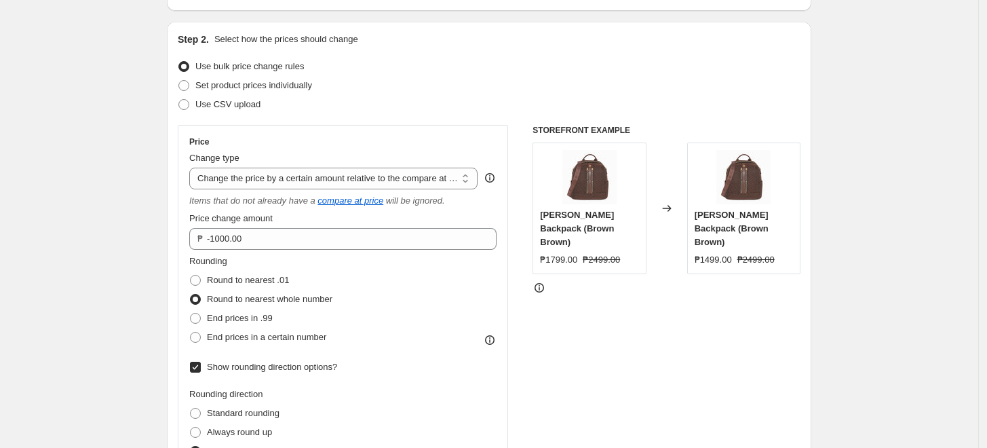
scroll to position [151, 0]
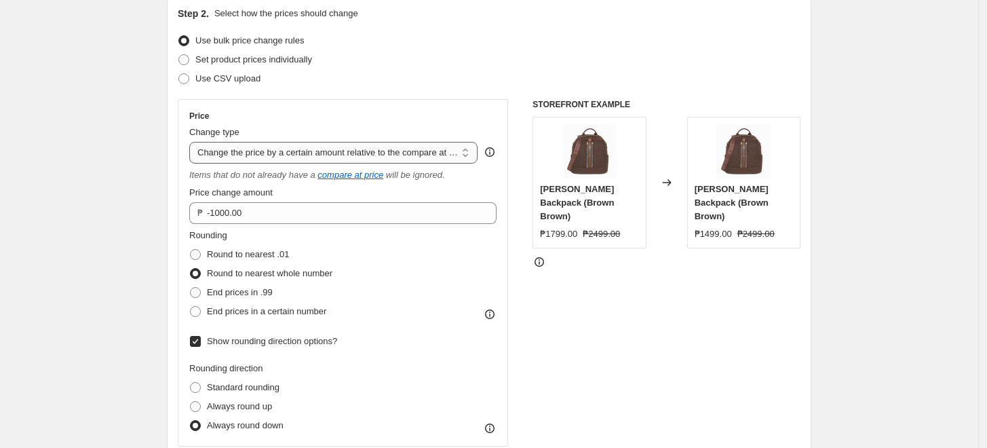
click at [354, 149] on select "Change the price to a certain amount Change the price by a certain amount Chang…" at bounding box center [333, 153] width 288 height 22
click at [339, 155] on select "Change the price to a certain amount Change the price by a certain amount Chang…" at bounding box center [333, 153] width 288 height 22
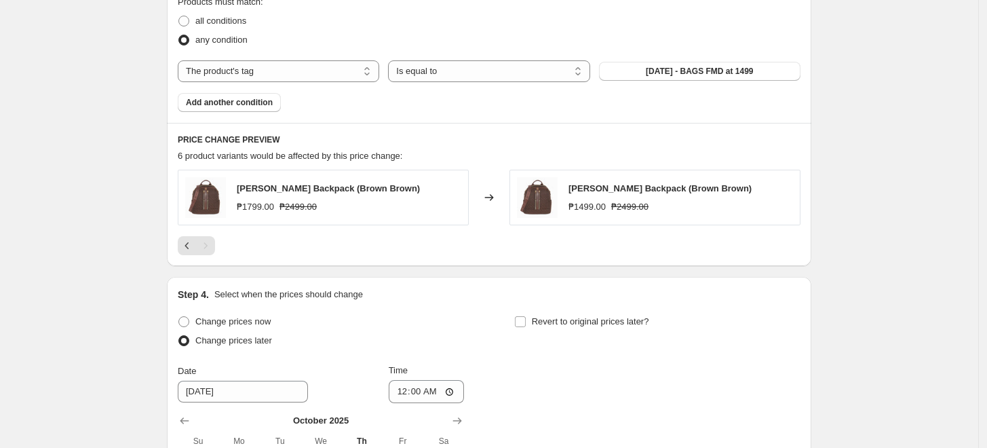
scroll to position [980, 0]
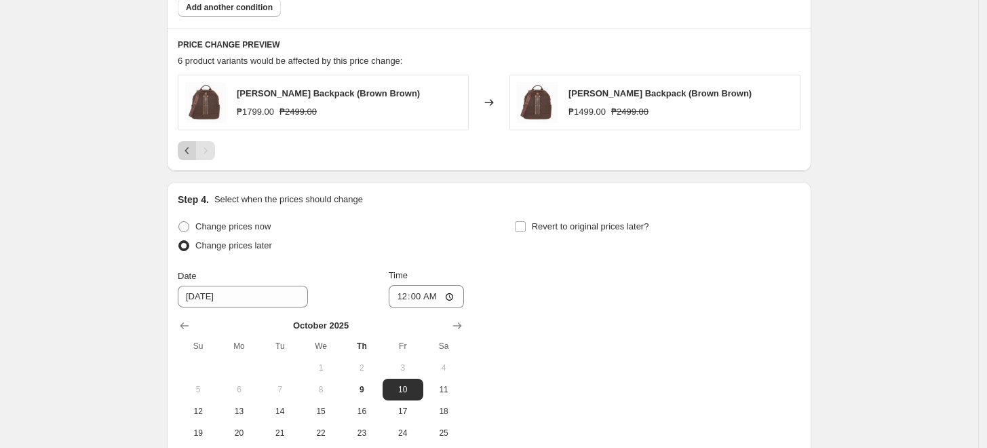
click at [185, 155] on icon "Previous" at bounding box center [187, 151] width 14 height 14
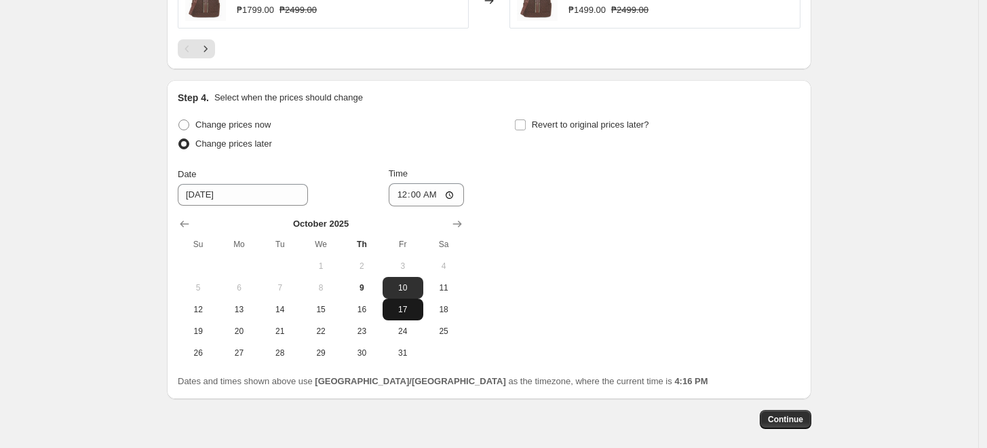
scroll to position [1357, 0]
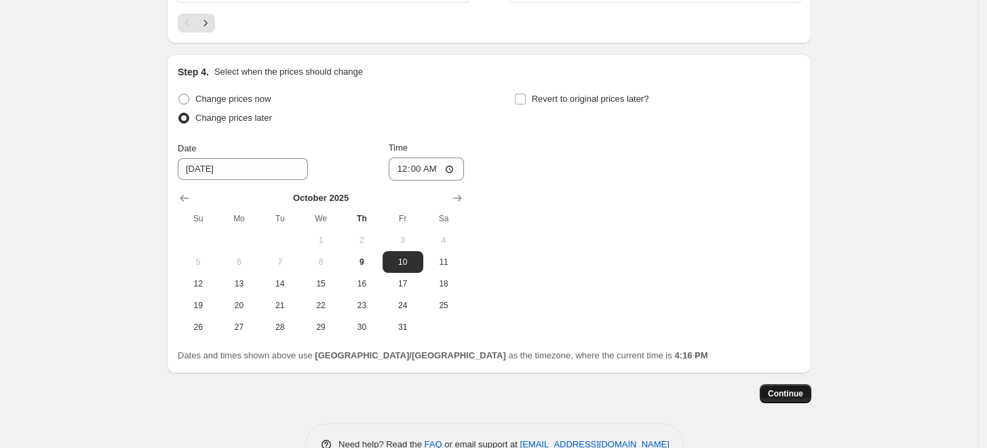
click at [793, 395] on span "Continue" at bounding box center [785, 393] width 35 height 11
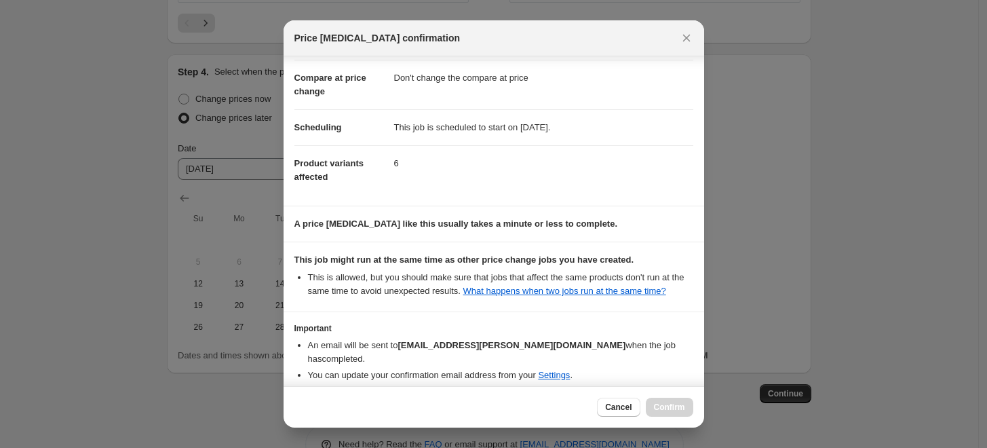
scroll to position [119, 0]
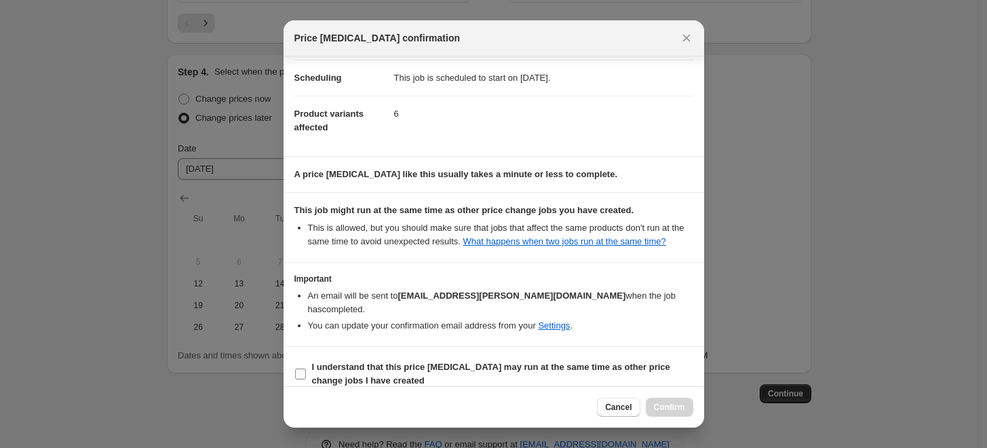
click at [298, 368] on input "I understand that this price [MEDICAL_DATA] may run at the same time as other p…" at bounding box center [300, 373] width 11 height 11
checkbox input "true"
click at [676, 404] on span "Confirm" at bounding box center [669, 407] width 31 height 11
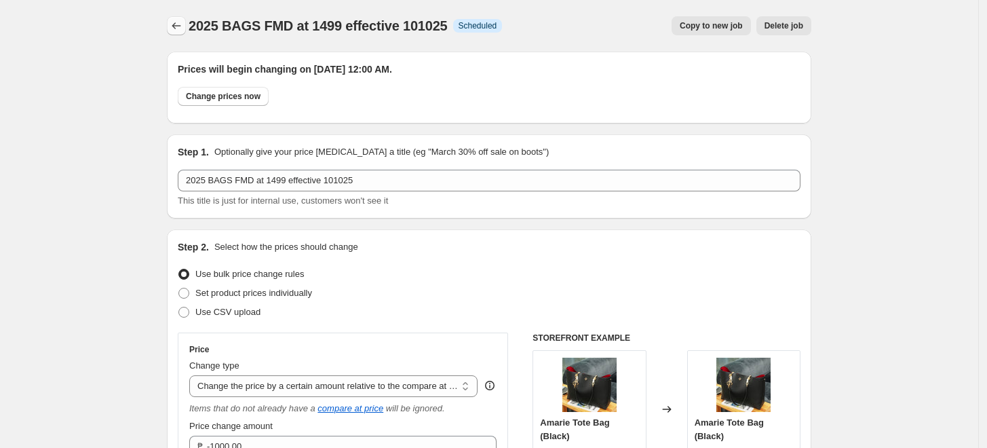
click at [183, 26] on icon "Price change jobs" at bounding box center [177, 26] width 14 height 14
